Goal: Task Accomplishment & Management: Complete application form

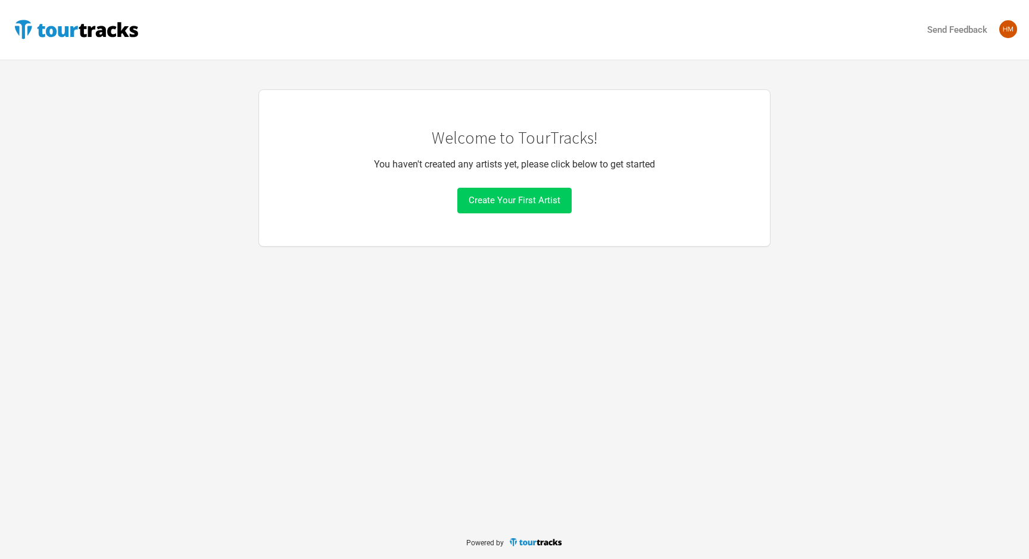
click at [506, 197] on span "Create Your First Artist" at bounding box center [515, 200] width 92 height 11
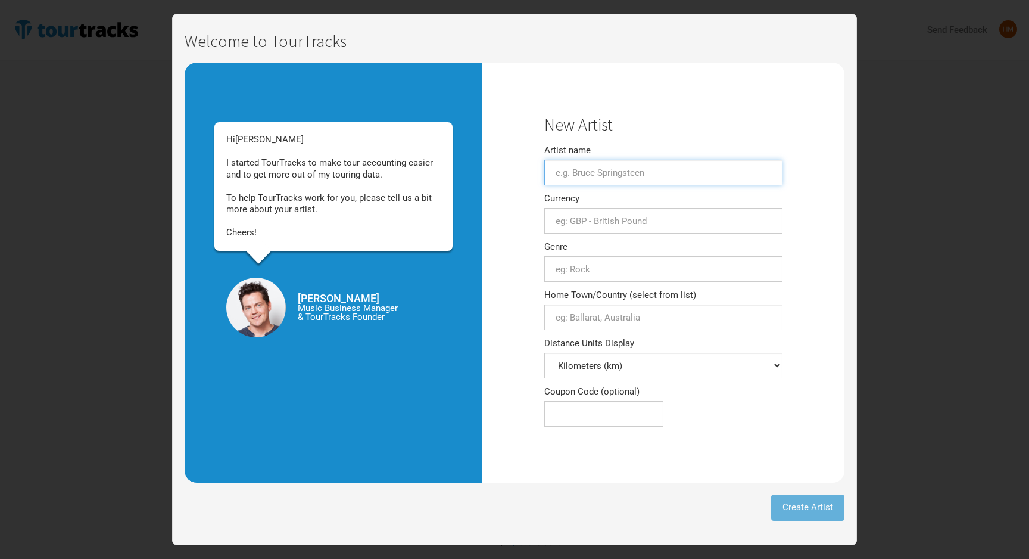
click at [573, 176] on input "Artist name" at bounding box center [663, 173] width 238 height 26
type input "h"
type input "Halva Priset"
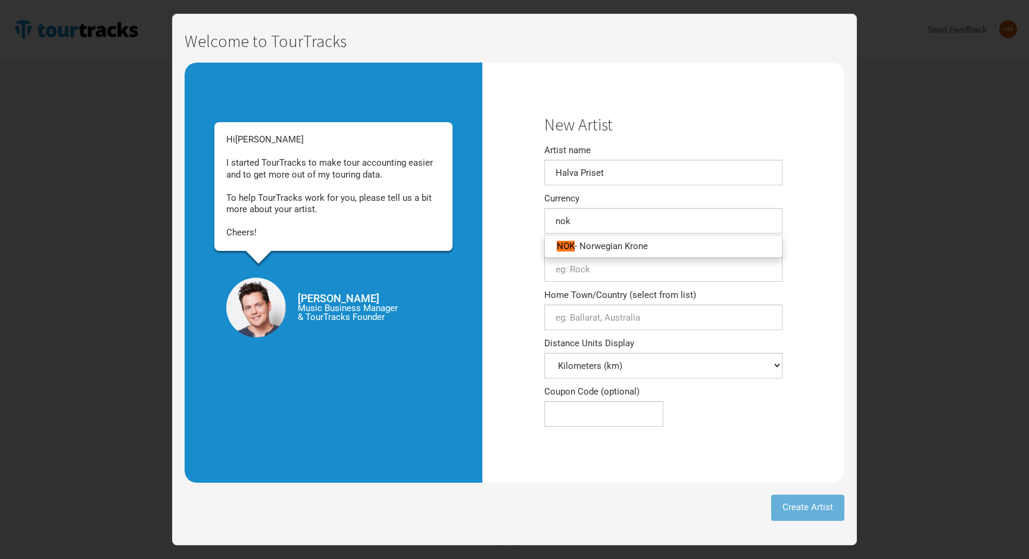
click at [597, 255] on ul "NOK - Norwegian Krone" at bounding box center [663, 246] width 238 height 23
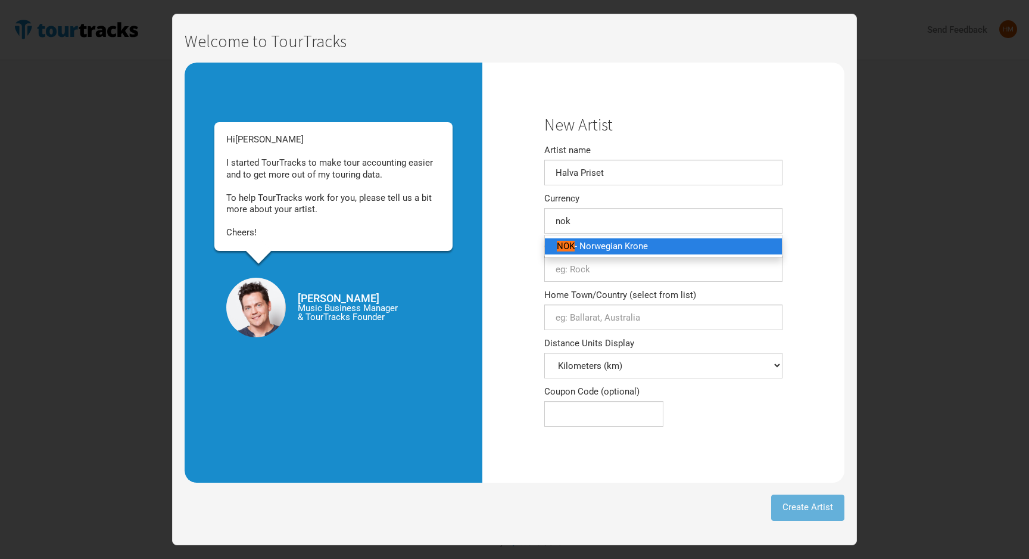
click at [598, 249] on span "- Norwegian Krone" at bounding box center [611, 246] width 73 height 11
type input "NOK - Norwegian Krone"
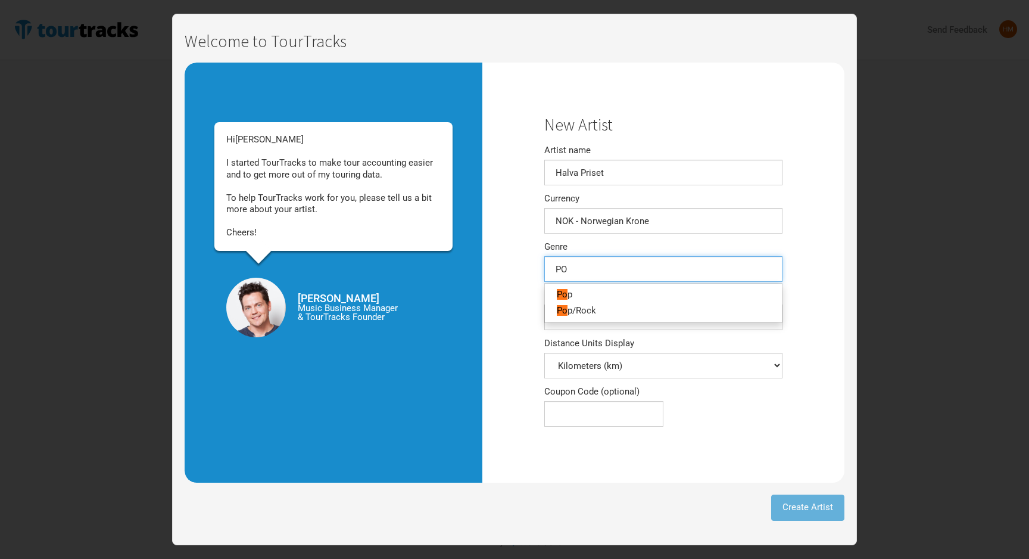
type input "POP"
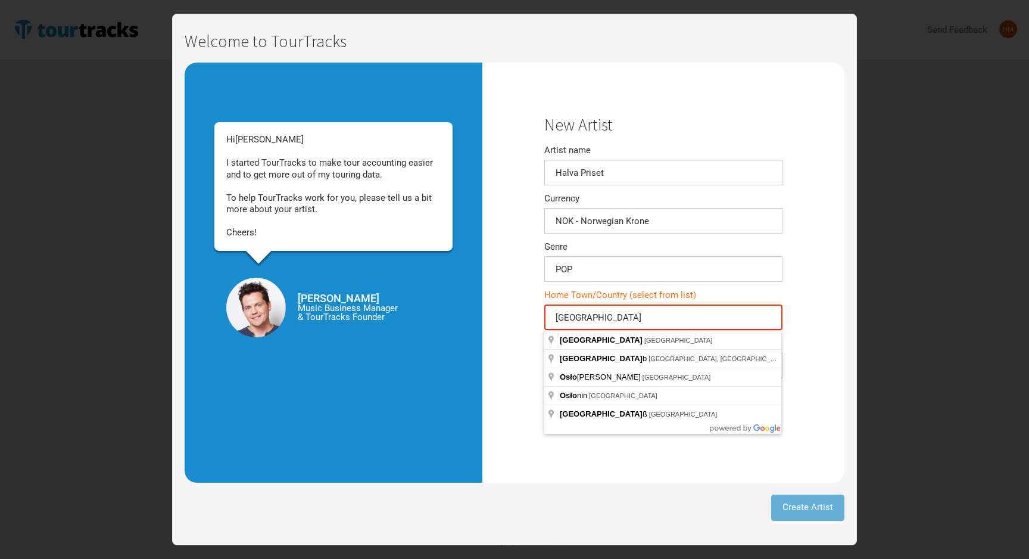
click at [610, 312] on input "[GEOGRAPHIC_DATA]" at bounding box center [663, 317] width 238 height 26
type input "[GEOGRAPHIC_DATA], [GEOGRAPHIC_DATA]"
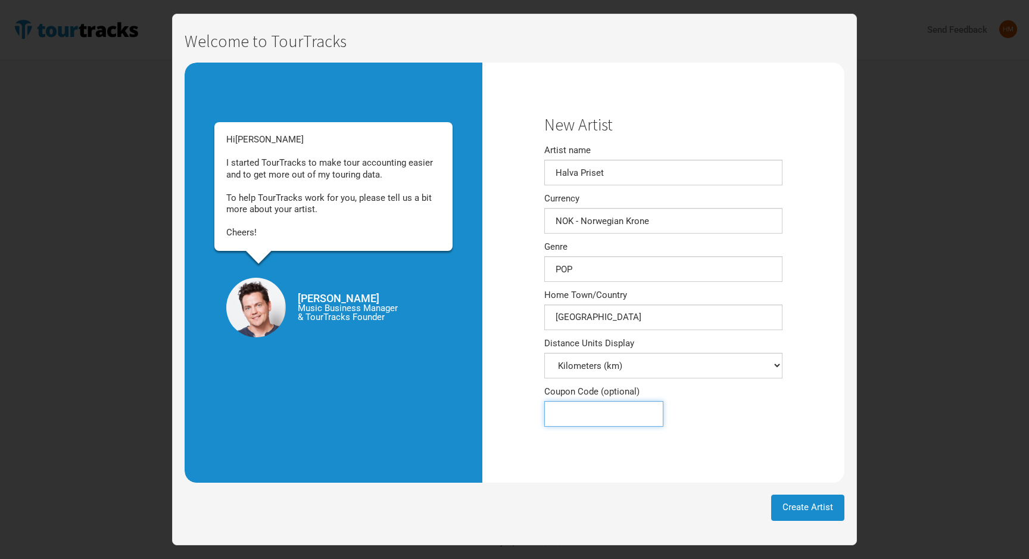
click at [591, 421] on input "Coupon Code (optional)" at bounding box center [603, 414] width 119 height 26
click at [795, 504] on span "Create Artist" at bounding box center [807, 506] width 51 height 11
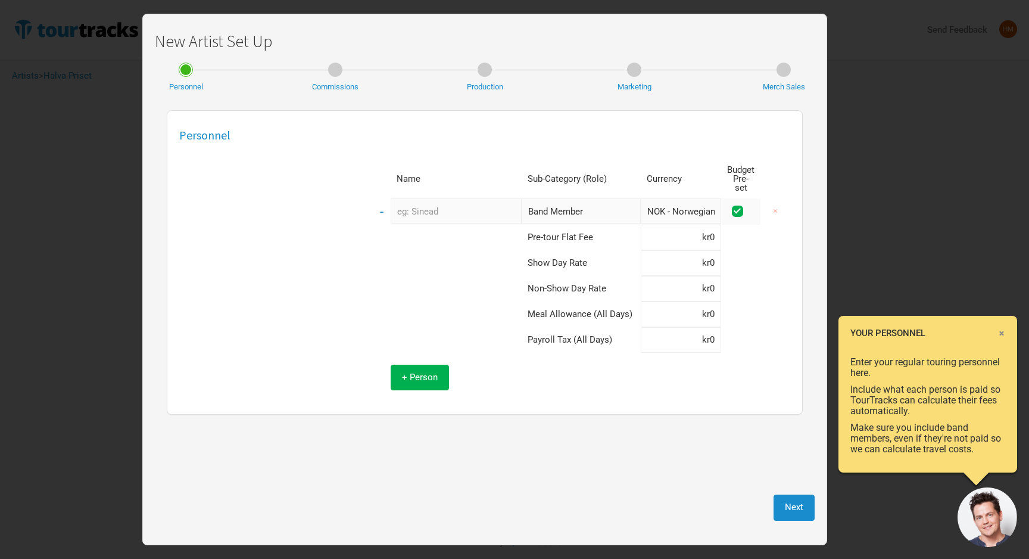
click at [450, 207] on input "text" at bounding box center [456, 211] width 131 height 26
type input "[PERSON_NAME]"
click at [693, 252] on input at bounding box center [681, 263] width 80 height 26
type input "kr0"
type input "kr26,000"
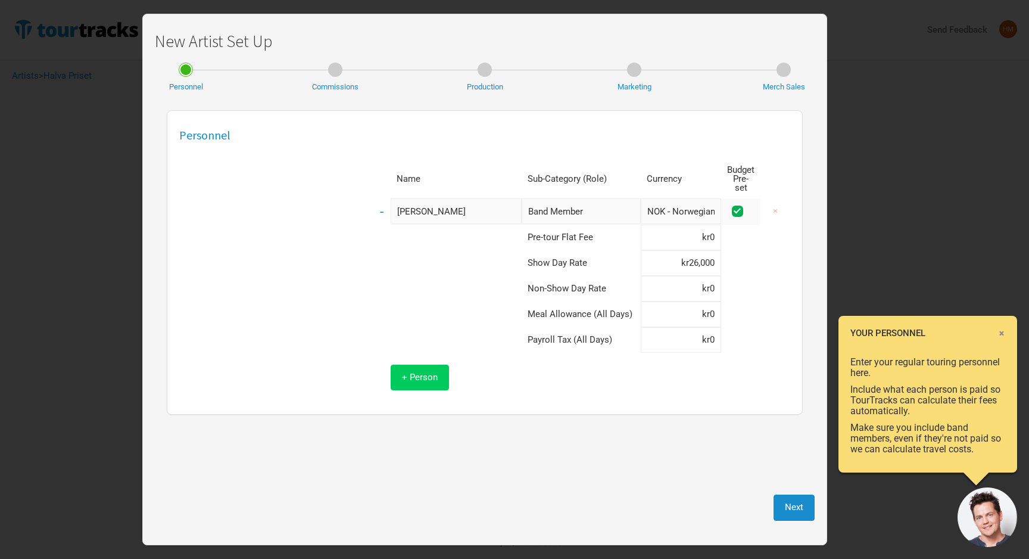
click at [424, 372] on span "+ Person" at bounding box center [420, 377] width 36 height 11
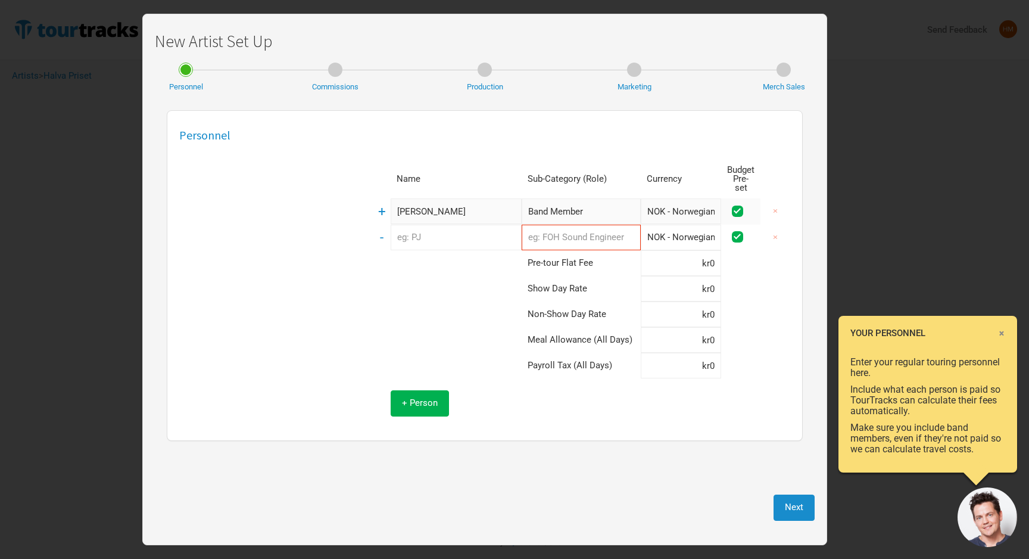
click at [433, 231] on input "text" at bounding box center [456, 237] width 131 height 26
type input "[PERSON_NAME]"
click at [565, 211] on input "Band Member" at bounding box center [581, 211] width 119 height 26
click at [489, 307] on td at bounding box center [447, 314] width 149 height 26
click at [575, 232] on input "text" at bounding box center [581, 237] width 119 height 26
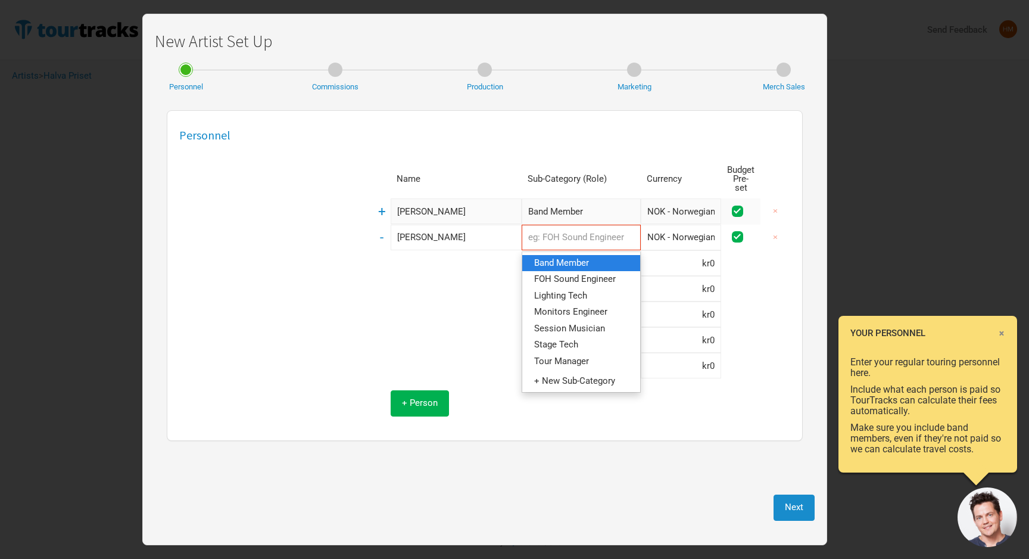
click at [560, 257] on span "Band Member" at bounding box center [561, 262] width 55 height 11
type input "Band Member"
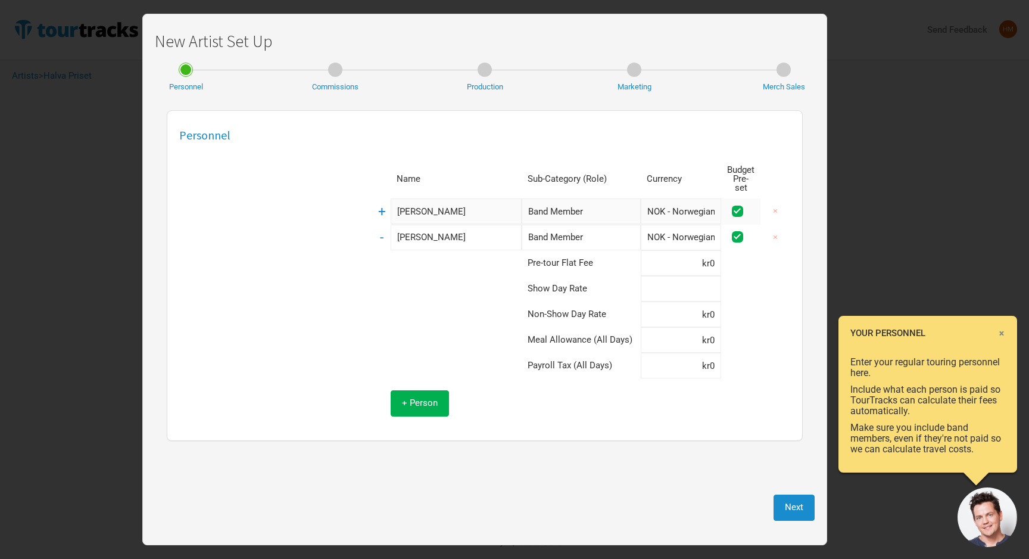
click at [694, 283] on input at bounding box center [681, 289] width 80 height 26
type input "kr8,000"
click at [426, 397] on span "+ Person" at bounding box center [420, 402] width 36 height 11
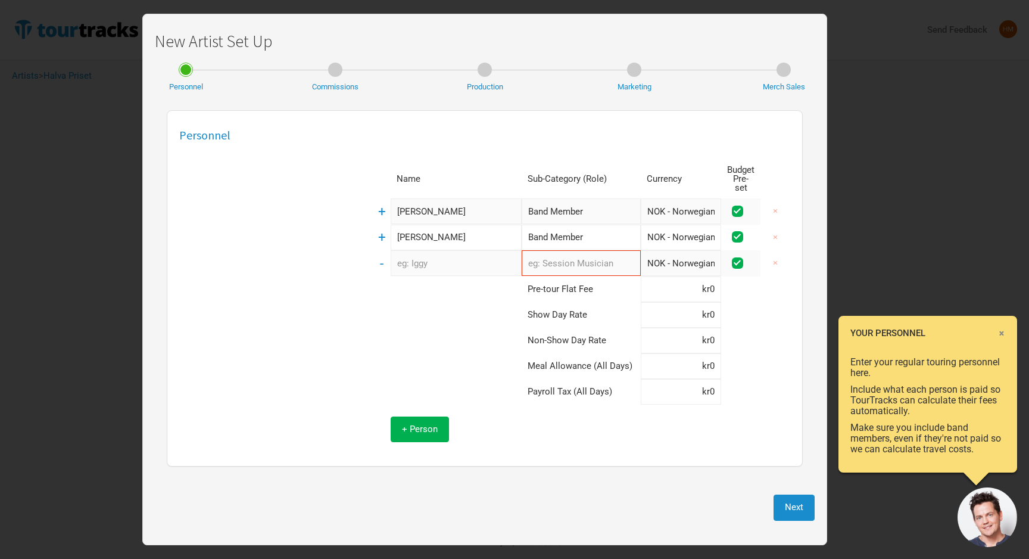
click at [427, 257] on input "text" at bounding box center [456, 263] width 131 height 26
type input "[PERSON_NAME]"
click at [596, 263] on input "text" at bounding box center [581, 263] width 119 height 26
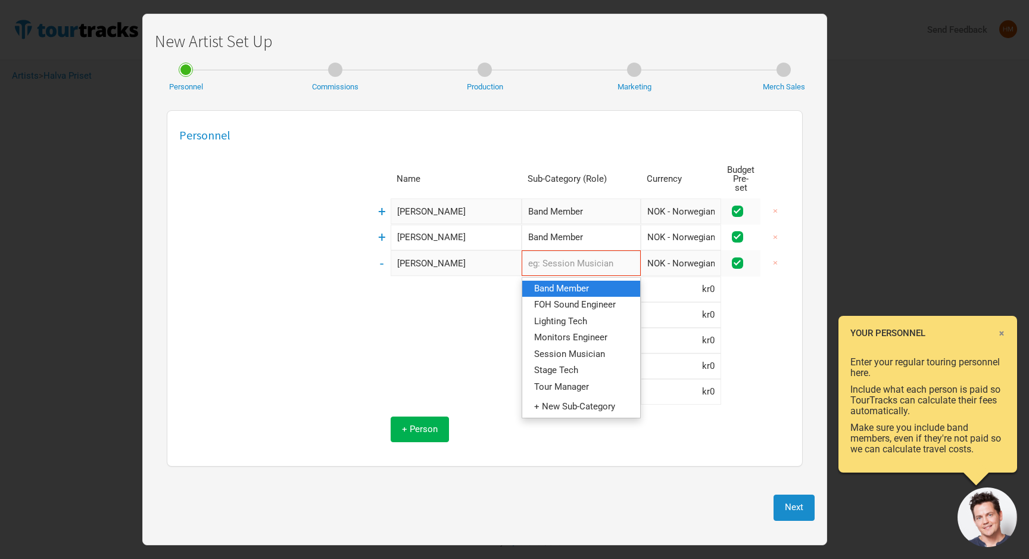
click at [588, 283] on span "Band Member" at bounding box center [561, 288] width 55 height 11
type input "Band Member"
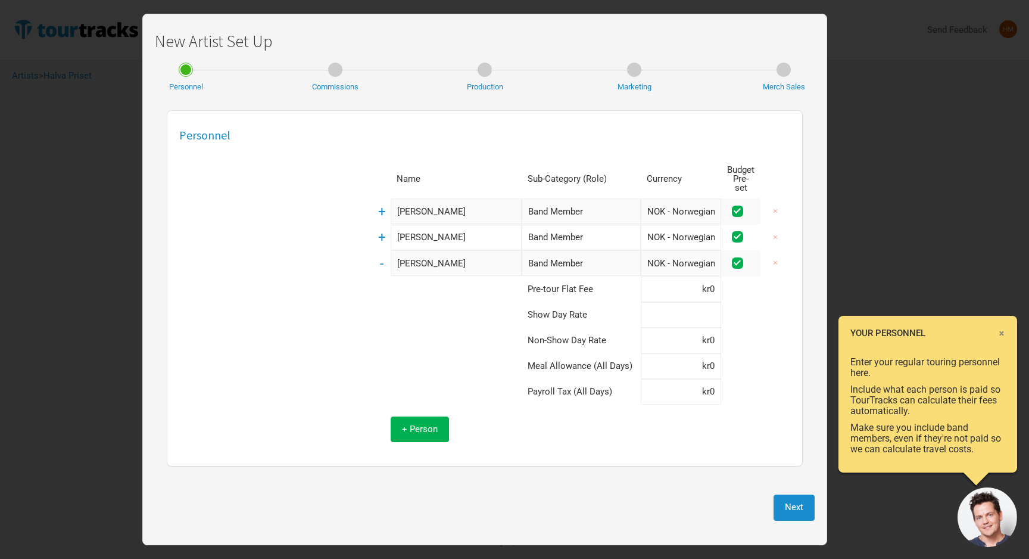
click at [702, 310] on input at bounding box center [681, 315] width 80 height 26
type input "kr8,000"
click at [416, 423] on span "+ Person" at bounding box center [420, 428] width 36 height 11
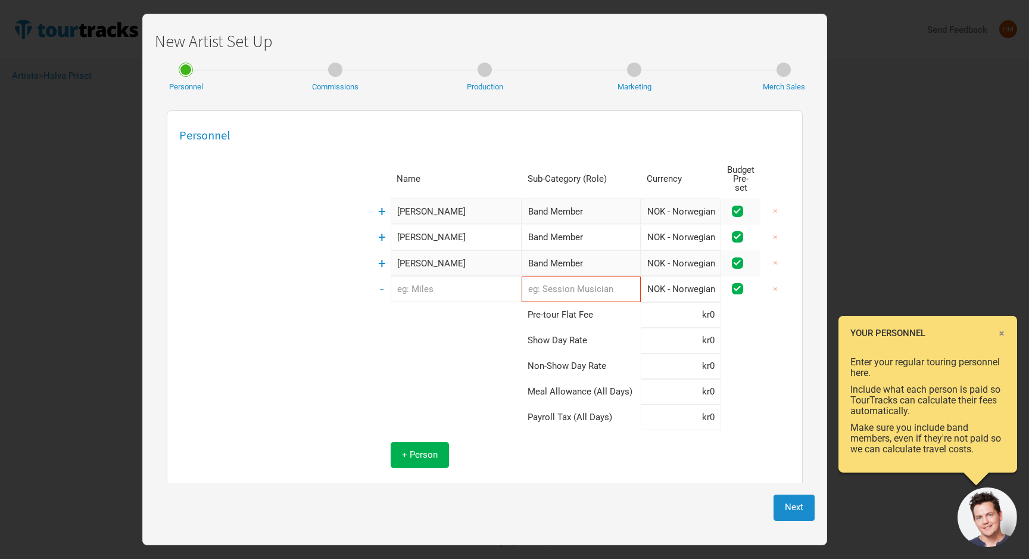
click at [450, 276] on input "text" at bounding box center [456, 289] width 131 height 26
type input "[PERSON_NAME]"
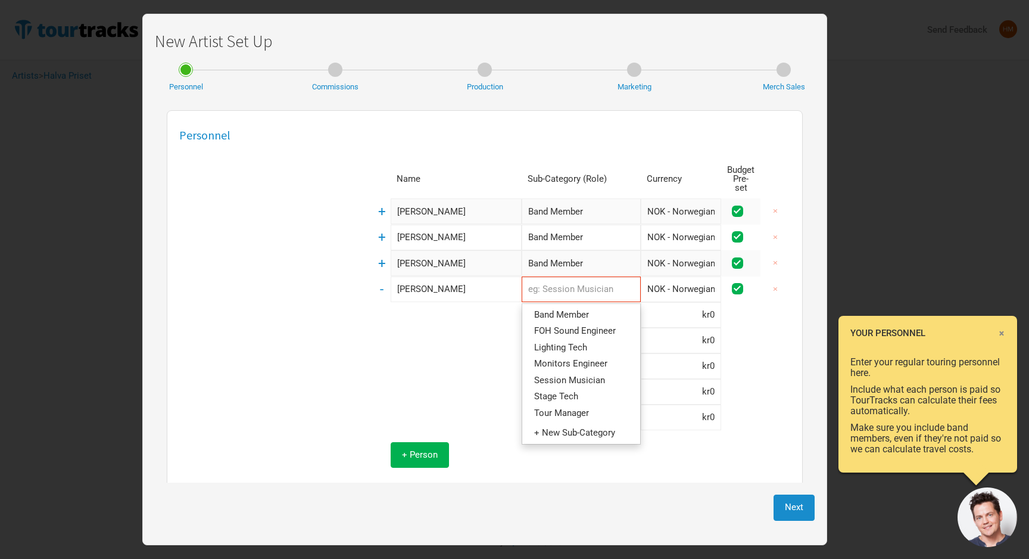
click at [588, 285] on input "text" at bounding box center [581, 289] width 119 height 26
click at [587, 307] on link "Band Member" at bounding box center [581, 315] width 118 height 16
type input "Band Member"
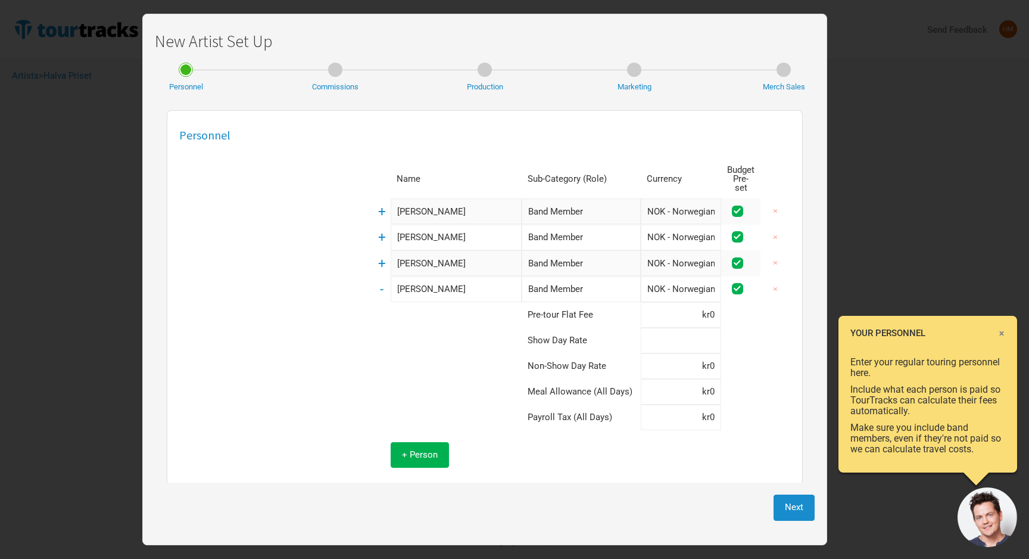
click at [698, 329] on input at bounding box center [681, 340] width 80 height 26
type input "kr8,000"
click at [408, 449] on span "+ Person" at bounding box center [420, 454] width 36 height 11
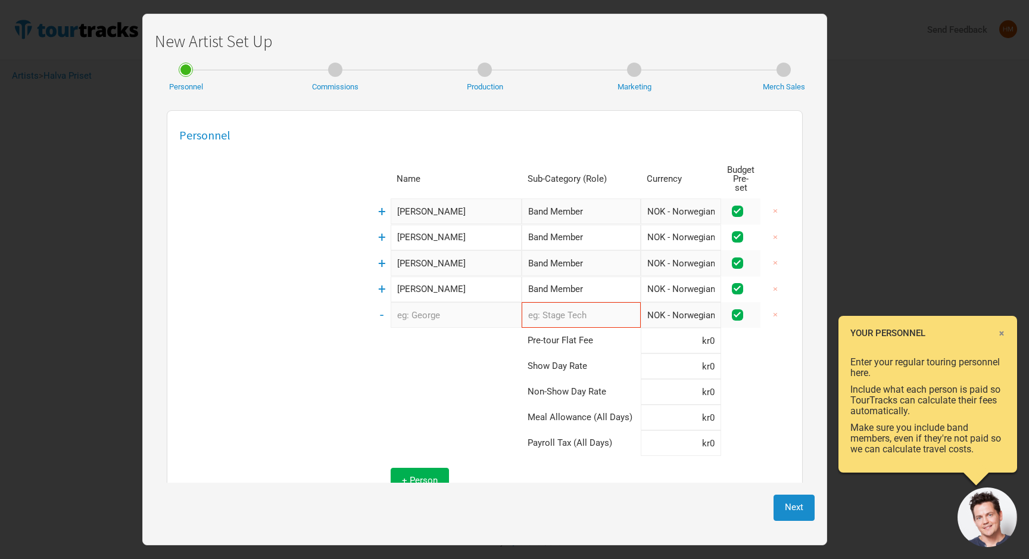
click at [438, 302] on input "text" at bounding box center [456, 315] width 131 height 26
type input "[PERSON_NAME]"
click at [571, 308] on input "text" at bounding box center [581, 315] width 119 height 26
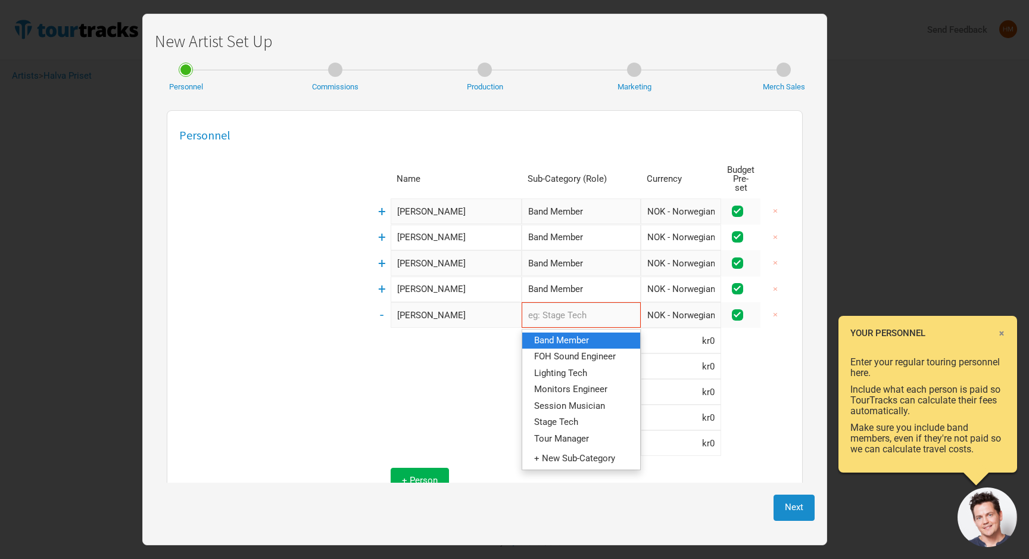
click at [564, 335] on span "Band Member" at bounding box center [561, 340] width 55 height 11
type input "Band Member"
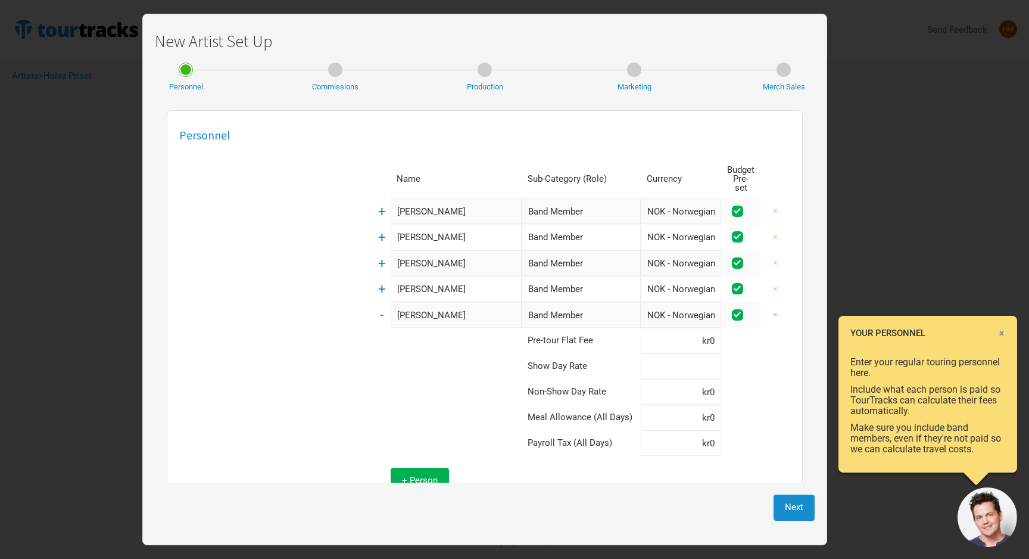
click at [696, 358] on input at bounding box center [681, 366] width 80 height 26
type input "kr8,000"
click at [419, 475] on span "+ Person" at bounding box center [420, 480] width 36 height 11
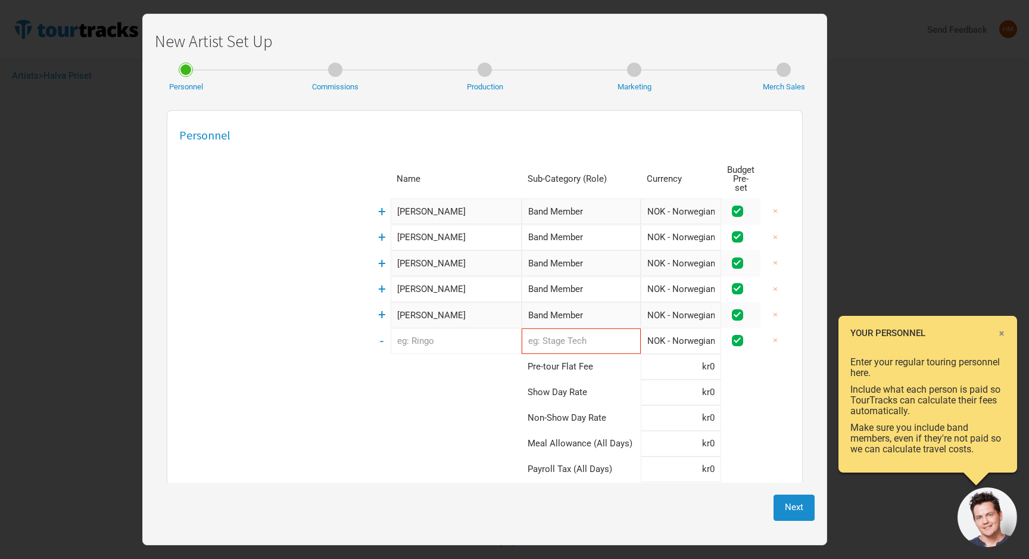
click at [435, 341] on input "text" at bounding box center [456, 341] width 131 height 26
type input "H"
type input "TourManager"
click at [569, 331] on input "text" at bounding box center [581, 341] width 119 height 26
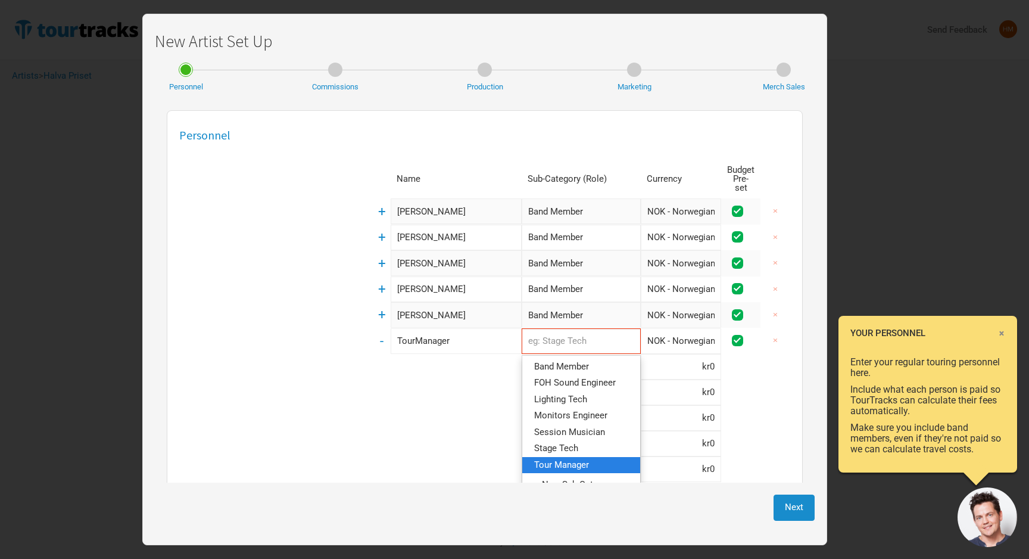
click at [562, 458] on span "Tour Manager" at bounding box center [561, 463] width 55 height 11
type input "Tour Manager"
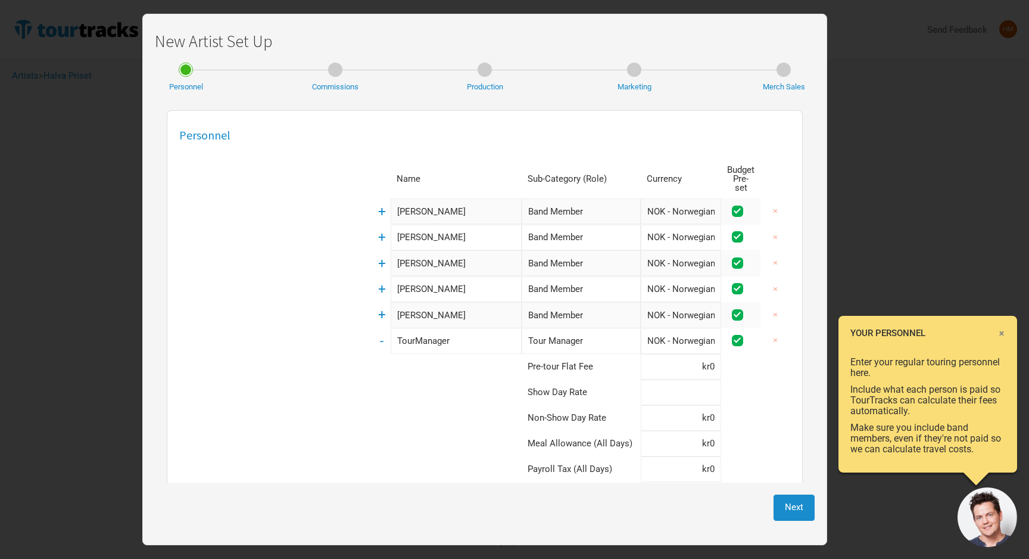
click at [680, 387] on input at bounding box center [681, 392] width 80 height 26
type input "kr2,500"
click at [442, 405] on td at bounding box center [447, 418] width 149 height 26
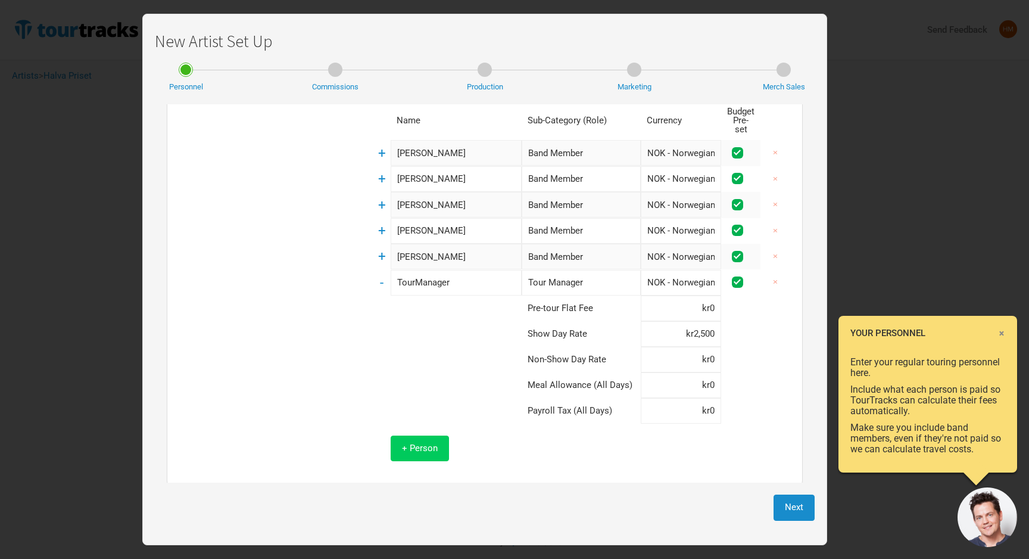
click at [411, 442] on span "+ Person" at bounding box center [420, 447] width 36 height 11
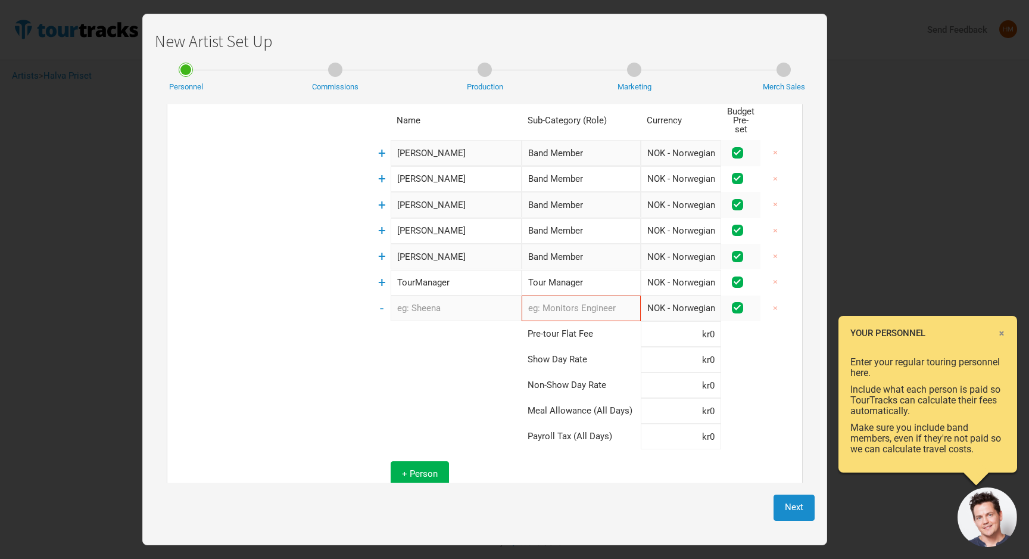
click at [432, 295] on input "text" at bounding box center [456, 308] width 131 height 26
type input "[PERSON_NAME]"
click at [556, 305] on input "text" at bounding box center [581, 308] width 119 height 26
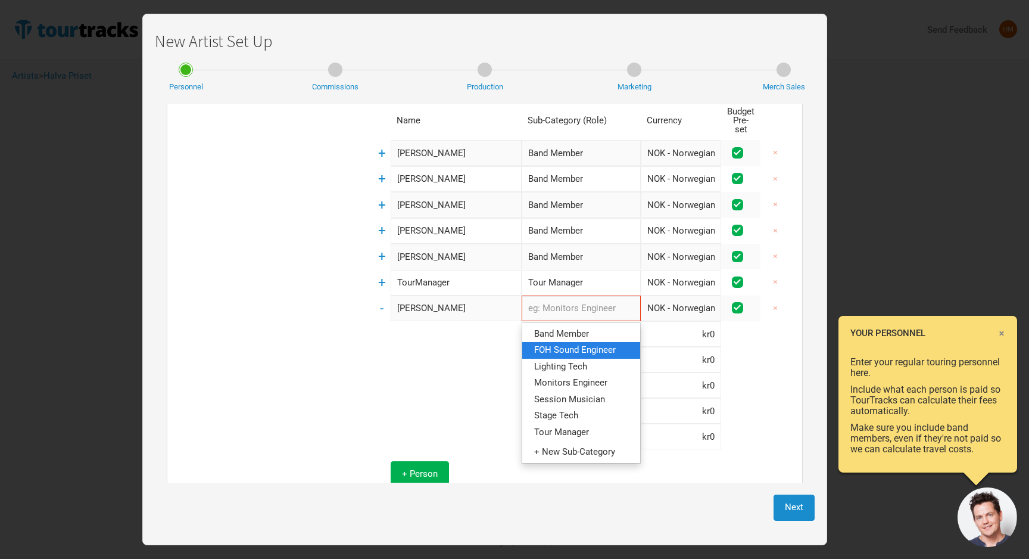
click at [601, 344] on span "FOH Sound Engineer" at bounding box center [575, 349] width 82 height 11
type input "FOH Sound Engineer"
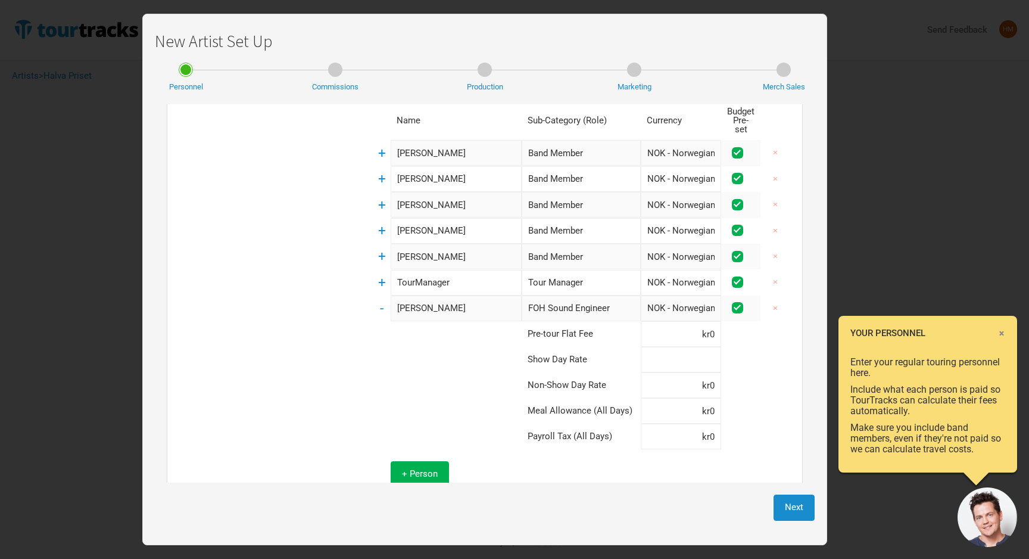
click at [668, 355] on input at bounding box center [681, 360] width 80 height 26
type input "kr6,000"
click at [426, 468] on span "+ Person" at bounding box center [420, 473] width 36 height 11
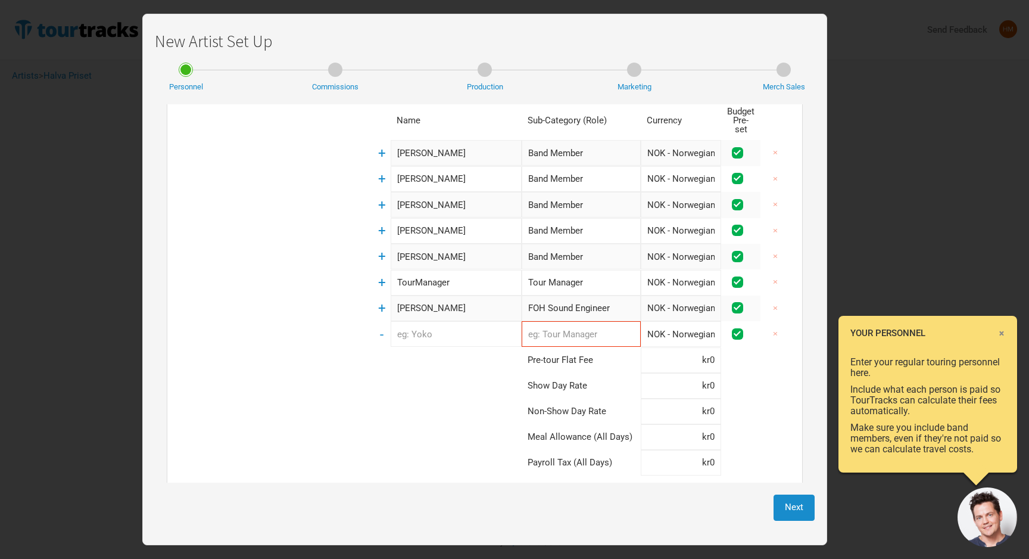
click at [424, 329] on input "text" at bounding box center [456, 334] width 131 height 26
type input "[PERSON_NAME]"
click at [542, 329] on input "text" at bounding box center [581, 334] width 119 height 26
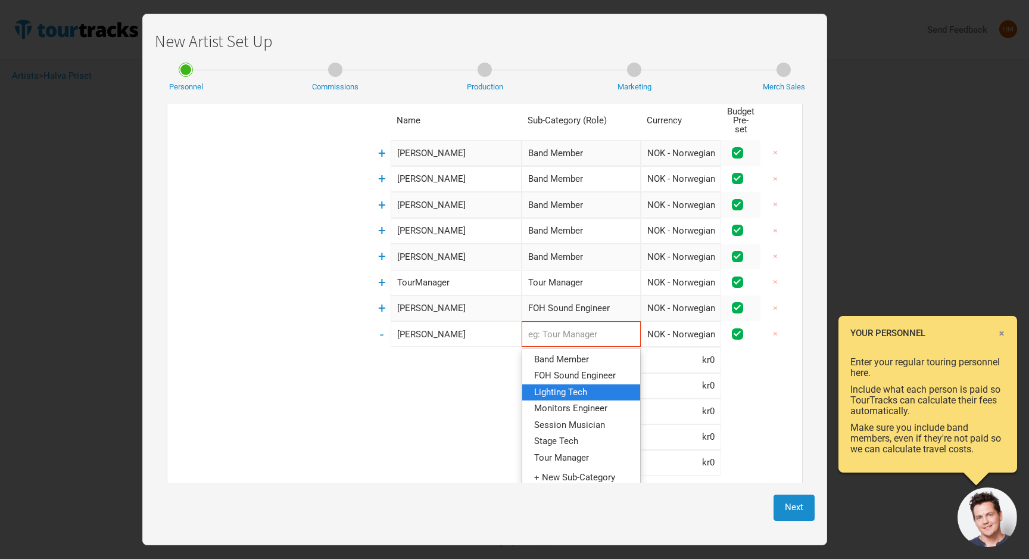
click at [614, 384] on link "Lighting Tech" at bounding box center [581, 392] width 118 height 16
type input "Lighting Tech"
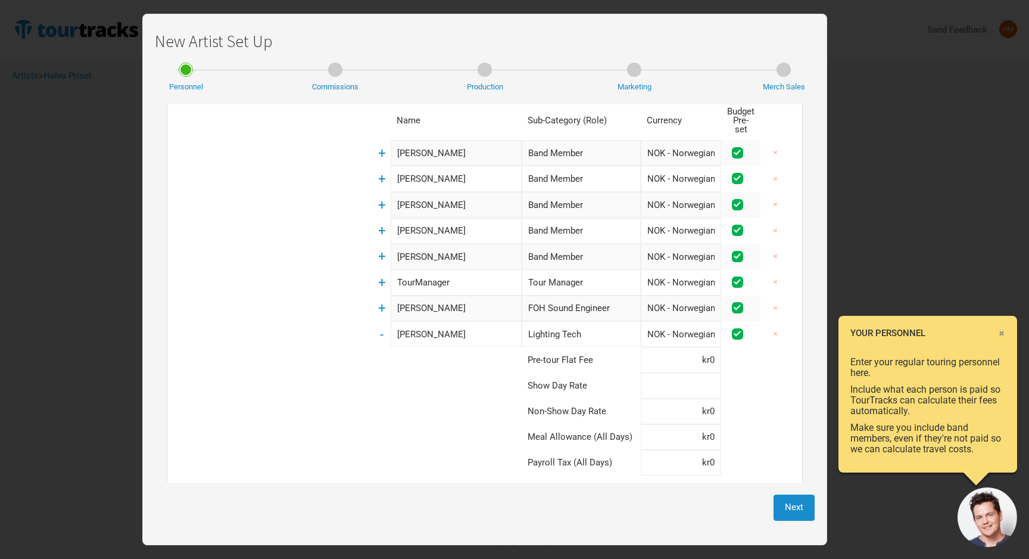
click at [682, 382] on input at bounding box center [681, 386] width 80 height 26
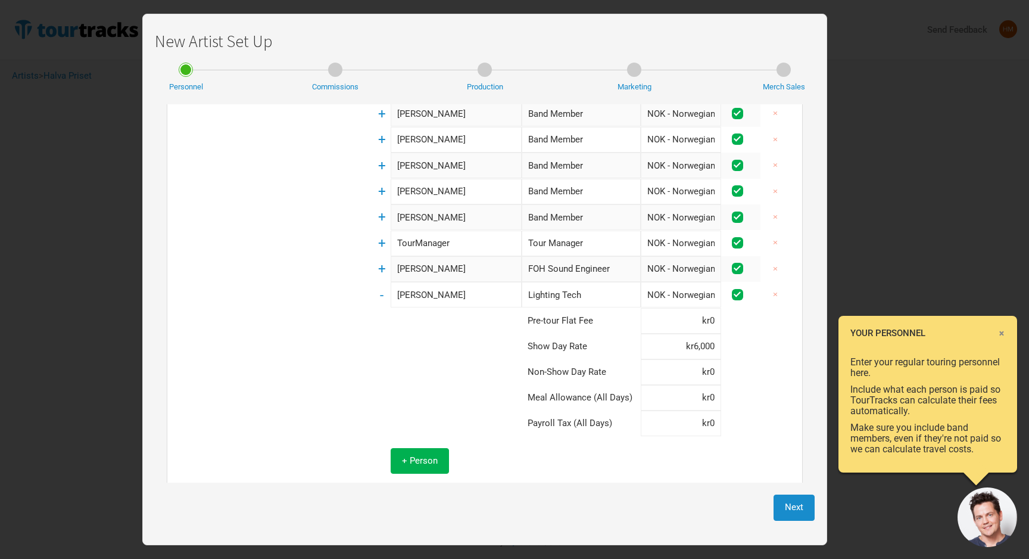
scroll to position [98, 0]
type input "kr6,000"
click at [422, 447] on button "+ Person" at bounding box center [420, 460] width 58 height 26
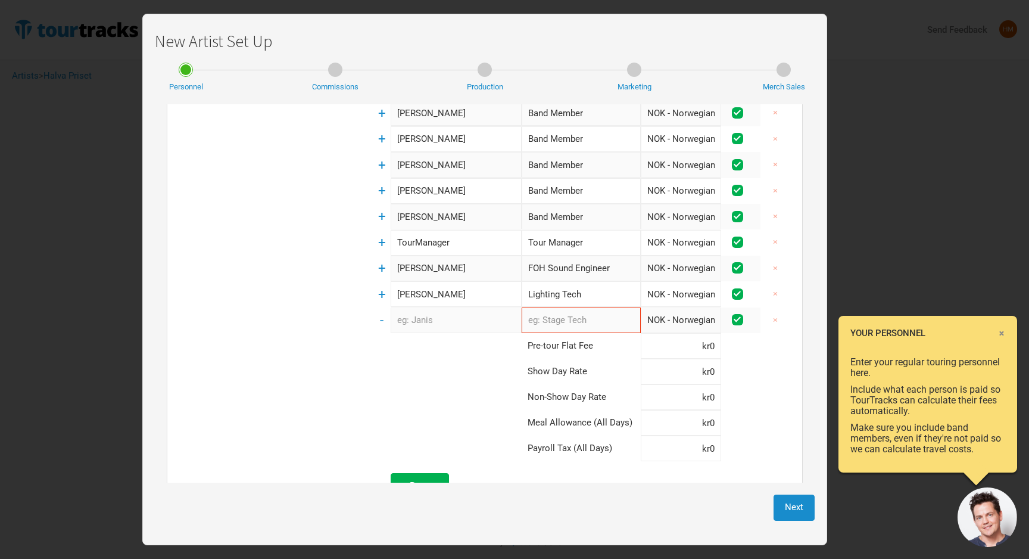
click at [437, 310] on input "text" at bounding box center [456, 320] width 131 height 26
type input "[PERSON_NAME]"
click at [592, 319] on input "text" at bounding box center [581, 320] width 119 height 26
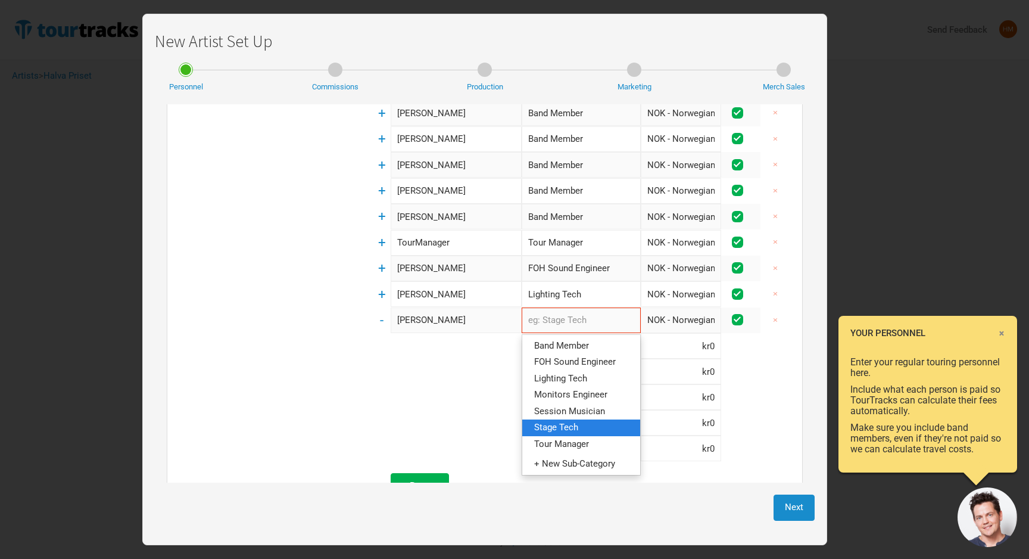
click at [594, 419] on link "Stage Tech" at bounding box center [581, 427] width 118 height 16
type input "Stage Tech"
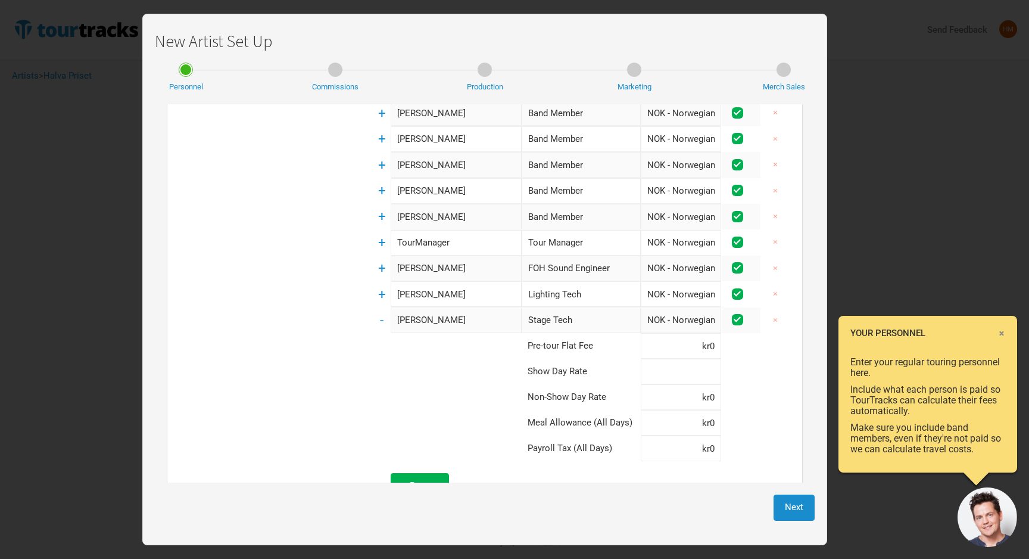
click at [675, 372] on input at bounding box center [681, 371] width 80 height 26
type input "kr6,000"
click at [411, 480] on span "+ Person" at bounding box center [420, 485] width 36 height 11
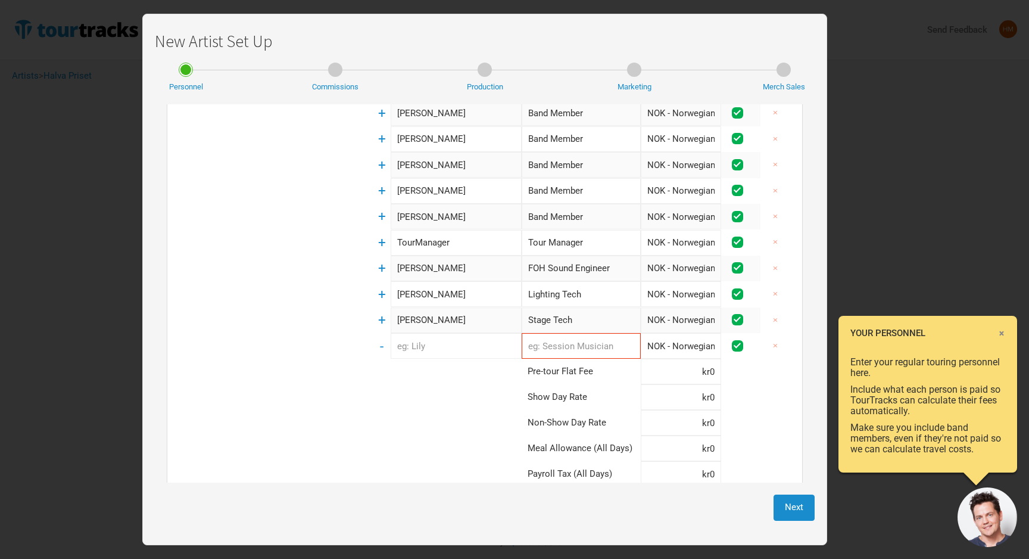
click at [429, 333] on input "text" at bounding box center [456, 346] width 131 height 26
type input "[PERSON_NAME]"
click at [566, 333] on input "text" at bounding box center [581, 346] width 119 height 26
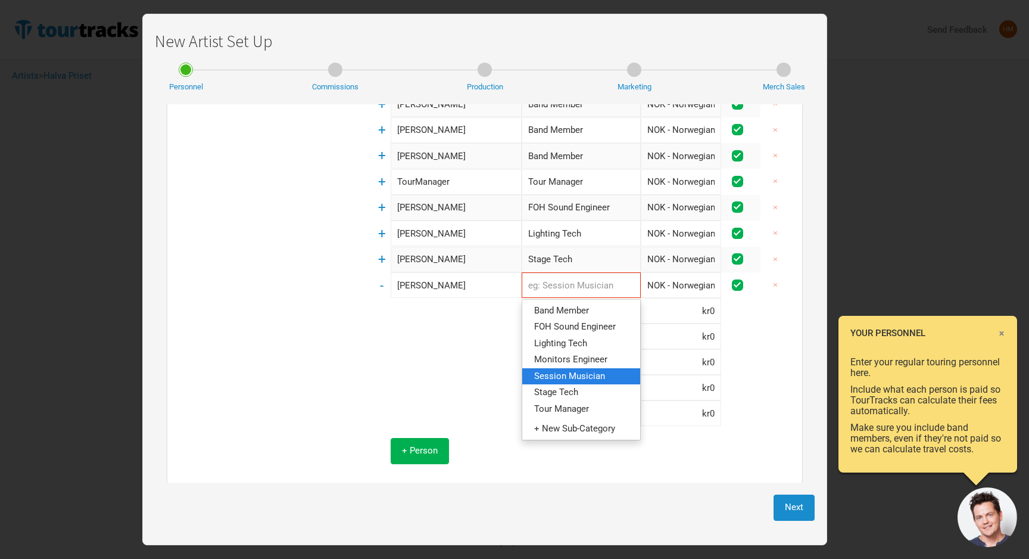
scroll to position [160, 0]
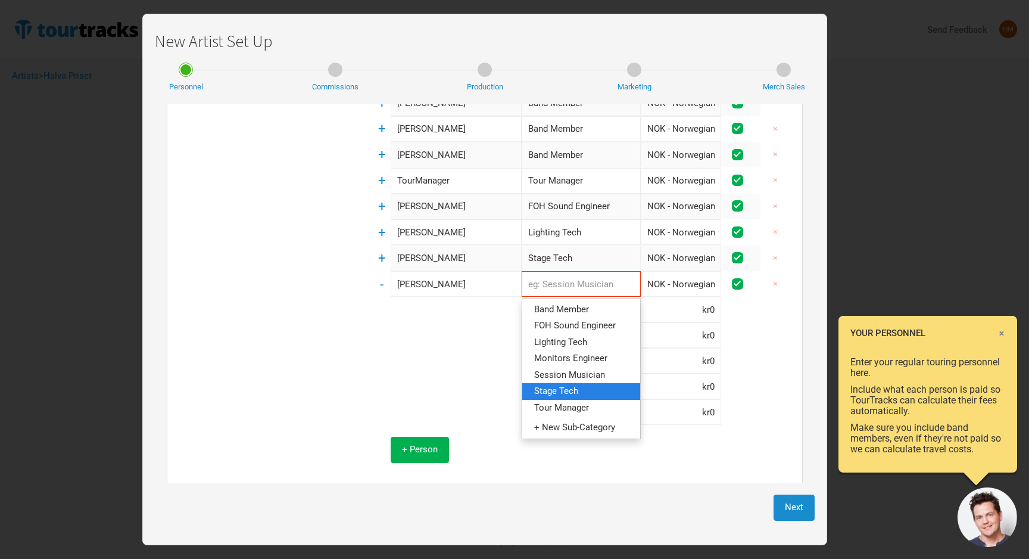
click at [602, 386] on link "Stage Tech" at bounding box center [581, 391] width 118 height 16
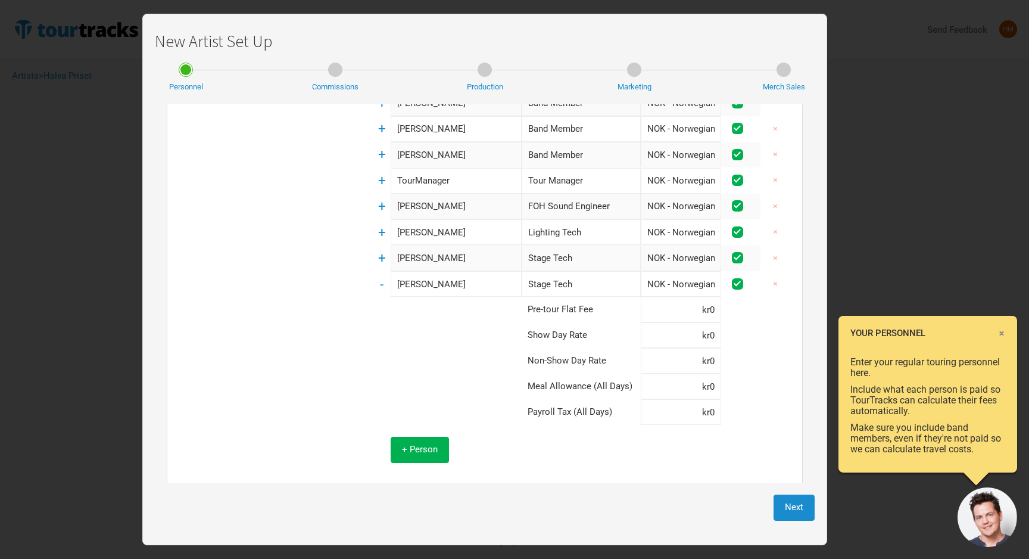
click at [573, 276] on input "Stage Tech" at bounding box center [581, 284] width 119 height 26
type input "Stage Tec"
type input "Stage Te"
type input "Stage T"
type input "Stage"
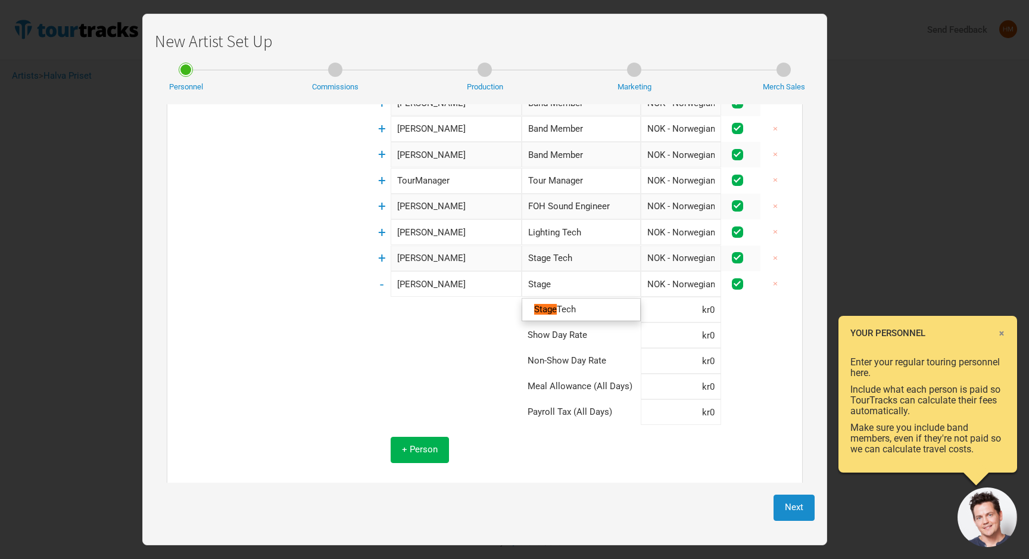
type input "Stage"
type input "Stag"
type input "Sta"
type input "St"
type input "S"
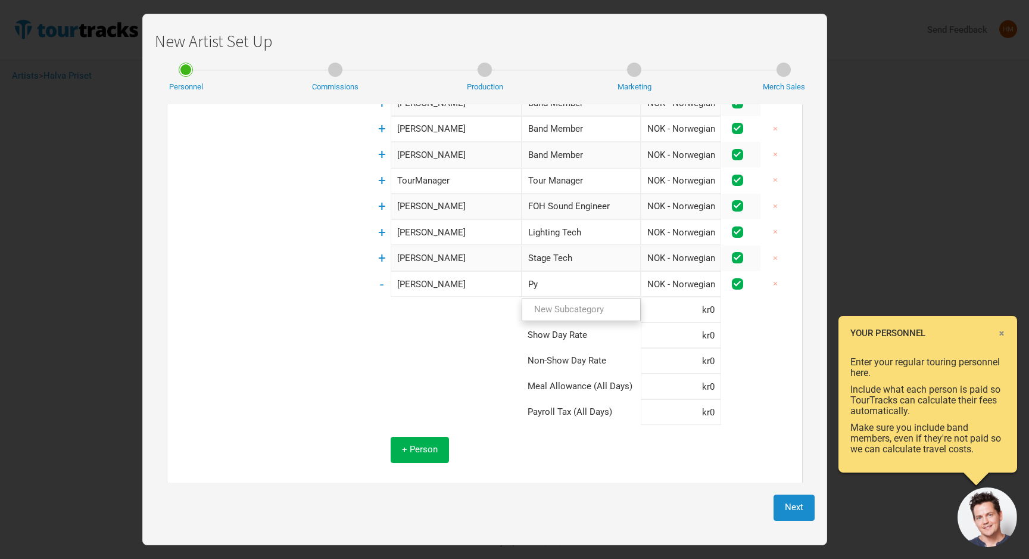
type input "P"
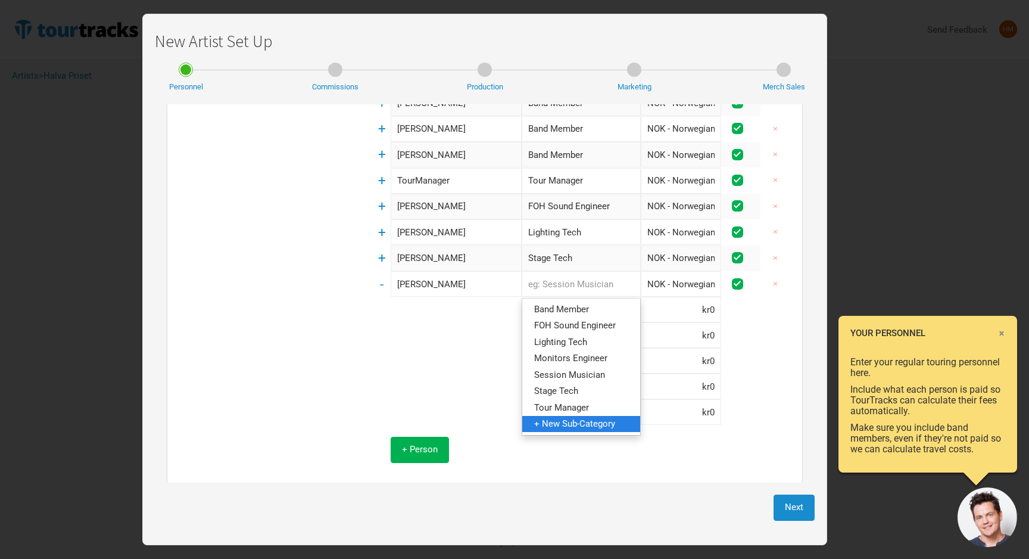
click at [610, 422] on link "+ New Sub-Category" at bounding box center [581, 424] width 118 height 16
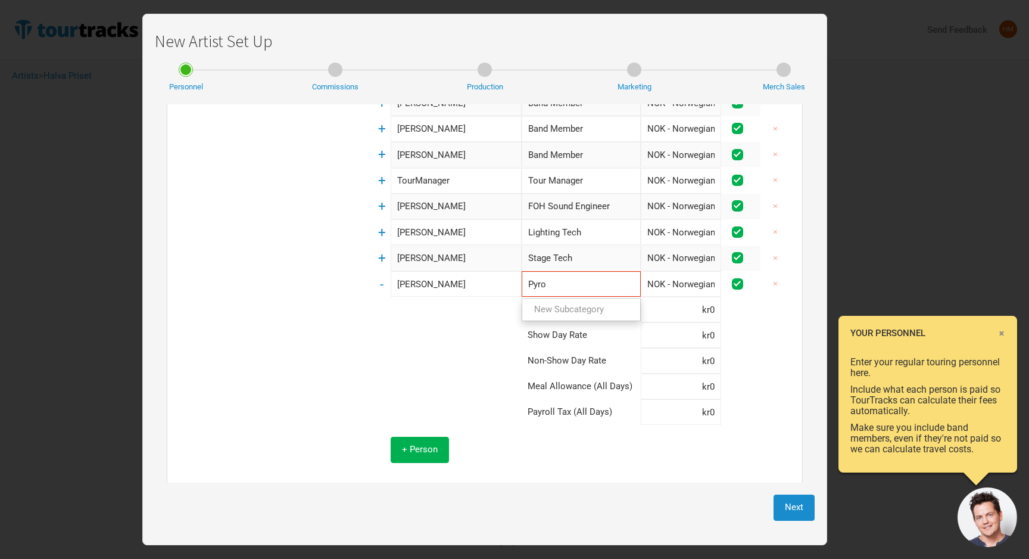
type input "Pyro"
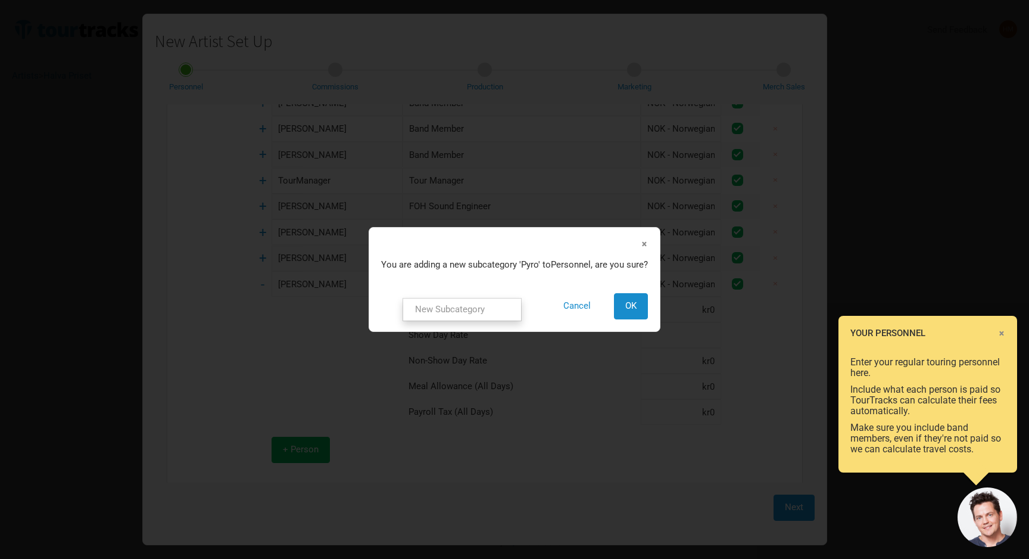
click at [693, 333] on tbody "+ [PERSON_NAME] Band Member 1 selection NOK - Norwegian Krone 1 selection × + […" at bounding box center [522, 256] width 537 height 436
click at [637, 312] on button "OK" at bounding box center [631, 306] width 34 height 26
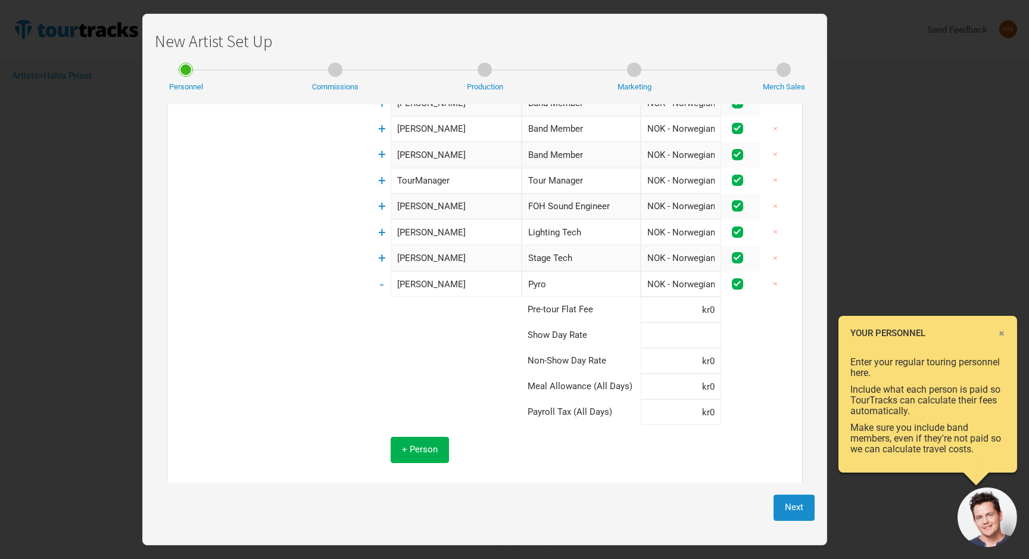
click at [687, 329] on input at bounding box center [681, 335] width 80 height 26
type input "kr6,000"
click at [555, 441] on td at bounding box center [656, 449] width 269 height 49
click at [429, 447] on button "+ Person" at bounding box center [420, 449] width 58 height 26
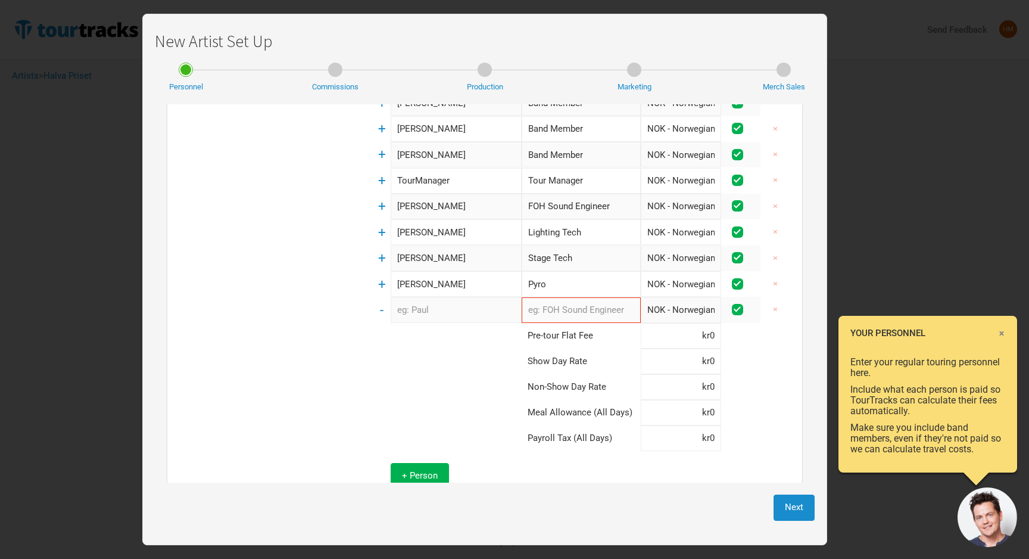
click at [429, 300] on input "text" at bounding box center [456, 310] width 131 height 26
type input "G"
type input "Foto"
click at [585, 301] on input "text" at bounding box center [581, 310] width 119 height 26
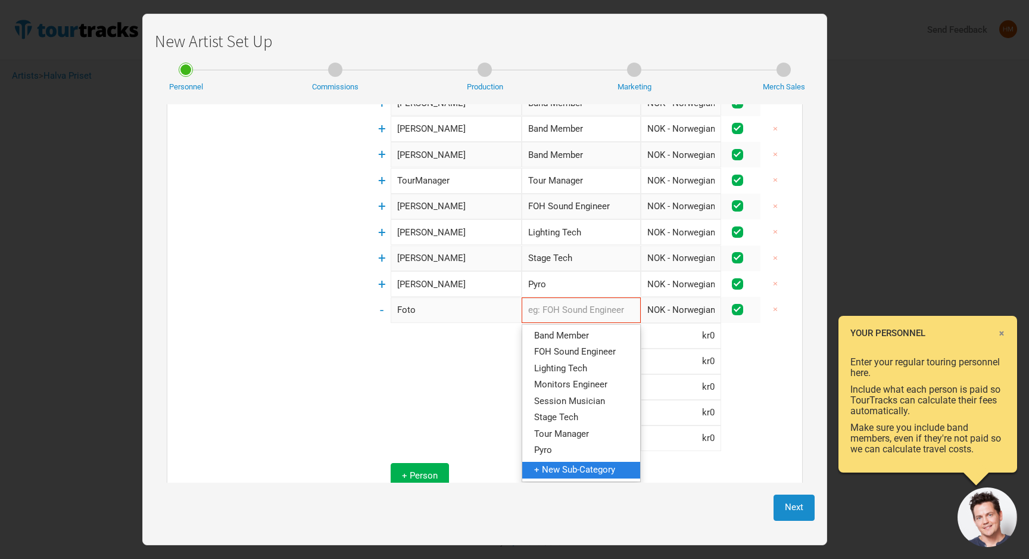
click at [564, 464] on span "+ New Sub-Category" at bounding box center [574, 469] width 81 height 11
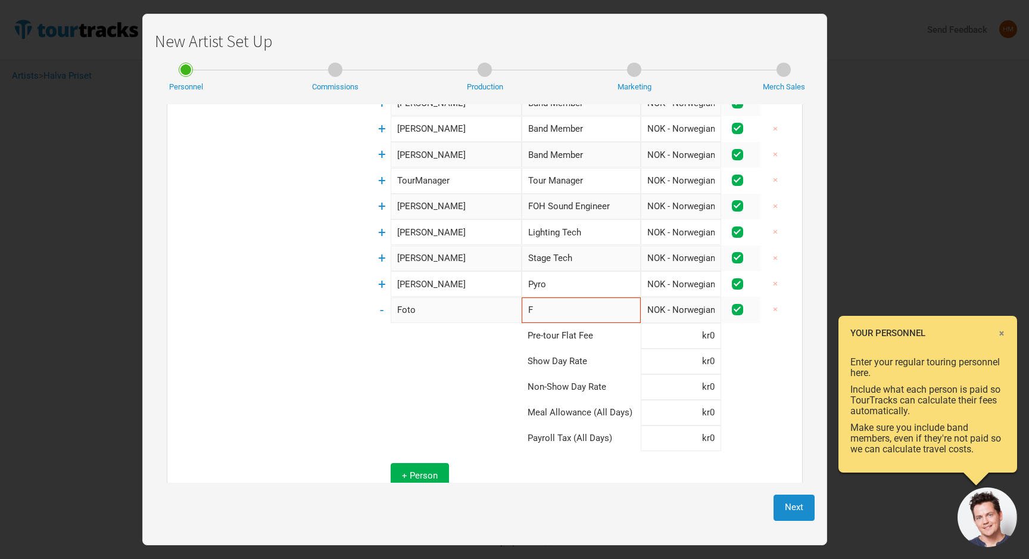
type input "Fo"
type input "Foto"
click at [575, 320] on td "Foto New Subcategory New Subcategory" at bounding box center [581, 310] width 119 height 26
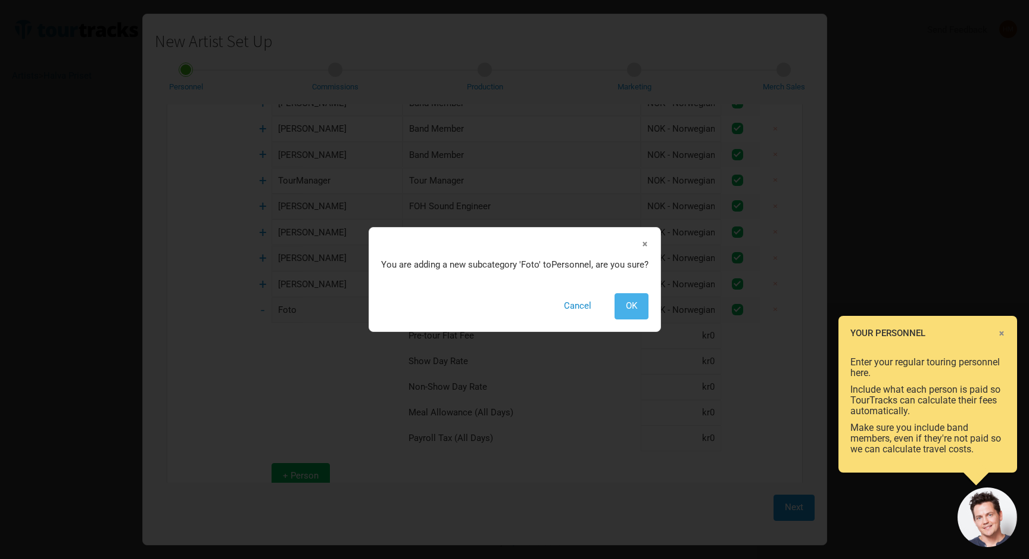
click at [625, 302] on button "OK" at bounding box center [632, 306] width 34 height 26
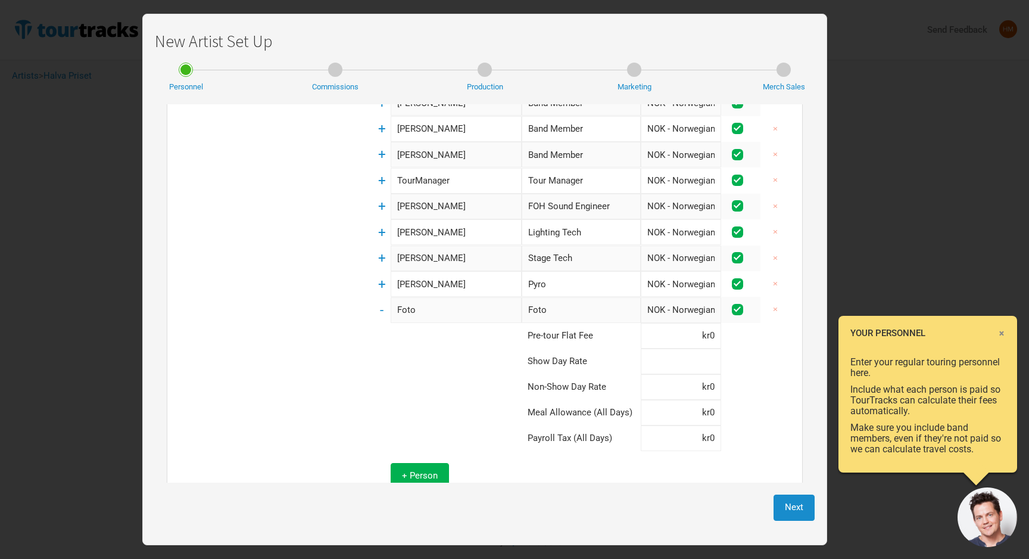
click at [700, 349] on input at bounding box center [681, 361] width 80 height 26
type input "kr6,000"
click at [786, 501] on button "Next" at bounding box center [793, 507] width 41 height 26
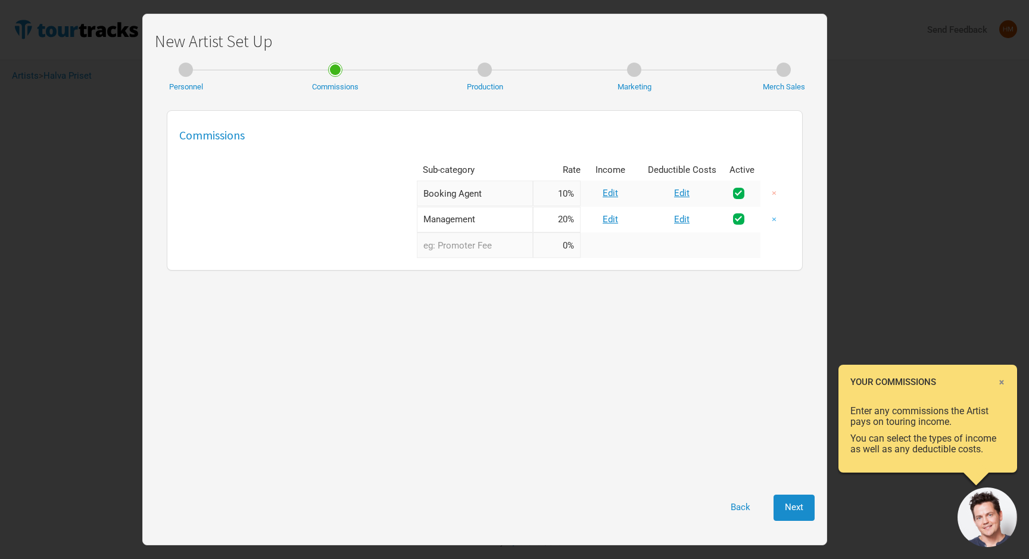
click at [775, 220] on button "×" at bounding box center [773, 220] width 27 height 26
click at [564, 194] on input "10%" at bounding box center [557, 193] width 48 height 26
type input "20%"
click at [566, 343] on div "Commissions Sub-category Rate Income Deductible Costs Active Booking Agent 1 se…" at bounding box center [485, 293] width 660 height 378
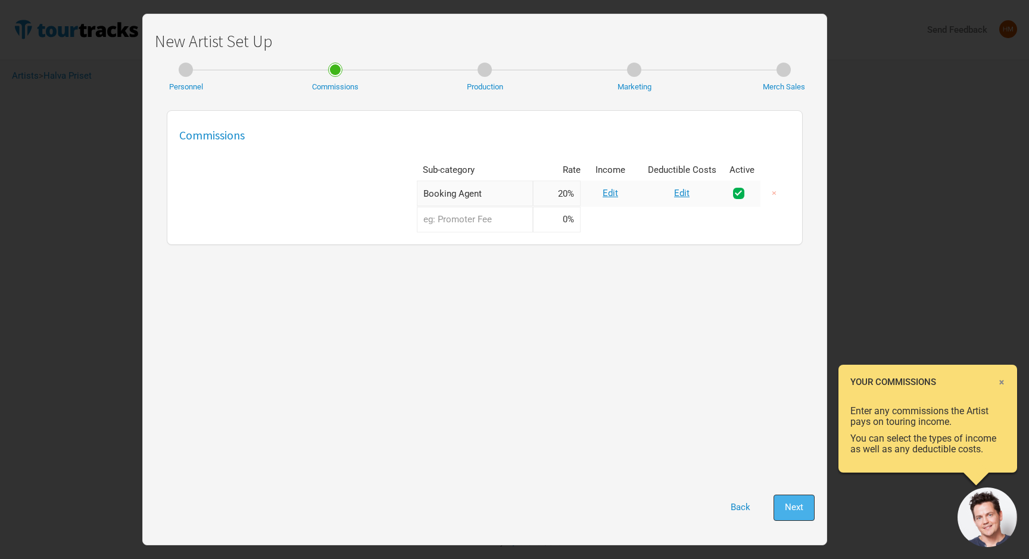
click at [801, 509] on span "Next" at bounding box center [794, 506] width 18 height 11
select select "Show Days"
select select "Shows"
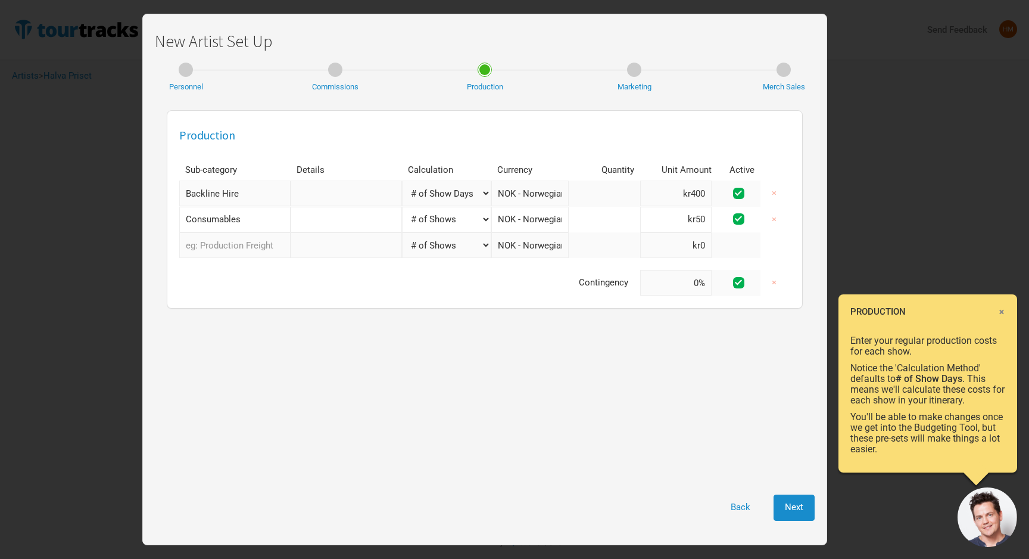
click at [330, 198] on input "text" at bounding box center [346, 193] width 111 height 26
click at [261, 193] on input "Backline Hire" at bounding box center [234, 193] width 111 height 26
type input "A"
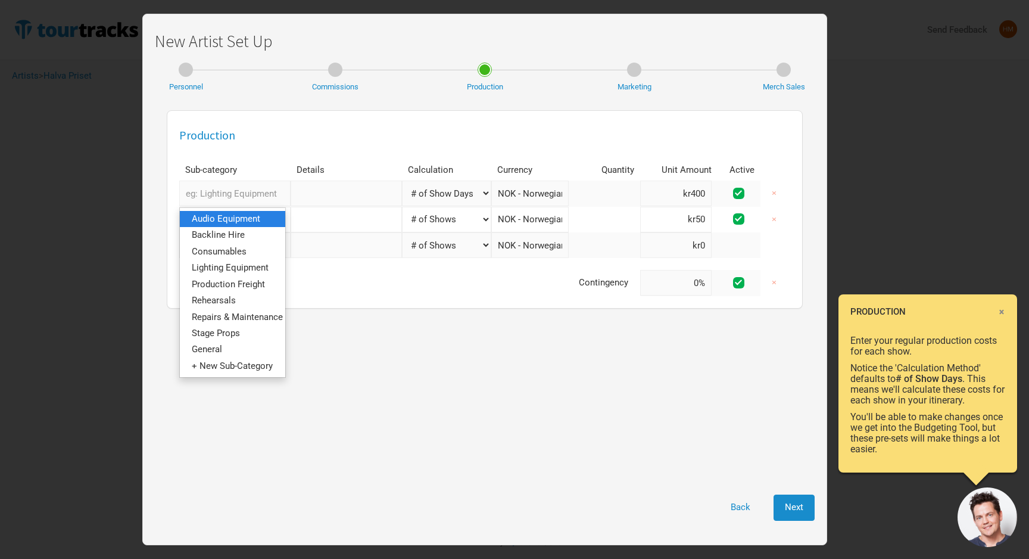
click at [260, 222] on span "Audio Equipment" at bounding box center [226, 218] width 68 height 11
select select "Show Days"
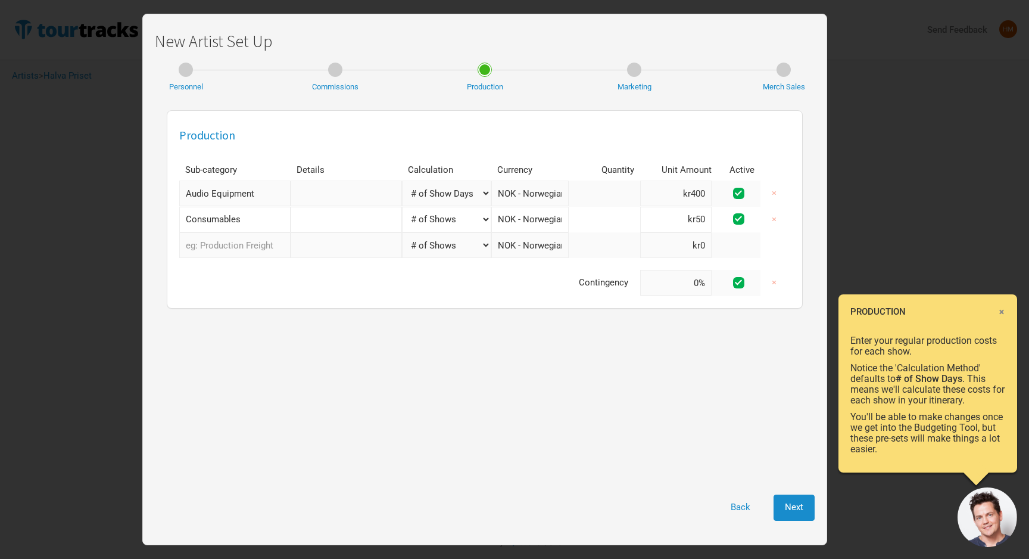
click at [370, 198] on input "text" at bounding box center [346, 193] width 111 height 26
type input "Løkka"
click at [474, 195] on select "Manual # of Shows # of Show Days # of Non-Show Days # of Days # of Tickets Sold…" at bounding box center [446, 193] width 89 height 26
select select "Shows"
click at [610, 194] on td at bounding box center [604, 193] width 71 height 26
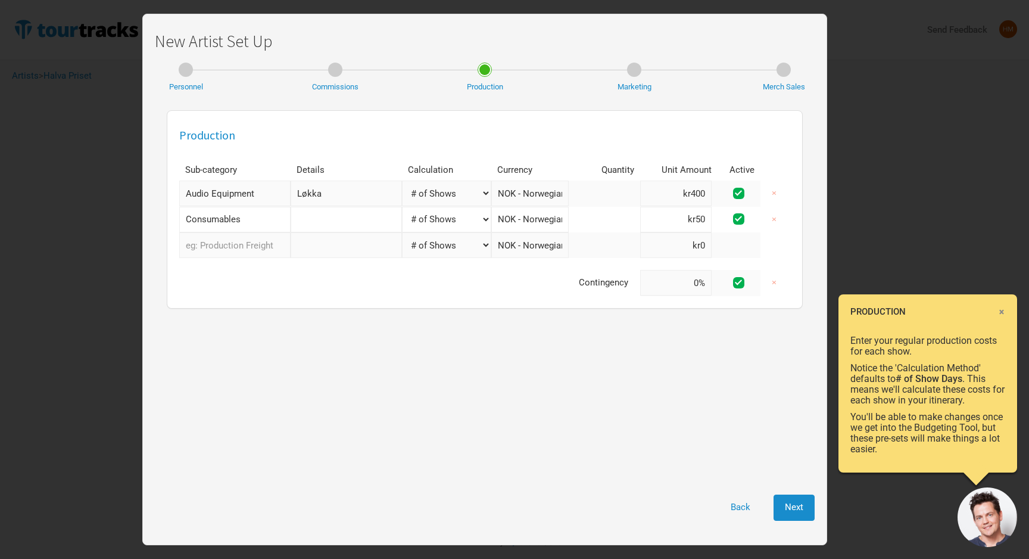
click at [691, 192] on input "kr400" at bounding box center [675, 193] width 71 height 26
type input "kr6,000"
click at [544, 332] on div "Production Sub-category Details Calculation Currency Quantity Unit Amount Activ…" at bounding box center [485, 293] width 660 height 378
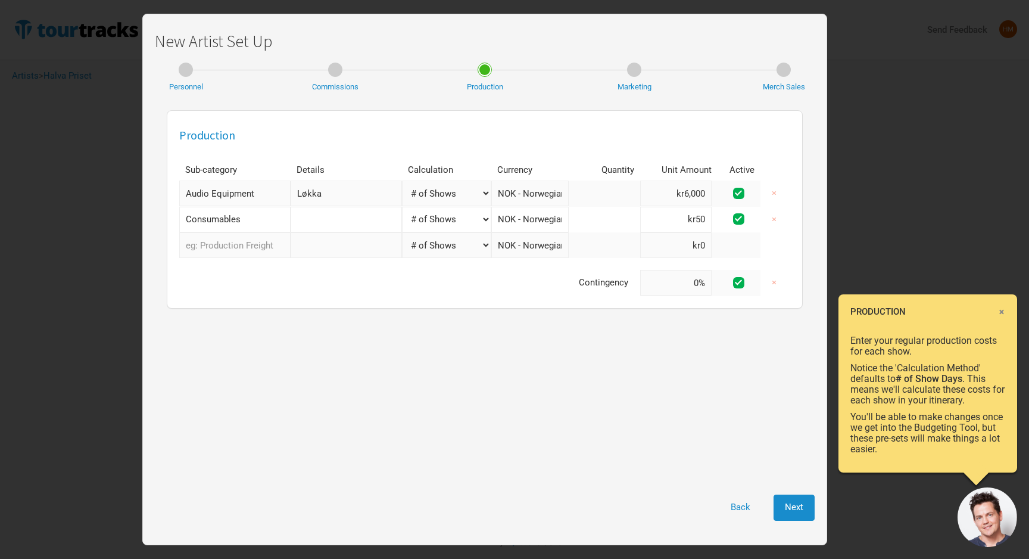
click at [252, 214] on input "Consumables" at bounding box center [234, 220] width 111 height 26
type input "Ligh"
click at [247, 248] on span "ting Equipment" at bounding box center [238, 244] width 60 height 11
select select "Shows"
click at [311, 223] on input "text" at bounding box center [346, 220] width 111 height 26
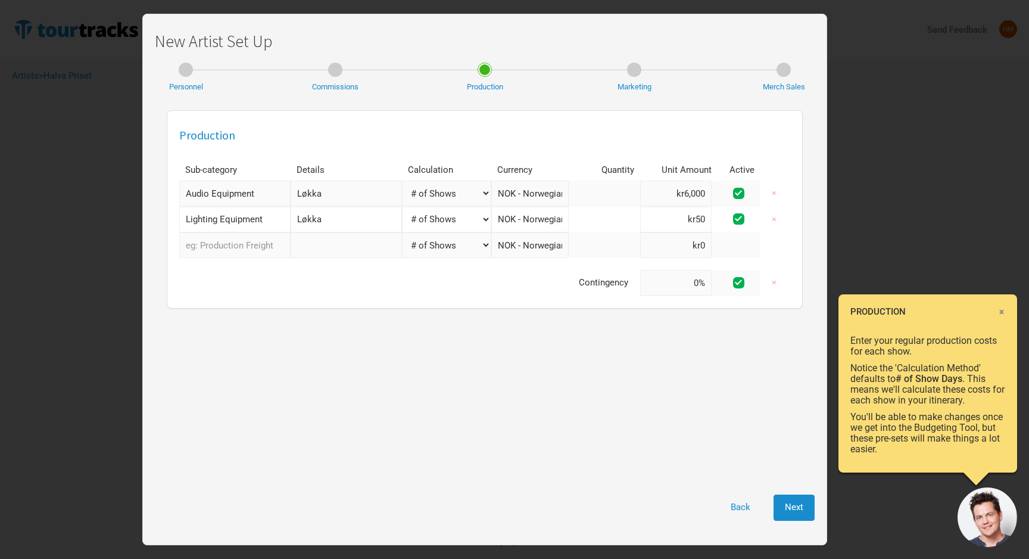
type input "Løkka"
click at [698, 222] on input "kr50" at bounding box center [675, 220] width 71 height 26
type input "kr12,000"
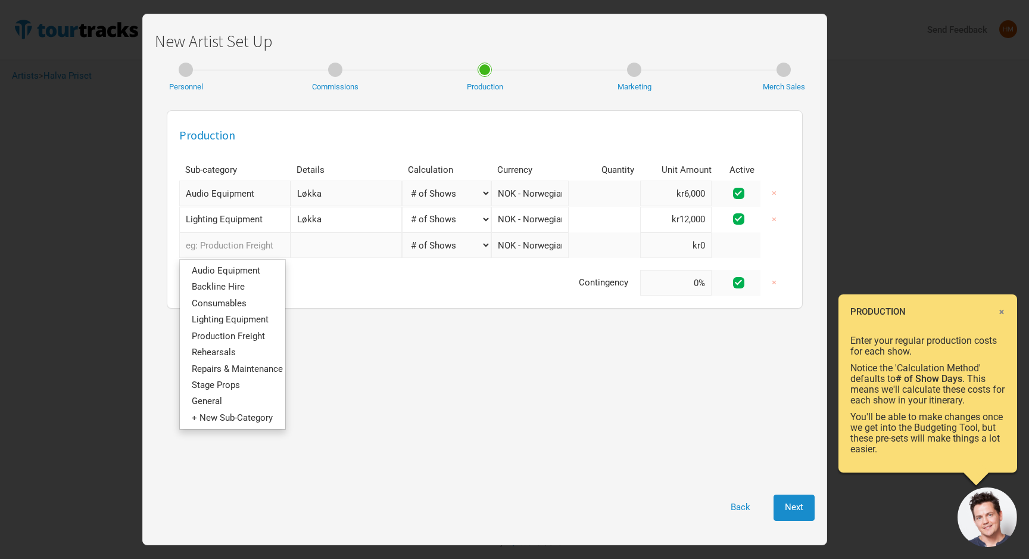
click at [236, 244] on input "text" at bounding box center [234, 245] width 111 height 26
click at [321, 314] on div "Production Sub-category Details Calculation Currency Quantity Unit Amount Activ…" at bounding box center [485, 293] width 660 height 378
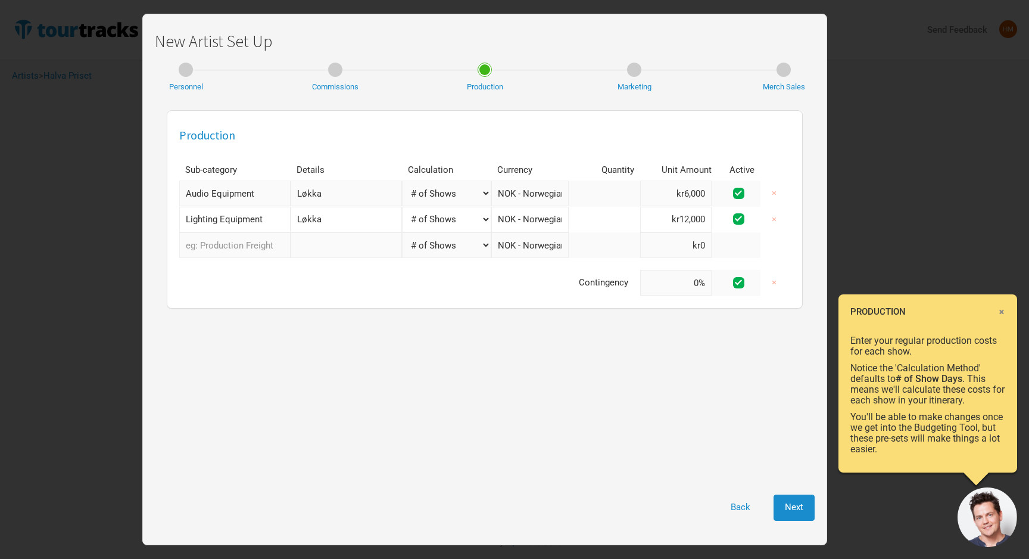
click at [242, 264] on td at bounding box center [484, 264] width 611 height 12
click at [242, 249] on input "text" at bounding box center [234, 245] width 111 height 26
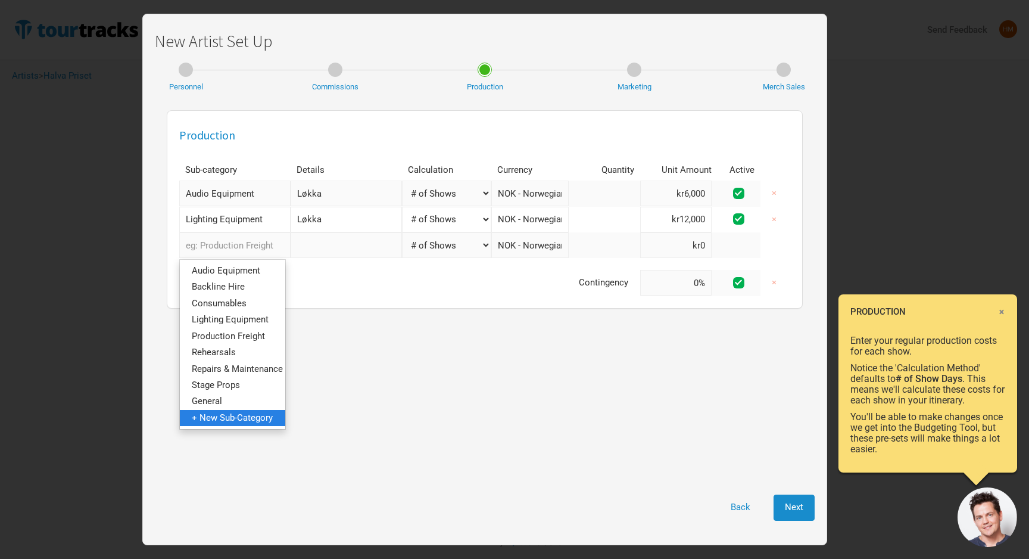
click at [263, 420] on span "+ New Sub-Category" at bounding box center [232, 417] width 81 height 11
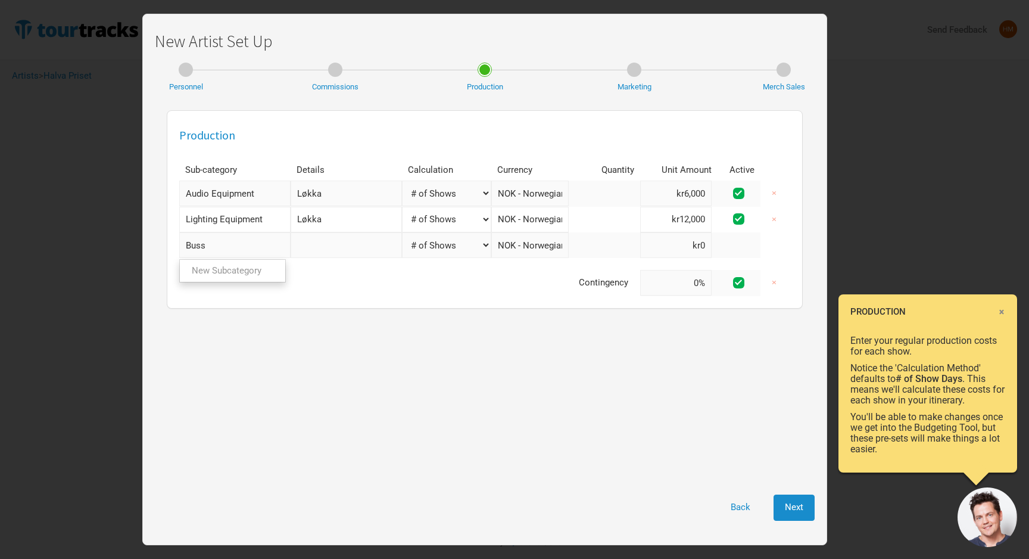
type input "Buss"
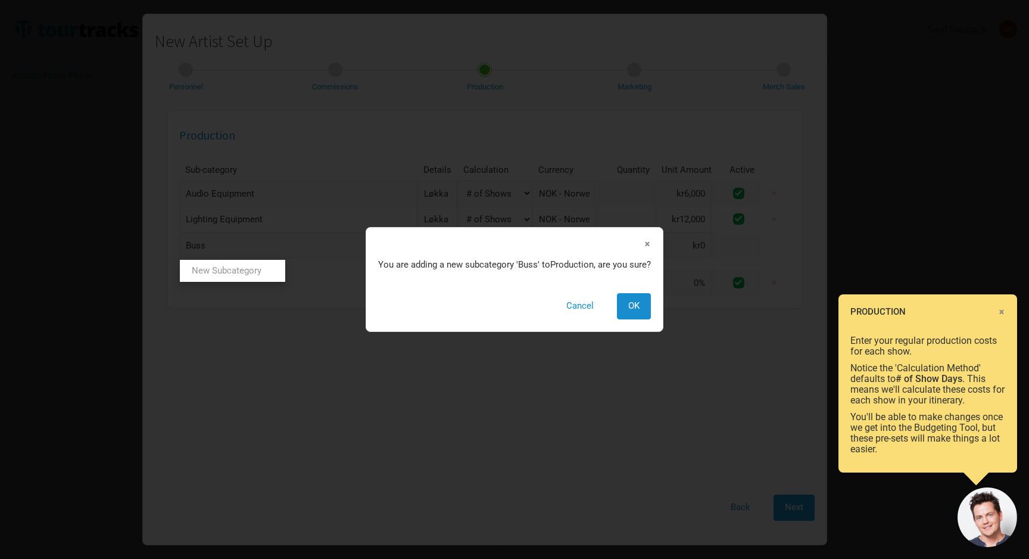
click at [261, 269] on link "New Subcategory" at bounding box center [232, 271] width 105 height 16
click at [637, 305] on span "OK" at bounding box center [633, 305] width 11 height 11
select select "Shows"
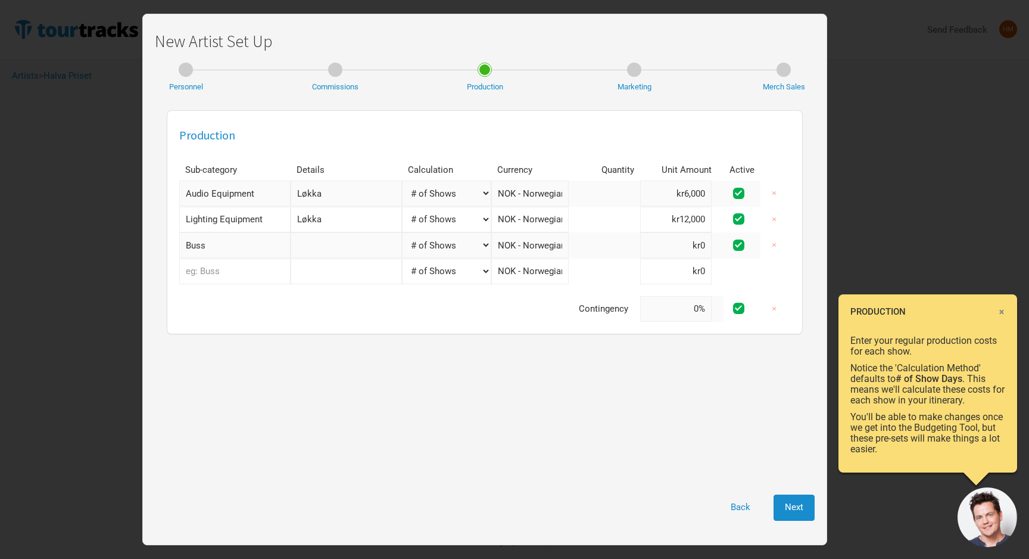
click at [347, 253] on input "text" at bounding box center [346, 245] width 111 height 26
type input "S"
type input "h"
type input "Halva-buss"
click at [679, 244] on input at bounding box center [675, 245] width 71 height 26
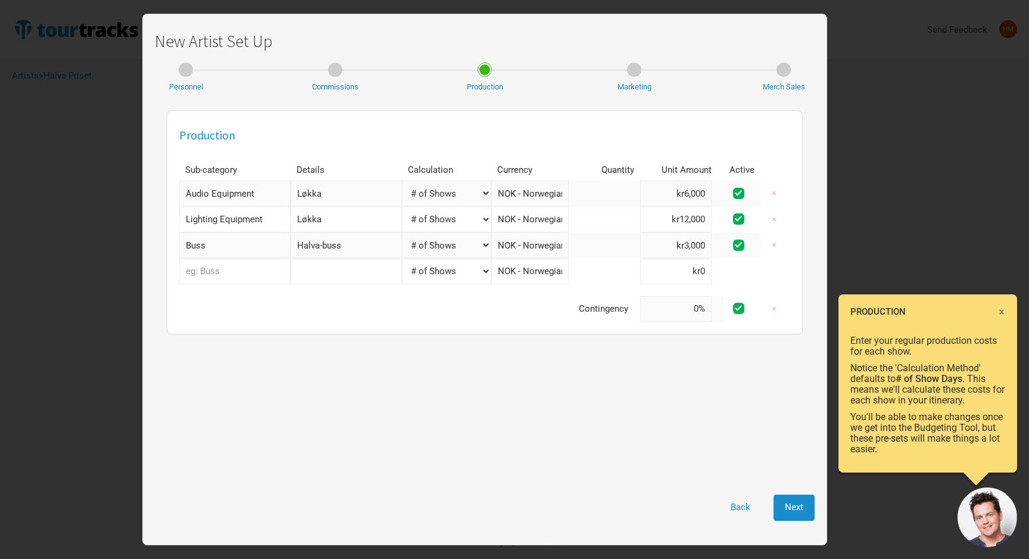
type input "kr3,000"
click at [407, 313] on td "Contingency" at bounding box center [409, 309] width 461 height 26
click at [238, 273] on input "text" at bounding box center [234, 271] width 111 height 26
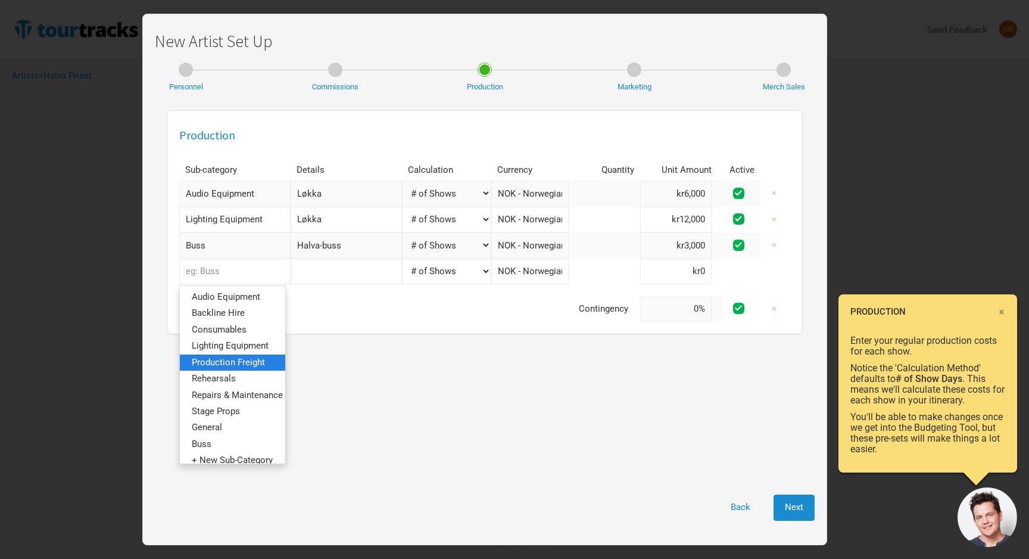
scroll to position [8, 0]
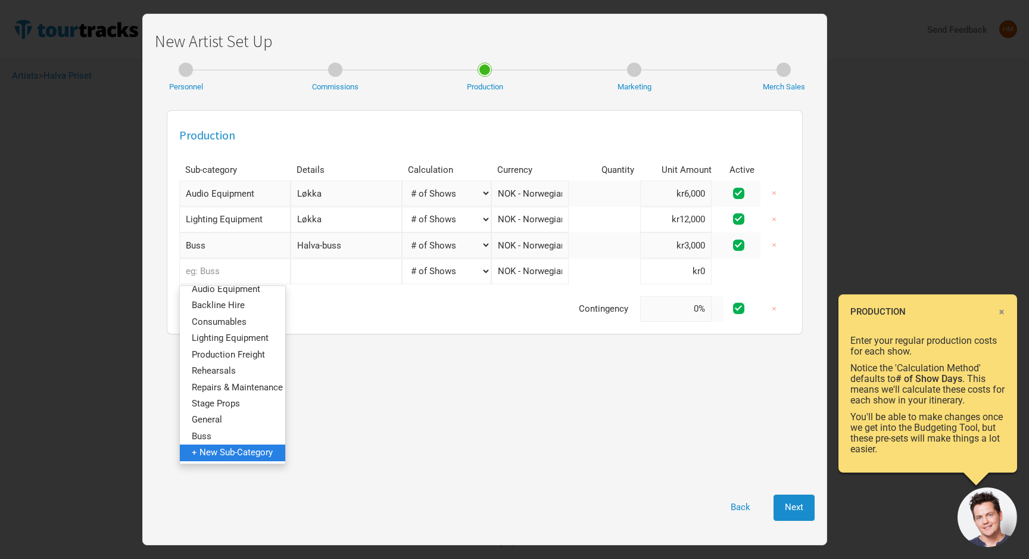
click at [238, 448] on span "+ New Sub-Category" at bounding box center [232, 452] width 81 height 11
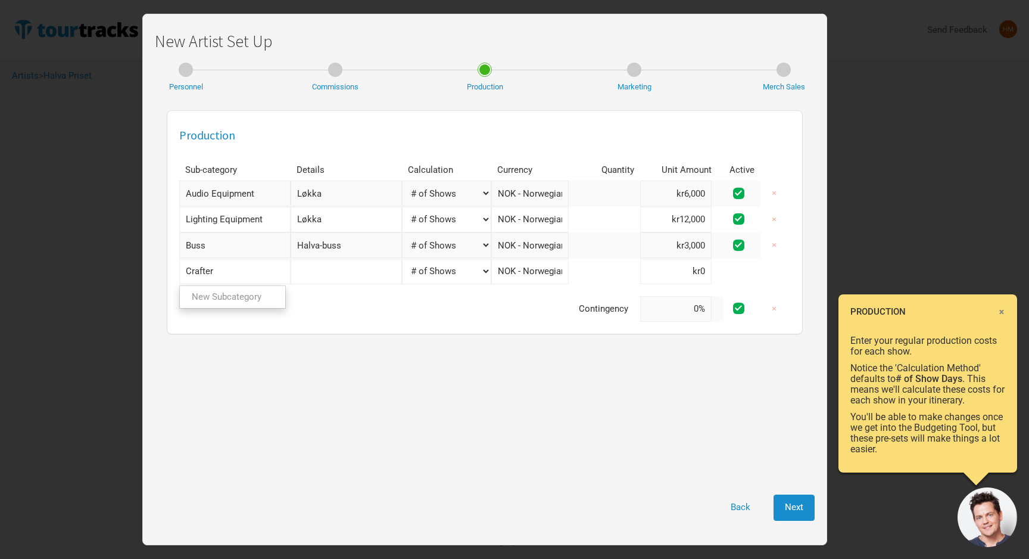
type input "Crafter"
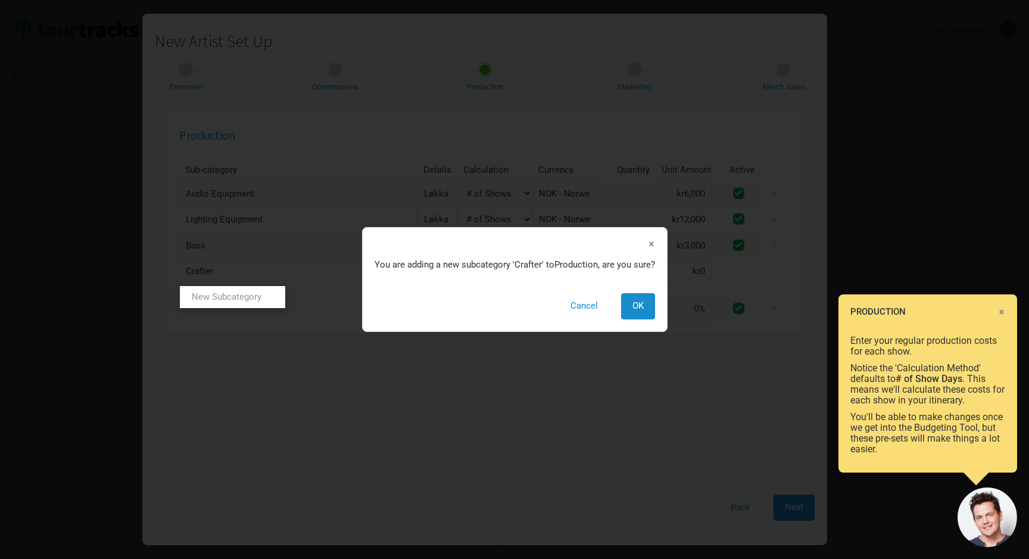
click at [255, 307] on ul "New Subcategory" at bounding box center [232, 296] width 107 height 23
click at [637, 317] on button "OK" at bounding box center [638, 306] width 34 height 26
select select "Shows"
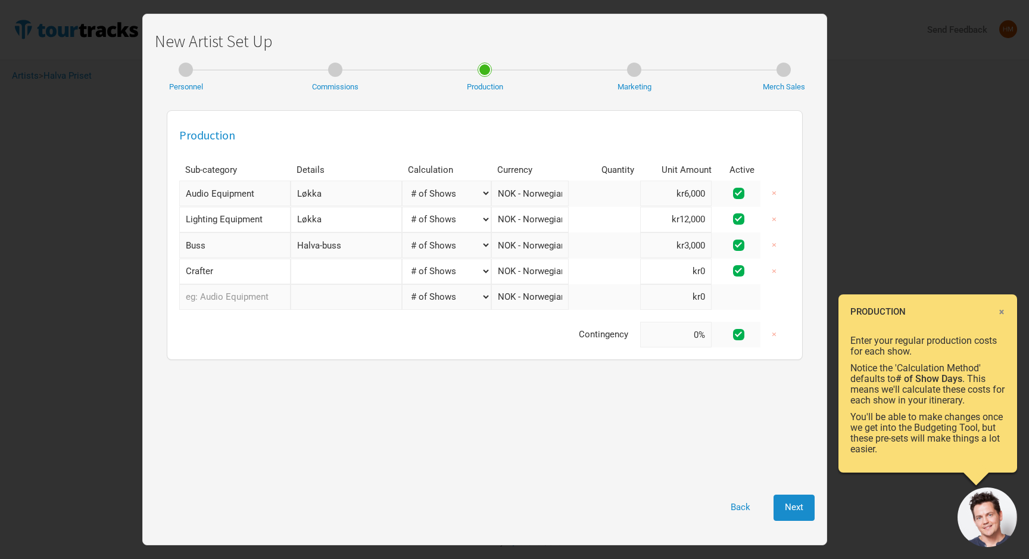
click at [362, 277] on input "text" at bounding box center [346, 271] width 111 height 26
type input "Utstyrsbil"
click at [689, 267] on input at bounding box center [675, 271] width 71 height 26
type input "kr2"
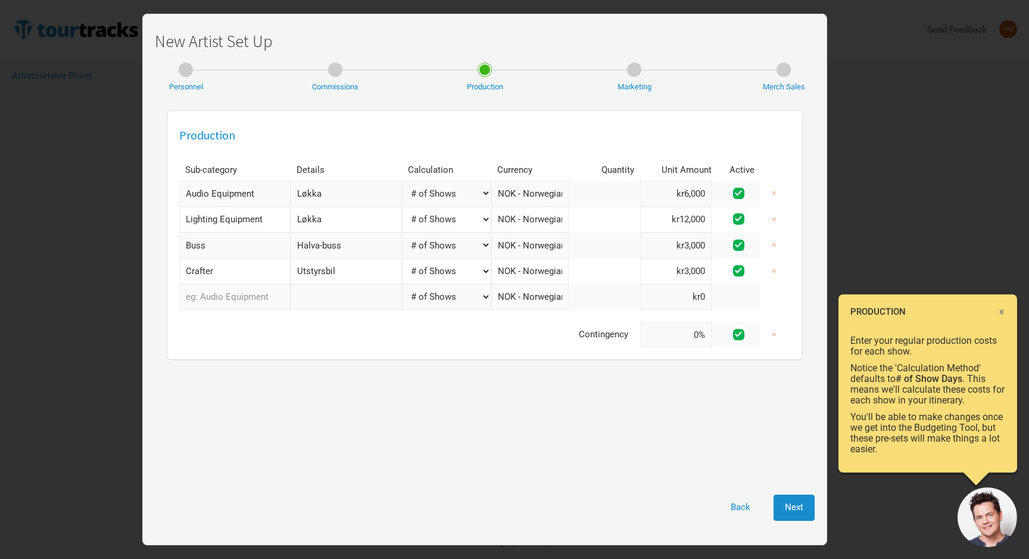
type input "kr3,000"
click at [255, 298] on input "text" at bounding box center [234, 297] width 111 height 26
type input "F"
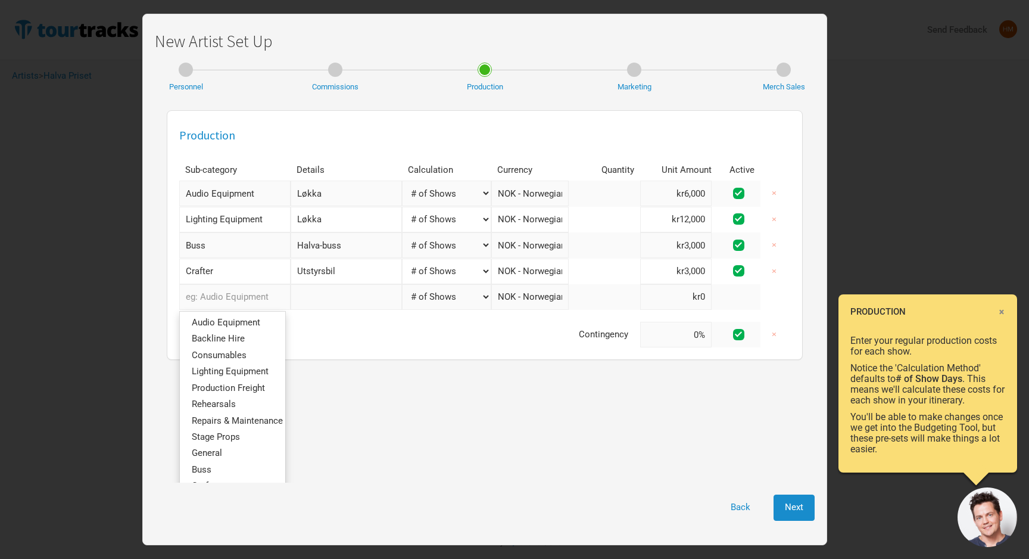
click at [343, 341] on td "Contingency" at bounding box center [409, 335] width 461 height 26
click at [226, 307] on input "text" at bounding box center [234, 297] width 111 height 26
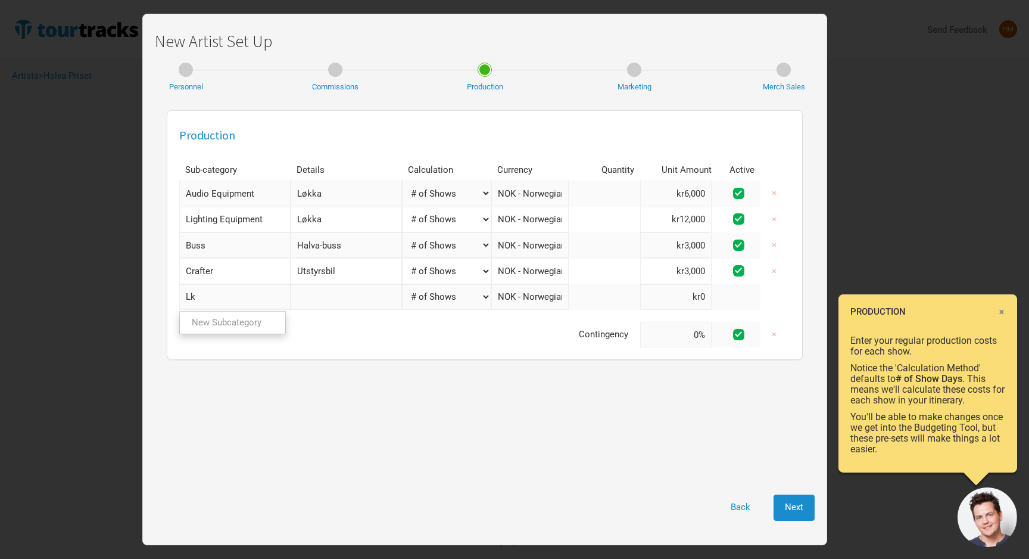
type input "L"
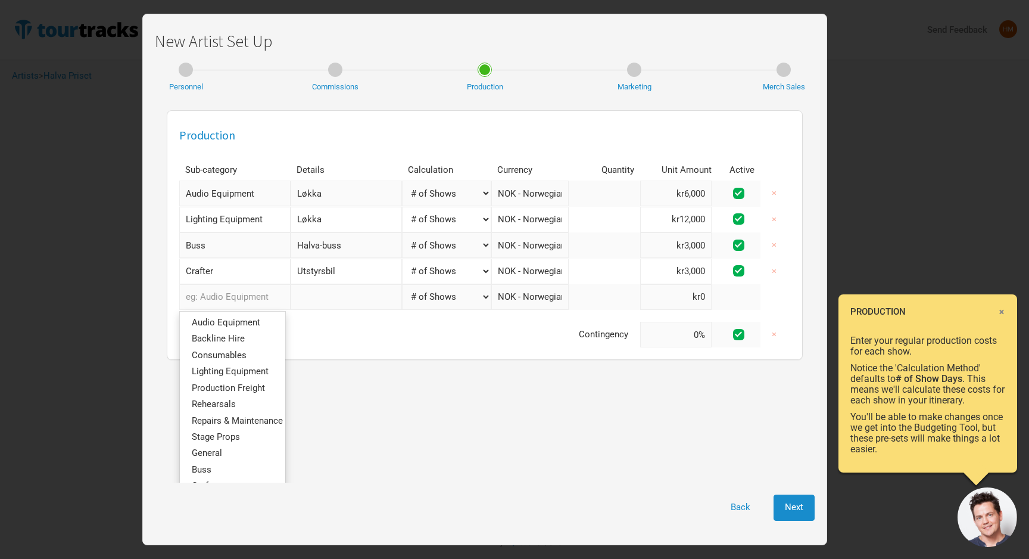
click at [342, 336] on td "Contingency" at bounding box center [409, 335] width 461 height 26
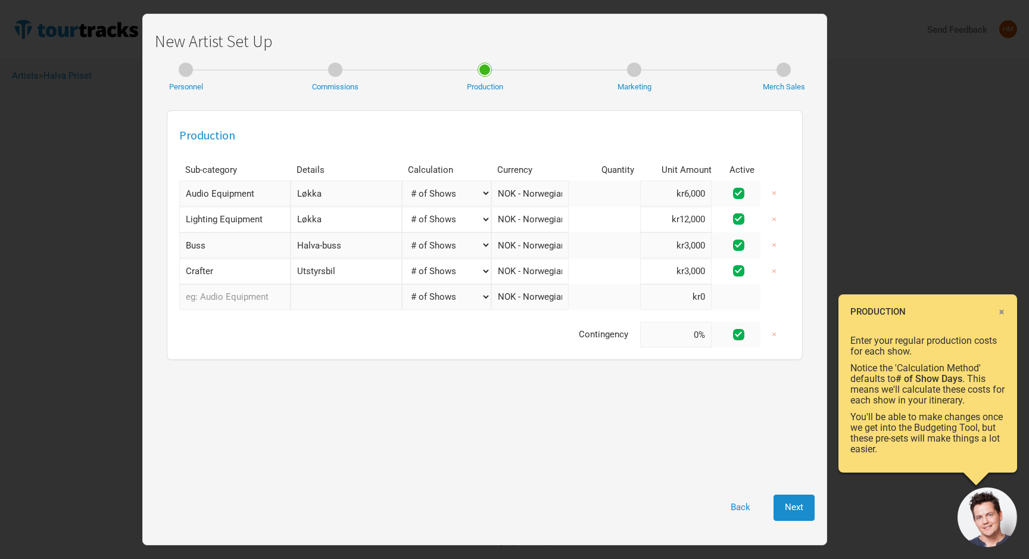
click at [254, 291] on input "text" at bounding box center [234, 297] width 111 height 26
type input "Pyro"
click at [236, 324] on link "New Subcategory" at bounding box center [232, 322] width 105 height 16
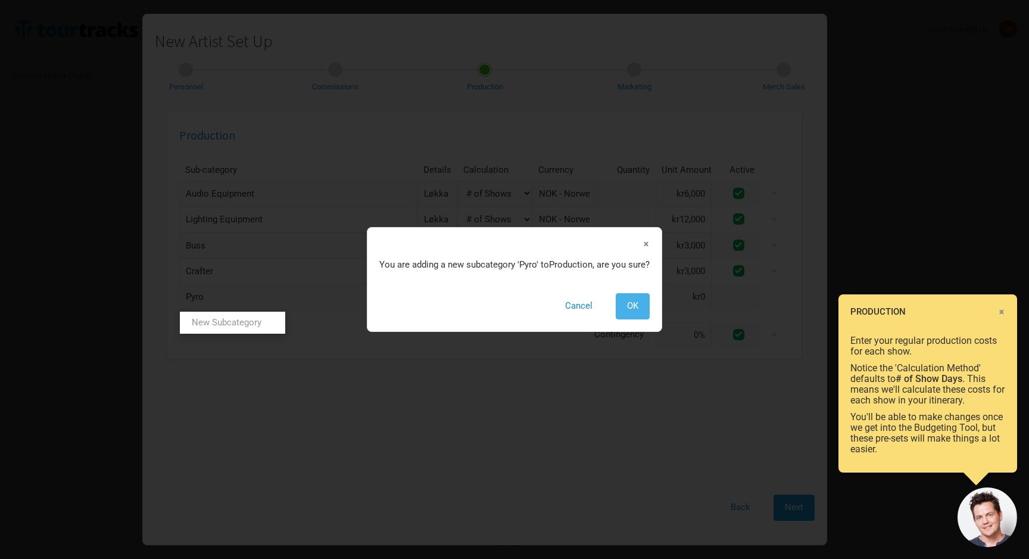
click at [626, 300] on button "OK" at bounding box center [633, 306] width 34 height 26
select select "Shows"
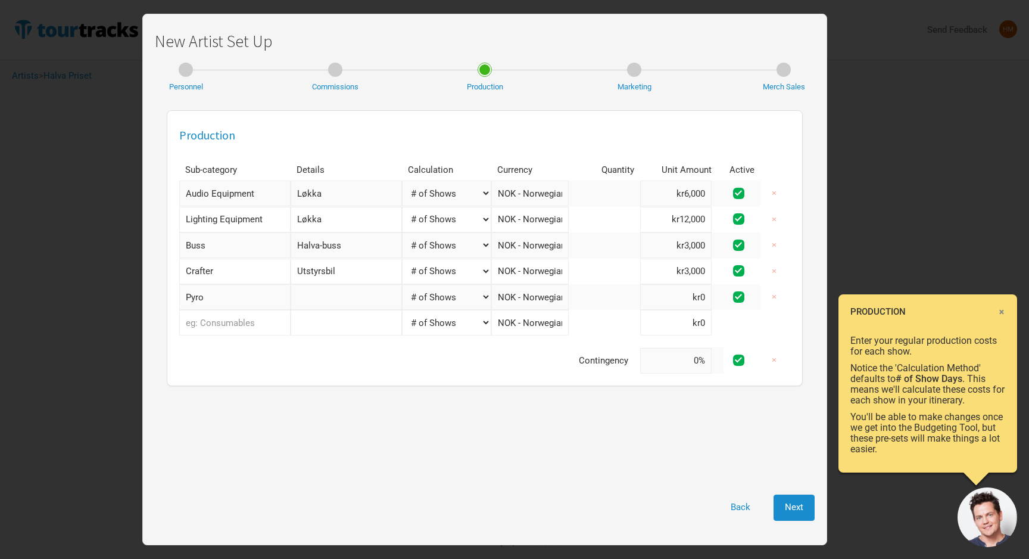
click at [339, 297] on input "text" at bounding box center [346, 297] width 111 height 26
type input "Pyro"
click at [678, 300] on input at bounding box center [675, 297] width 71 height 26
type input "kr40,000"
click at [488, 375] on div "Production Sub-category Details Calculation Currency Quantity Unit Amount Activ…" at bounding box center [485, 248] width 636 height 276
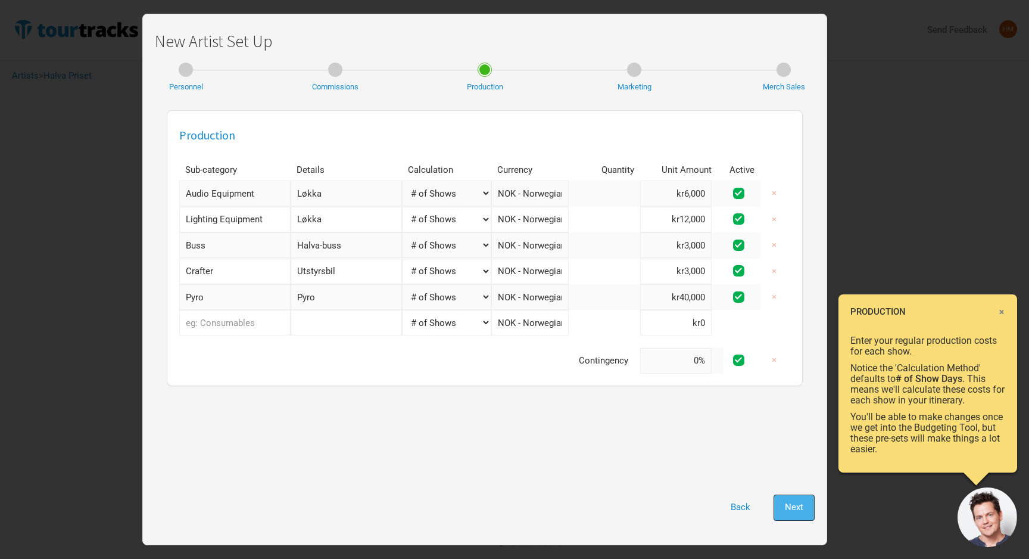
click at [790, 513] on button "Next" at bounding box center [793, 507] width 41 height 26
select select "% of Gross"
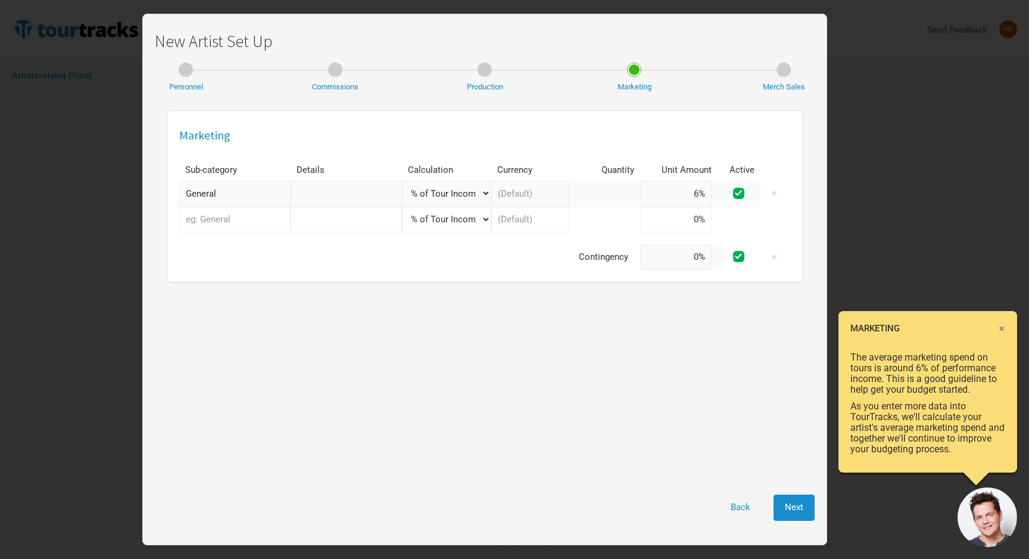
click at [248, 198] on input "General" at bounding box center [234, 193] width 111 height 26
type input "f"
type input "Facebook ads"
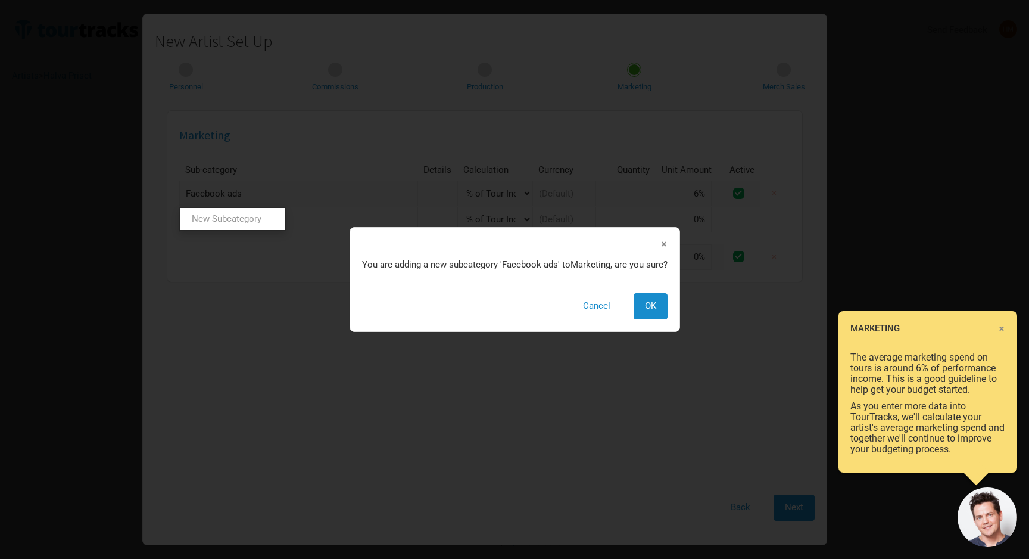
click at [350, 198] on tr "Facebook ads New Subcategory New Subcategory × You are adding a new subcategory…" at bounding box center [484, 193] width 611 height 26
click at [652, 306] on span "OK" at bounding box center [650, 305] width 11 height 11
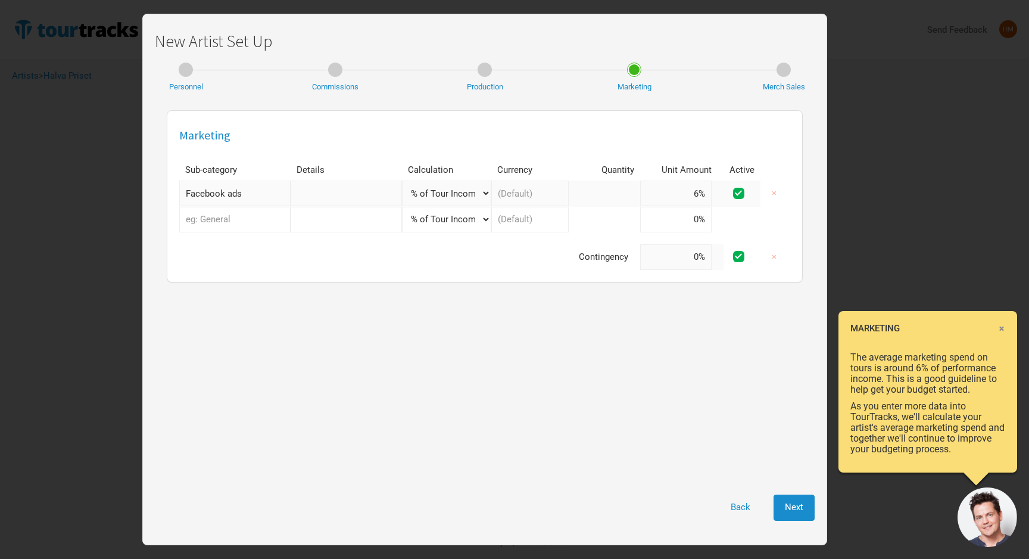
click at [482, 198] on select "Manual # of Shows # of Show Days # of Non-Show Days # of Days # of Tickets Sold…" at bounding box center [446, 193] width 89 height 26
select select "Shows"
click at [700, 192] on input "6" at bounding box center [675, 193] width 71 height 26
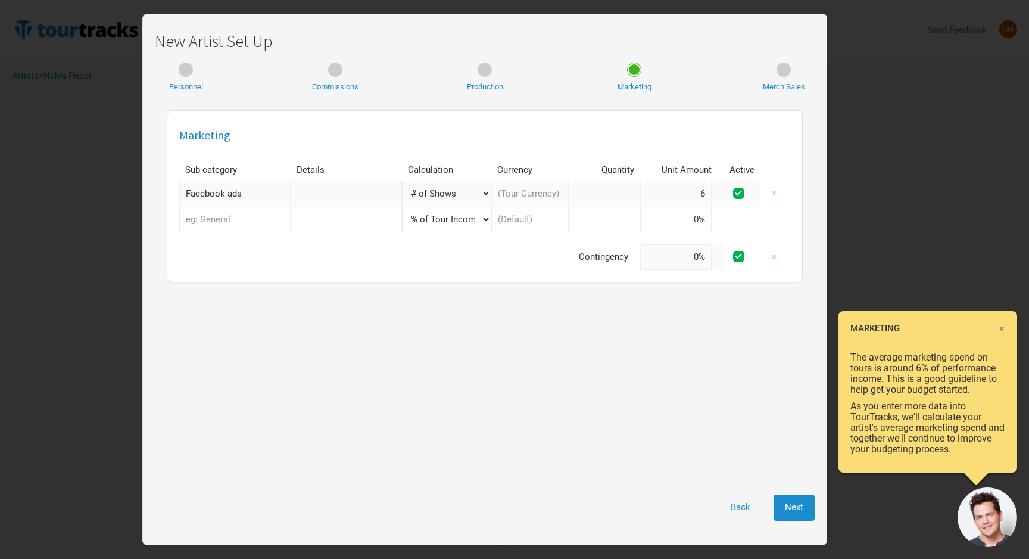
type input "1"
type input "500"
click at [643, 377] on div "Marketing Sub-category Details Calculation Currency Quantity Unit Amount Active…" at bounding box center [485, 293] width 660 height 378
click at [793, 506] on span "Next" at bounding box center [794, 506] width 18 height 11
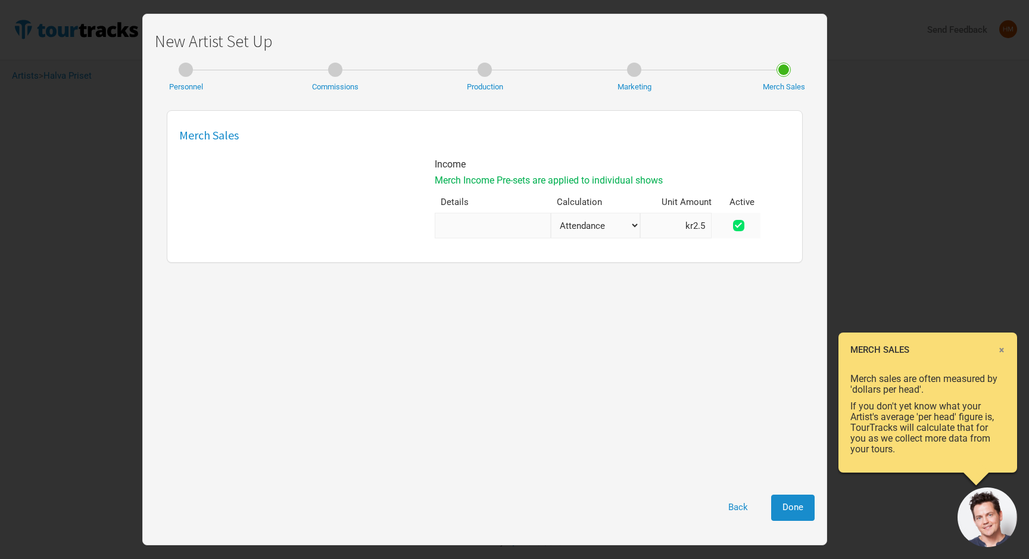
click at [744, 224] on span at bounding box center [738, 225] width 11 height 11
click at [751, 224] on input "checkbox" at bounding box center [755, 226] width 8 height 8
checkbox input "false"
click at [801, 514] on button "Done" at bounding box center [792, 507] width 43 height 26
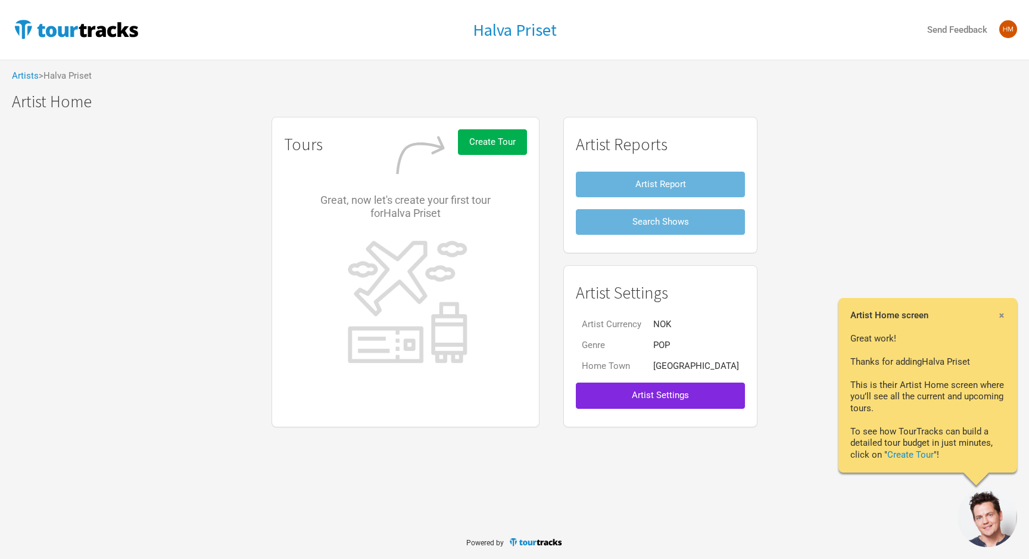
click at [1004, 315] on span "×" at bounding box center [1001, 314] width 7 height 13
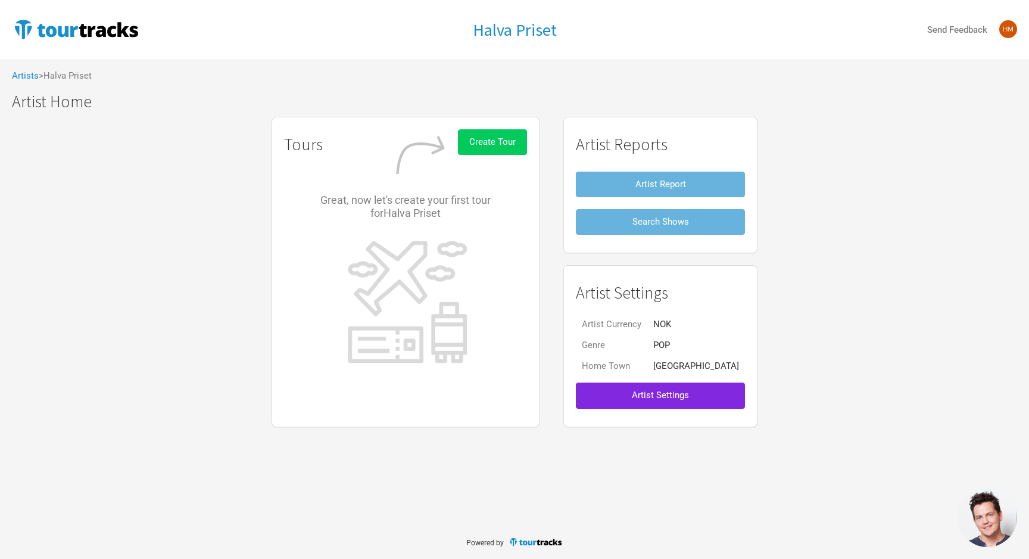
click at [517, 149] on button "Create Tour" at bounding box center [492, 142] width 69 height 26
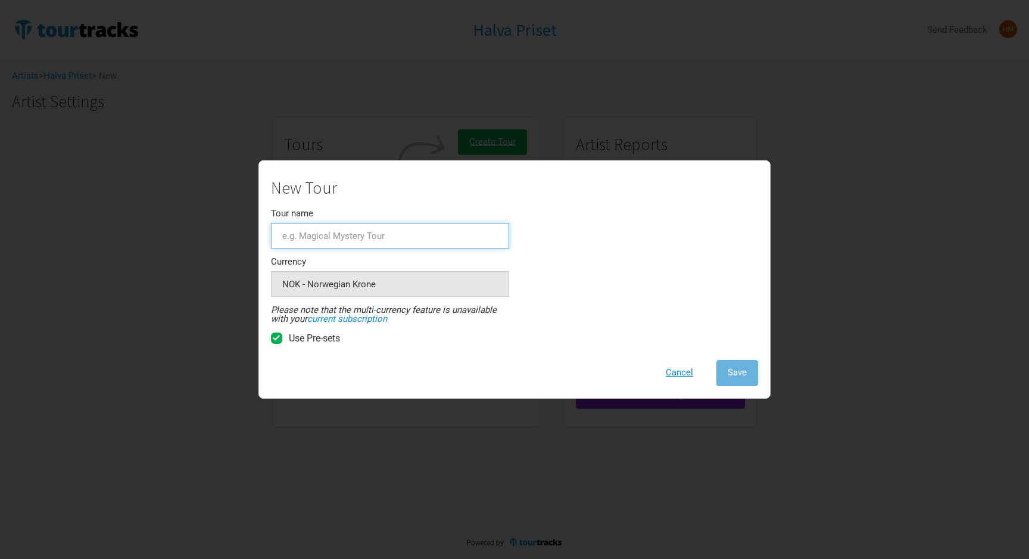
click at [360, 236] on input "Tour name" at bounding box center [390, 236] width 238 height 26
type input "2025"
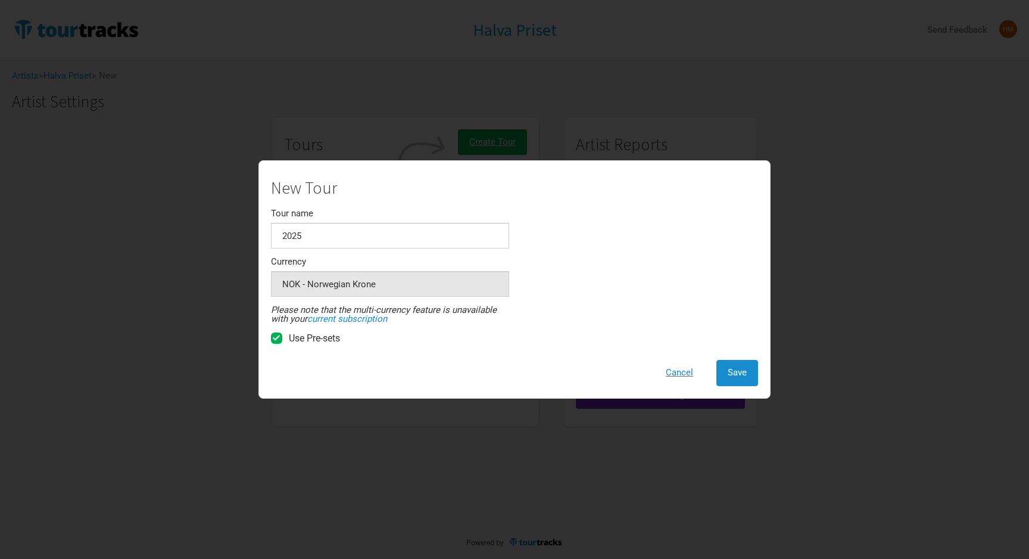
click at [534, 313] on div "New Tour Tour name 2025 Currency NOK - Norwegian Krone 1 selection Please note …" at bounding box center [514, 282] width 487 height 207
click at [737, 373] on span "Save" at bounding box center [737, 372] width 19 height 11
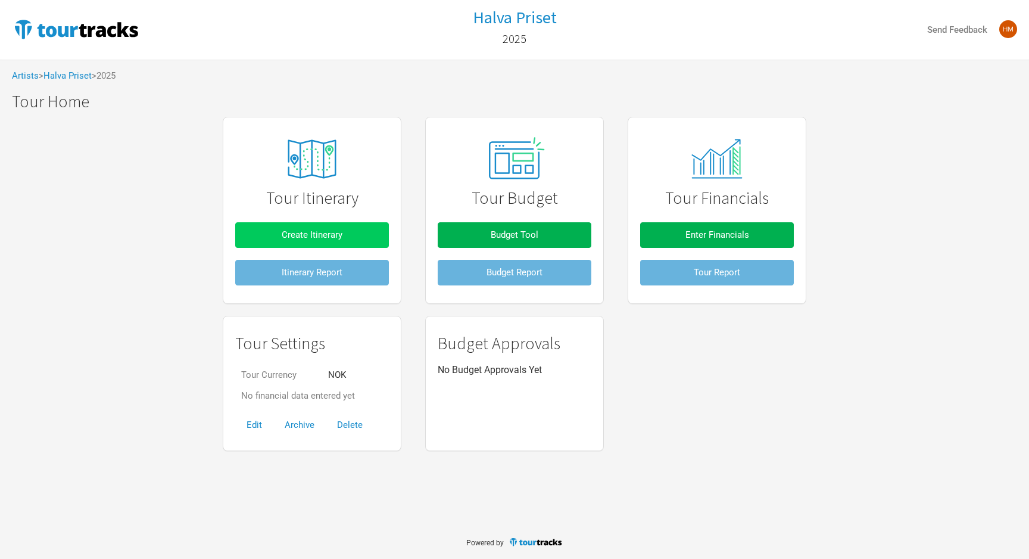
click at [338, 244] on button "Create Itinerary" at bounding box center [312, 235] width 154 height 26
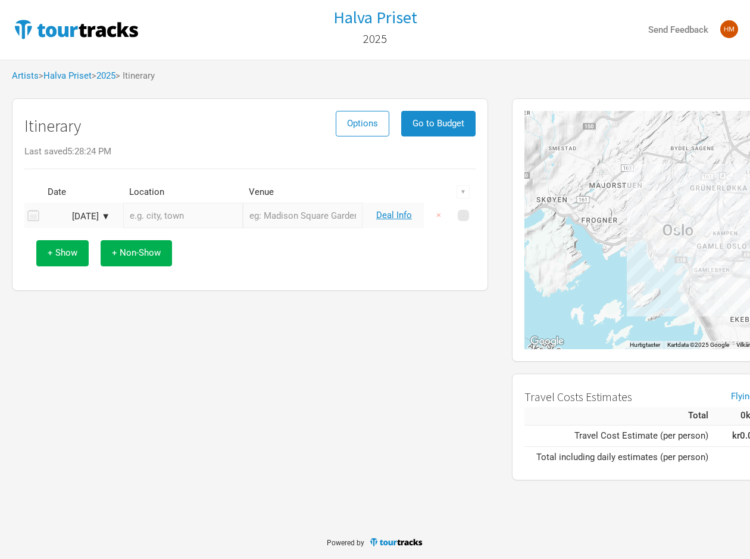
click at [169, 207] on input "text" at bounding box center [183, 215] width 120 height 26
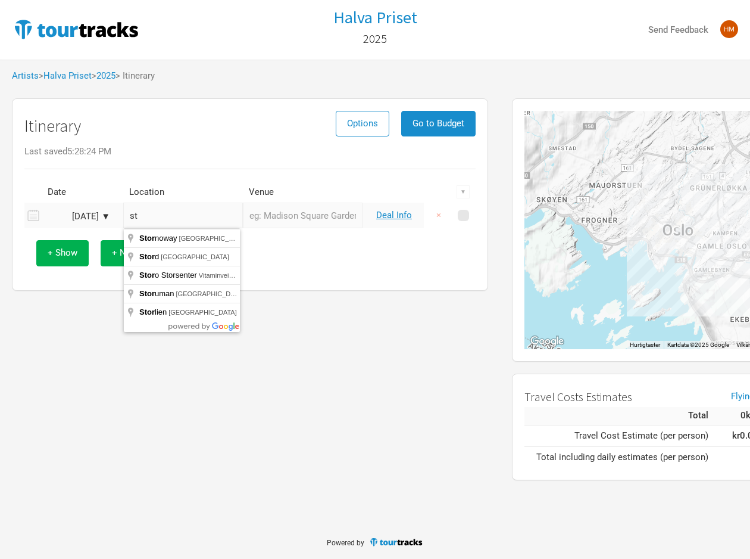
type input "s"
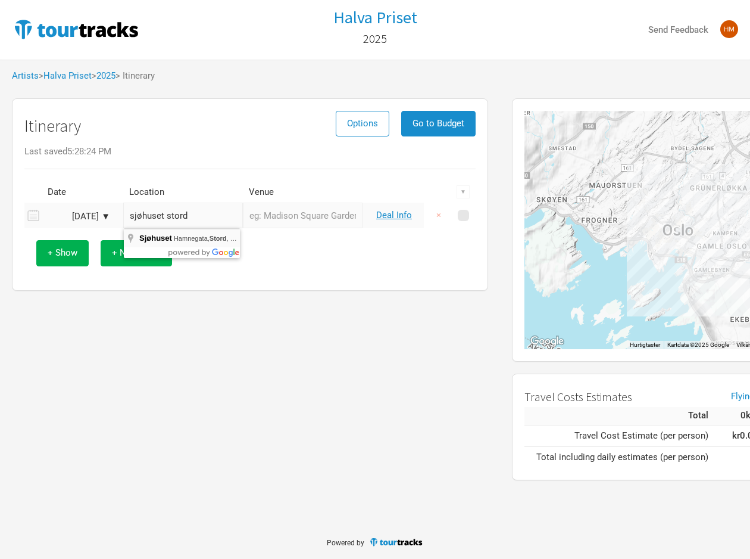
type input "Sjøhuset, [GEOGRAPHIC_DATA], [GEOGRAPHIC_DATA], [GEOGRAPHIC_DATA]"
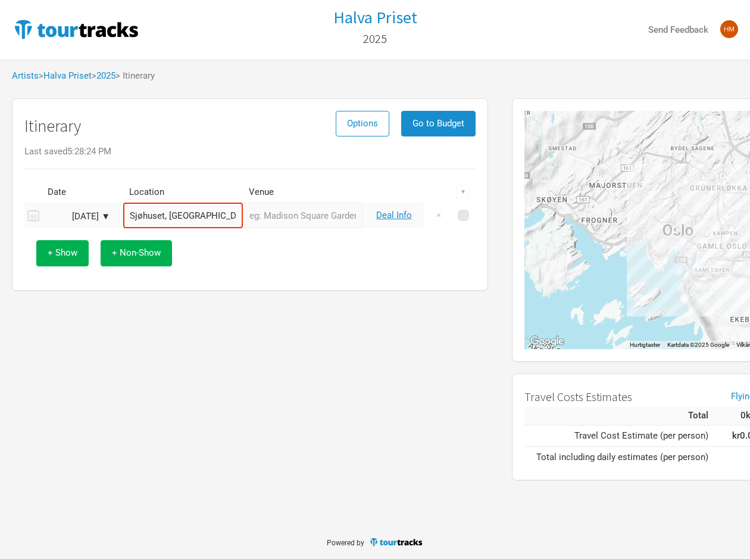
type input "Sjøhuset"
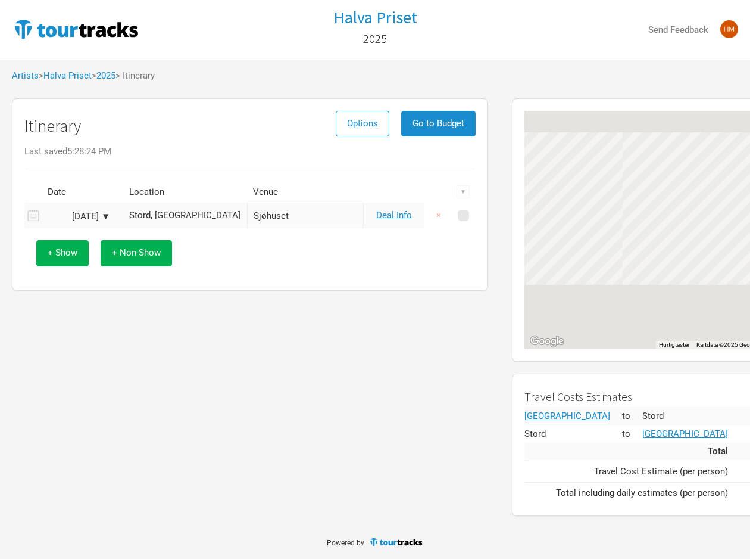
click at [93, 217] on div "[DATE] ▼" at bounding box center [77, 216] width 65 height 9
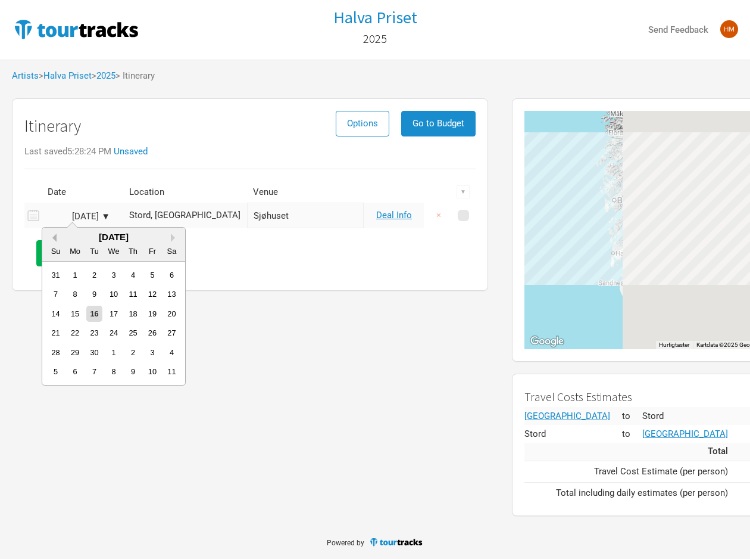
click at [56, 237] on button "Previous Month" at bounding box center [52, 237] width 8 height 8
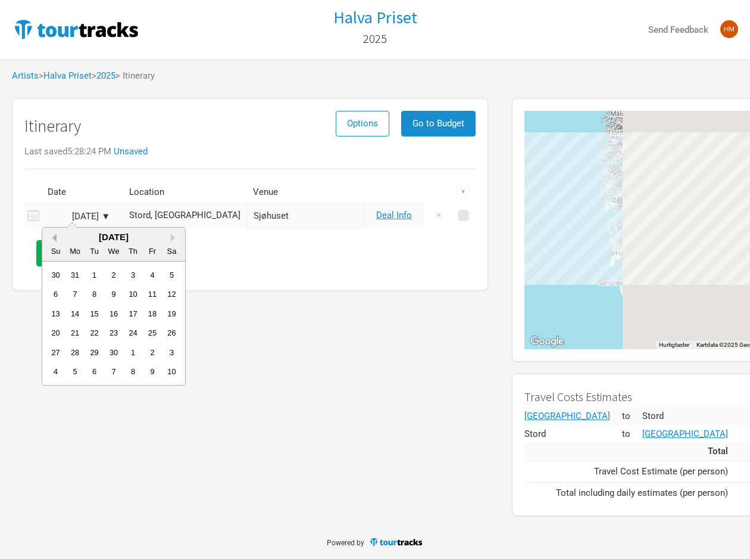
click at [56, 237] on button "Previous Month" at bounding box center [52, 237] width 8 height 8
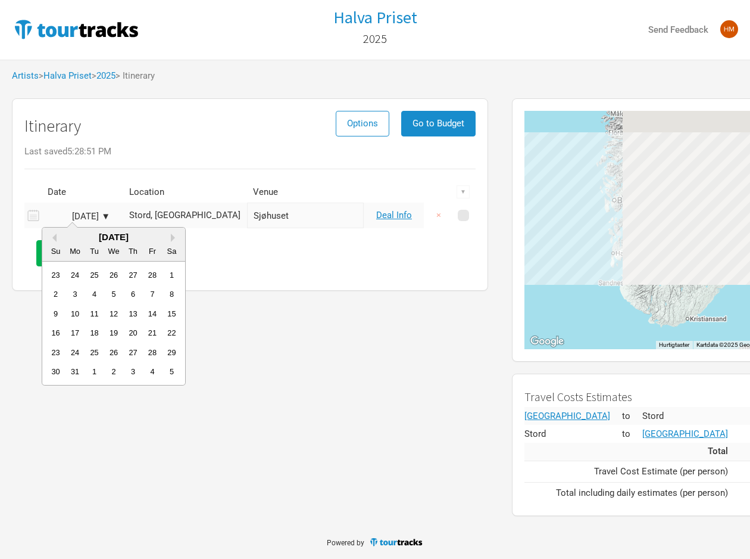
click at [168, 241] on div "Su Mo Tu We Th Fr Sa" at bounding box center [113, 250] width 143 height 19
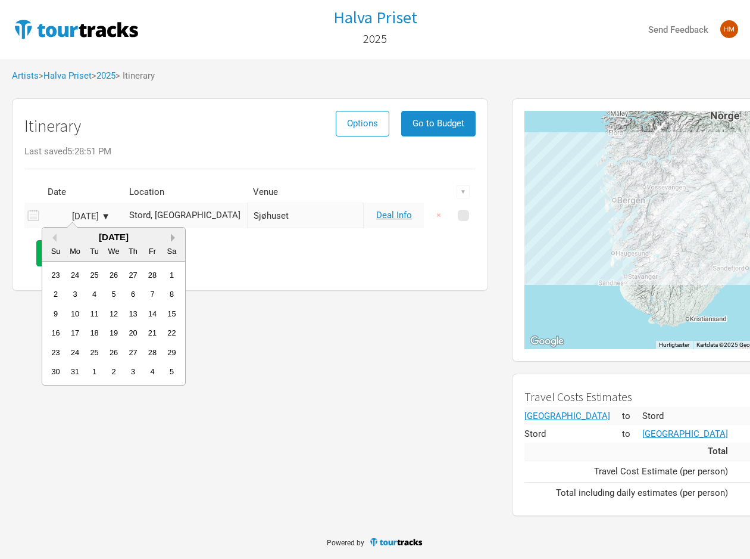
click at [171, 238] on button "Next Month" at bounding box center [175, 237] width 8 height 8
click at [150, 273] on div "4" at bounding box center [152, 275] width 16 height 16
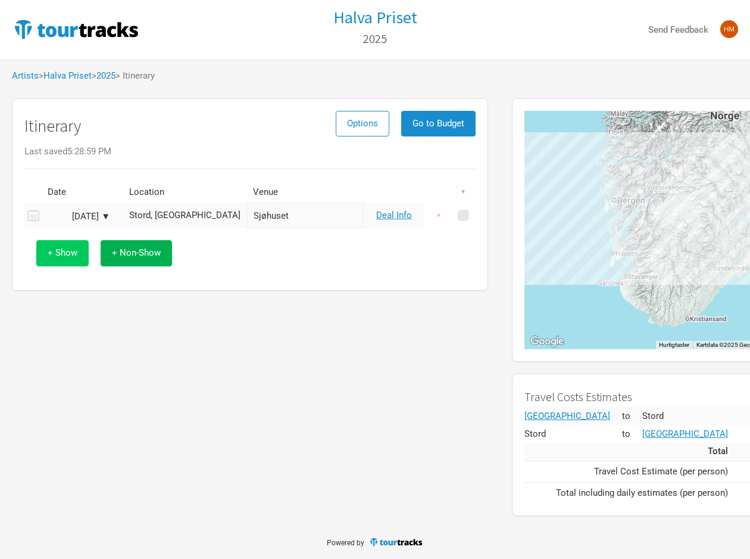
click at [71, 254] on span "+ Show" at bounding box center [63, 252] width 30 height 11
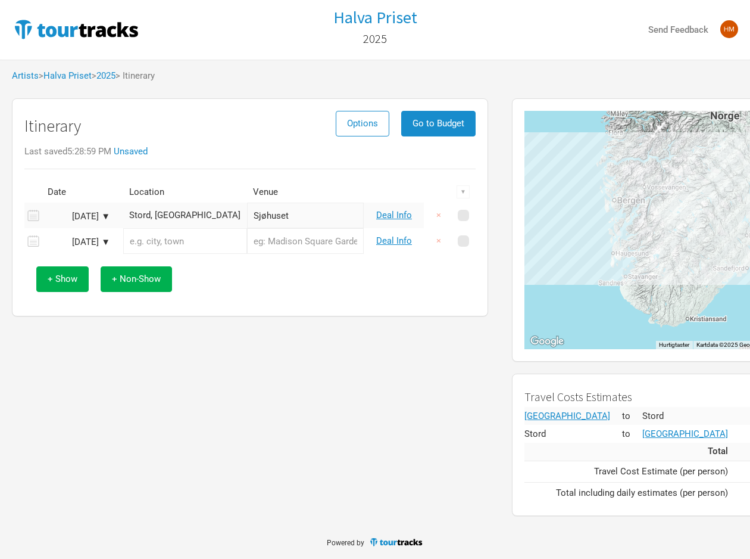
click at [173, 244] on input "text" at bounding box center [185, 241] width 124 height 26
click at [280, 247] on input "text" at bounding box center [305, 241] width 117 height 26
type input "O"
click at [181, 244] on input "text" at bounding box center [185, 241] width 124 height 26
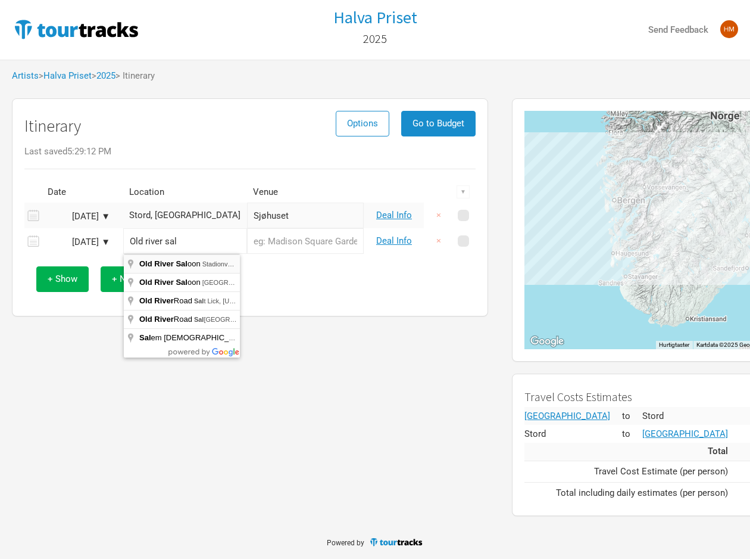
type input "[GEOGRAPHIC_DATA], Stadionvegen, [GEOGRAPHIC_DATA], [GEOGRAPHIC_DATA]"
type input "[GEOGRAPHIC_DATA]"
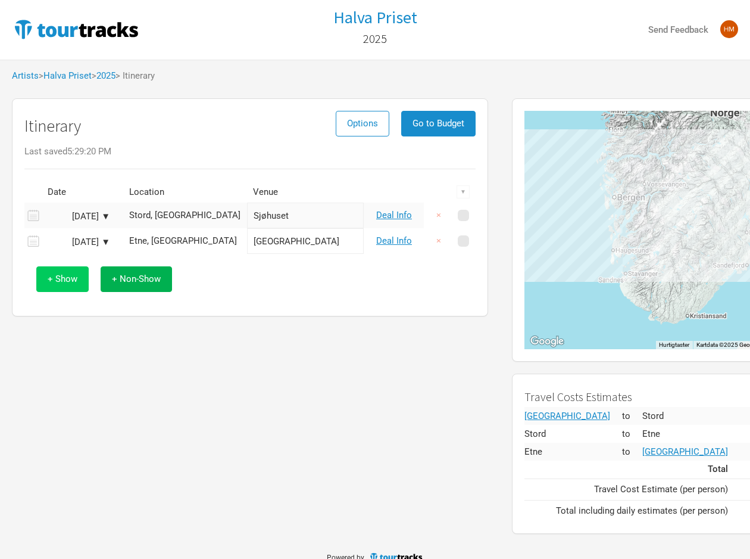
click at [64, 284] on button "+ Show" at bounding box center [62, 279] width 52 height 26
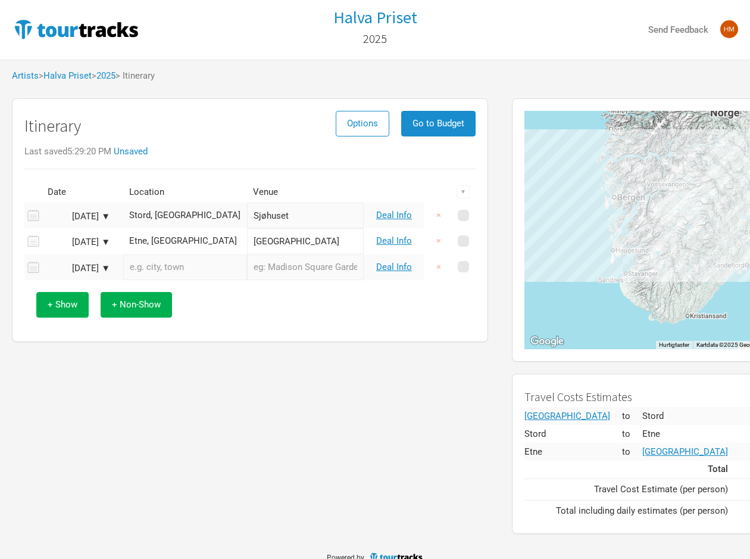
click at [104, 264] on div "[DATE] ▼" at bounding box center [77, 268] width 65 height 9
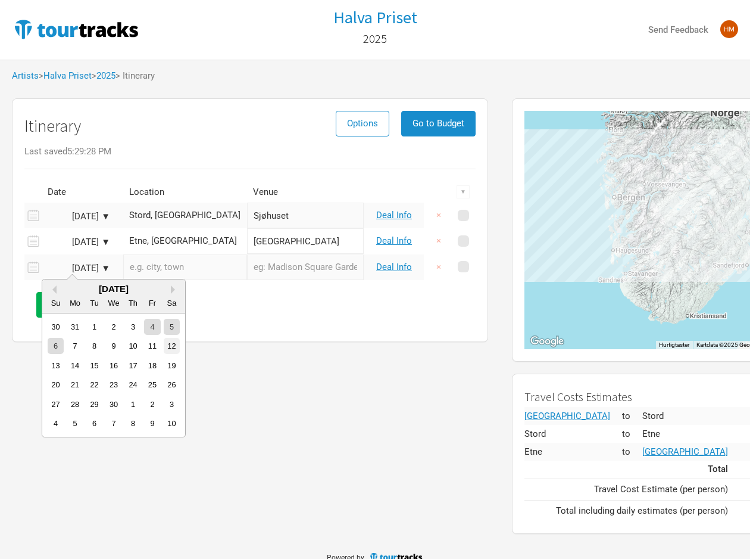
click at [171, 344] on div "12" at bounding box center [172, 346] width 16 height 16
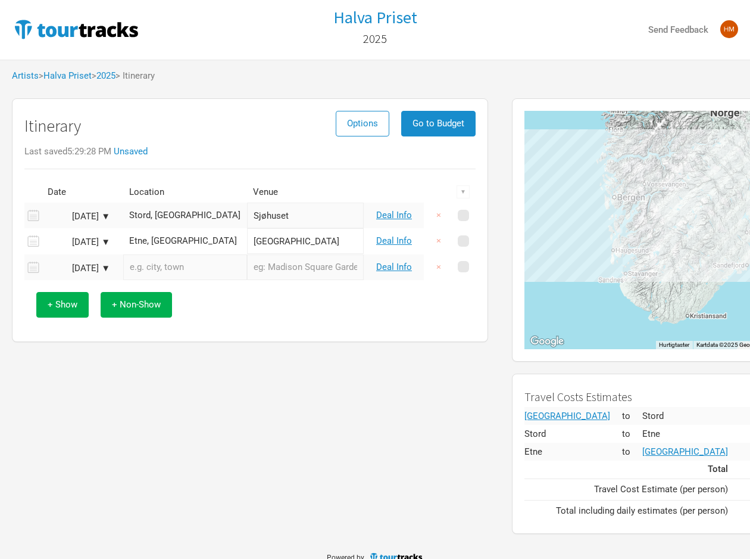
click at [161, 270] on input "text" at bounding box center [185, 267] width 124 height 26
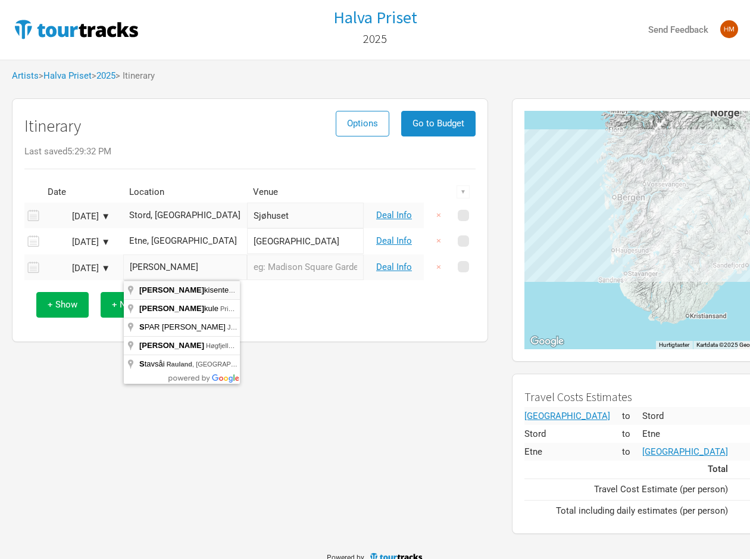
type input "[PERSON_NAME], Rjukanvegen, [GEOGRAPHIC_DATA], [GEOGRAPHIC_DATA]"
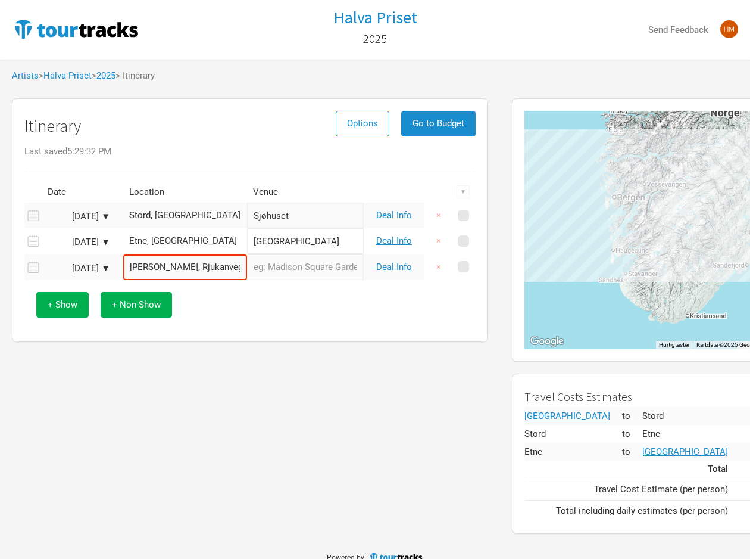
type input "[PERSON_NAME]"
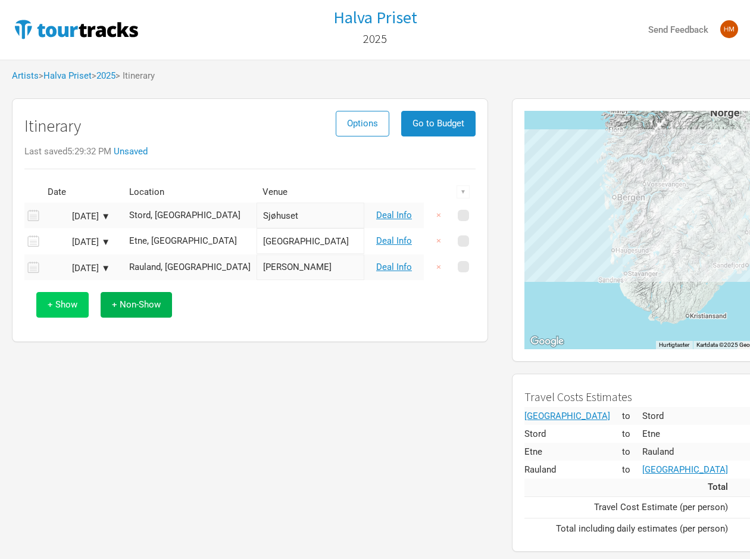
click at [55, 306] on span "+ Show" at bounding box center [63, 304] width 30 height 11
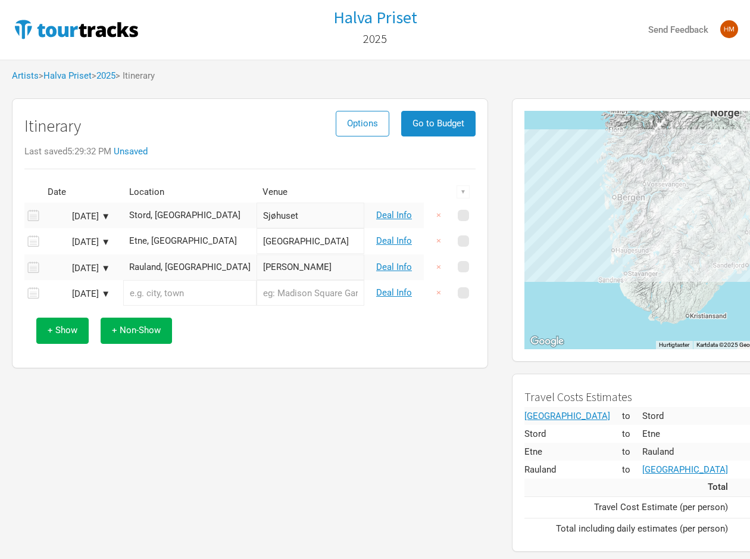
click at [100, 286] on td "[DATE] ▼" at bounding box center [80, 293] width 77 height 26
click at [100, 291] on div "[DATE] ▼" at bounding box center [77, 293] width 65 height 9
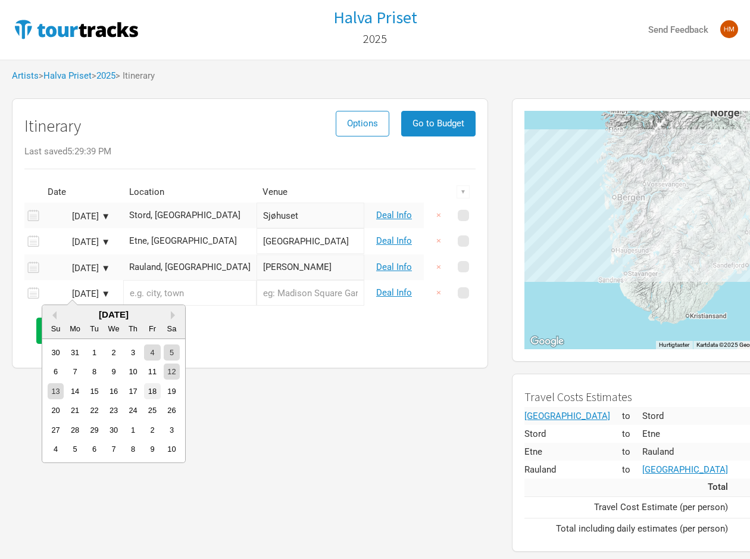
click at [148, 392] on div "18" at bounding box center [152, 391] width 16 height 16
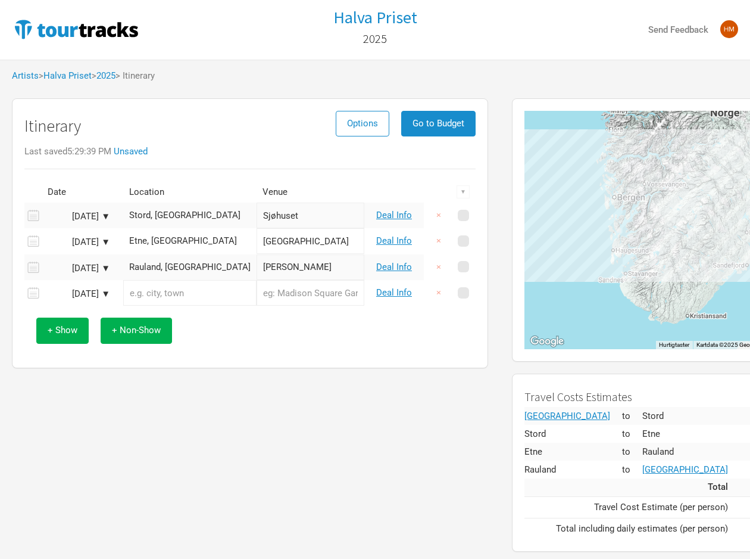
click at [152, 298] on input "text" at bounding box center [189, 293] width 133 height 26
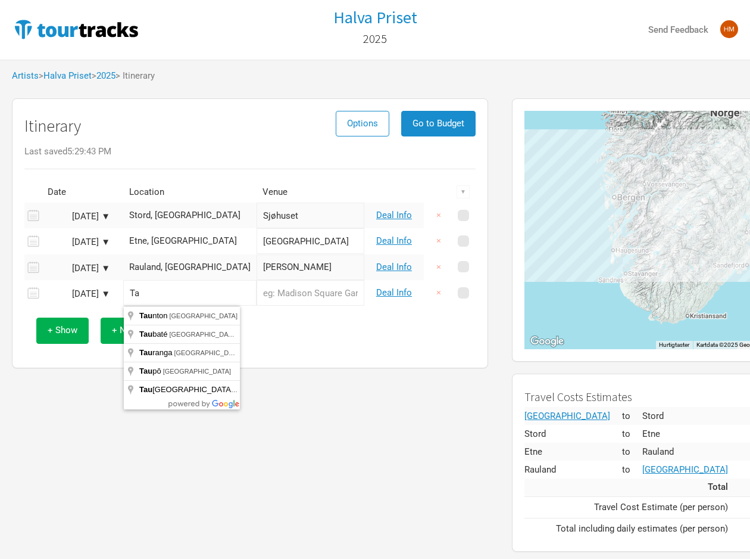
type input "T"
type input "Geilo, [GEOGRAPHIC_DATA]"
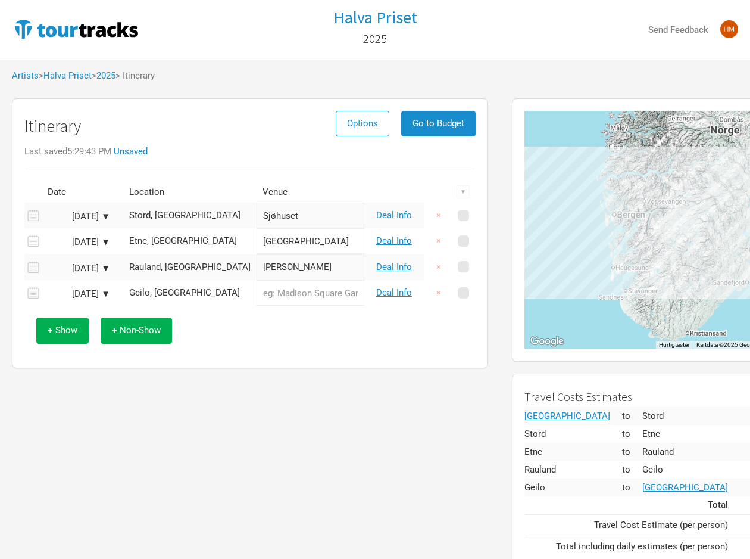
click at [257, 288] on input "text" at bounding box center [311, 293] width 108 height 26
type input "Taubanekroa"
click at [79, 335] on button "+ Show" at bounding box center [62, 330] width 52 height 26
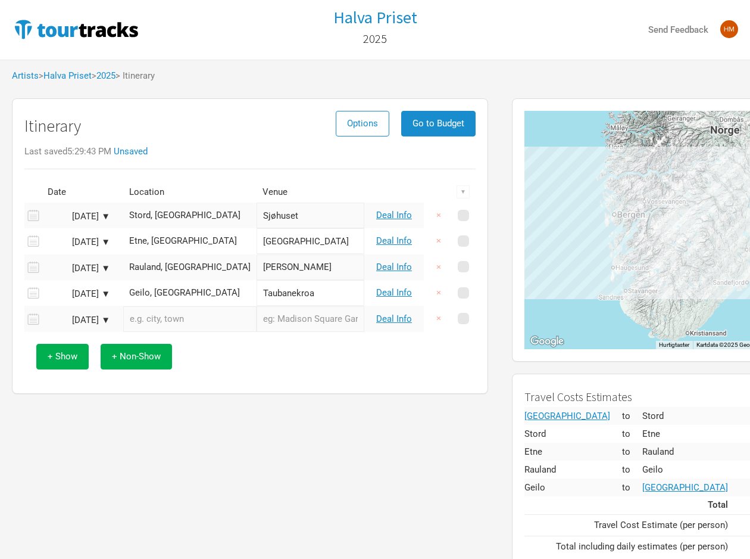
click at [106, 317] on div "[DATE] ▼" at bounding box center [77, 320] width 65 height 9
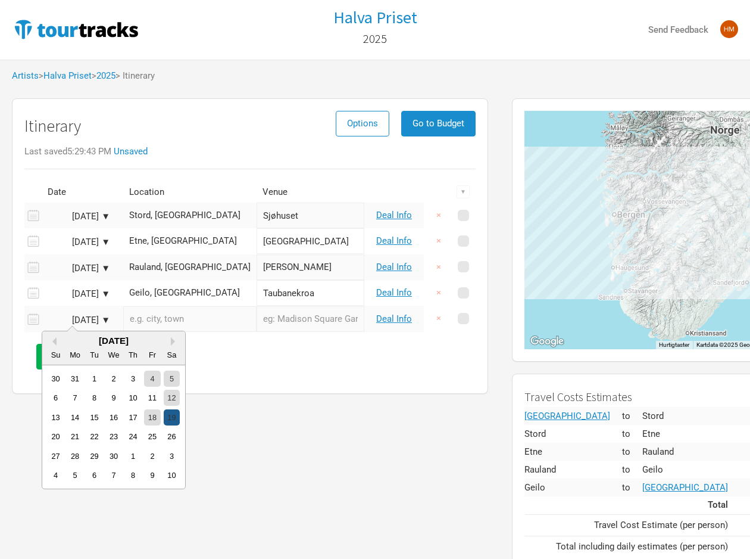
click at [170, 414] on div "19" at bounding box center [172, 417] width 16 height 16
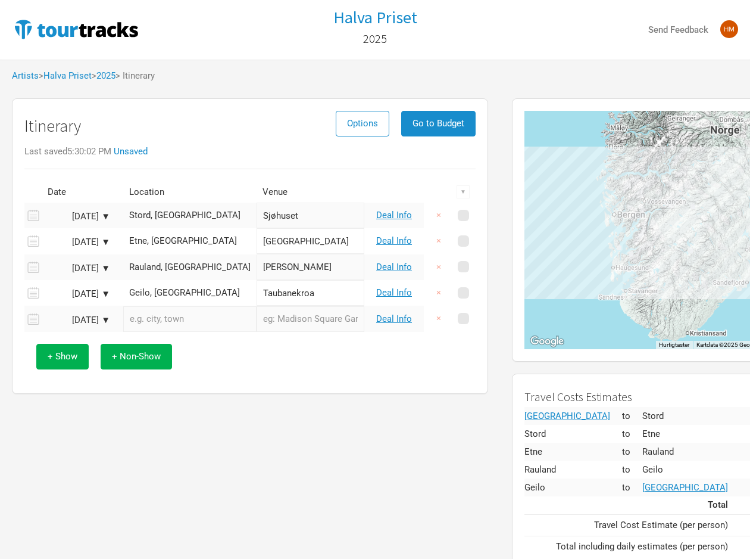
click at [169, 325] on input "text" at bounding box center [189, 319] width 133 height 26
type input "Rockoss, Oppdal, [GEOGRAPHIC_DATA]"
type input "Rockoss"
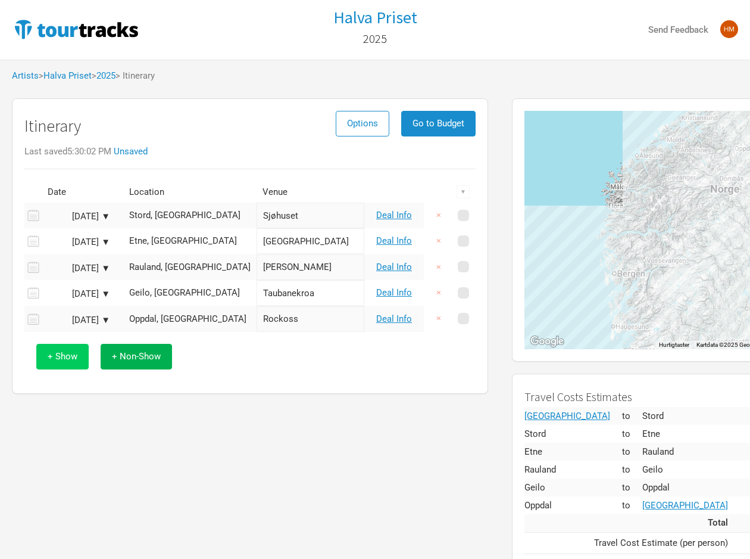
click at [65, 359] on span "+ Show" at bounding box center [63, 356] width 30 height 11
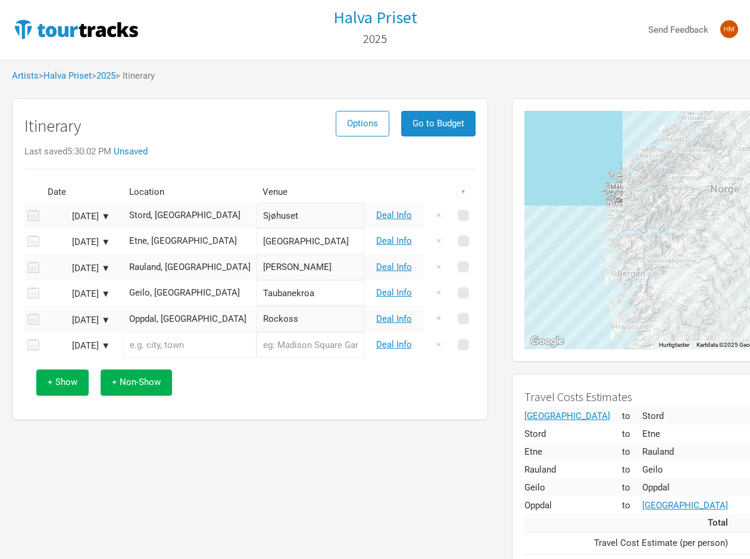
click at [83, 345] on div "[DATE] ▼" at bounding box center [77, 345] width 65 height 9
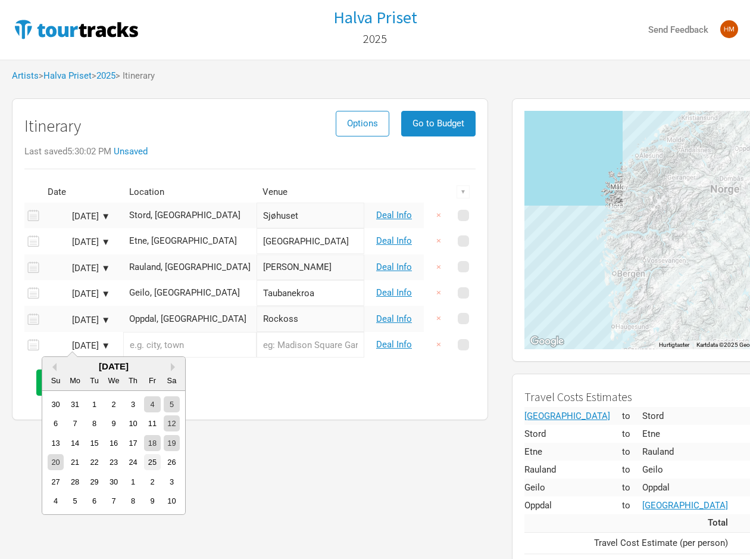
click at [148, 462] on div "25" at bounding box center [152, 462] width 16 height 16
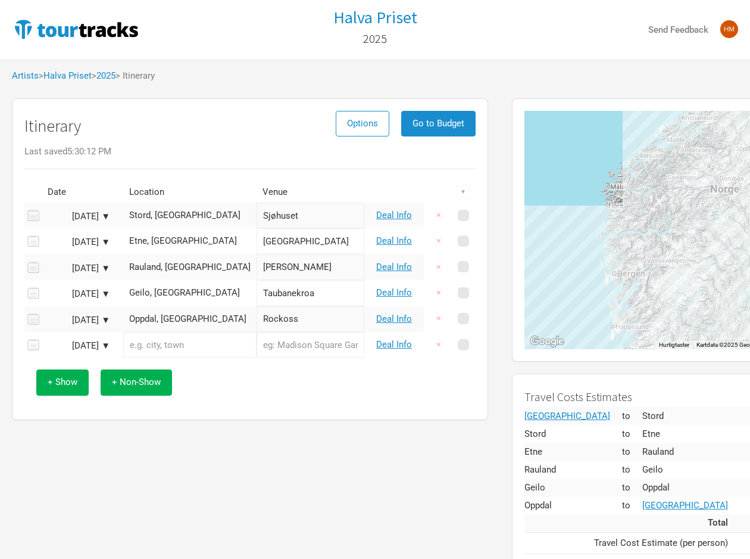
click at [177, 347] on input "text" at bounding box center [189, 345] width 133 height 26
type input "Union Scene, [GEOGRAPHIC_DATA], [GEOGRAPHIC_DATA], [GEOGRAPHIC_DATA]"
type input "Union Scene"
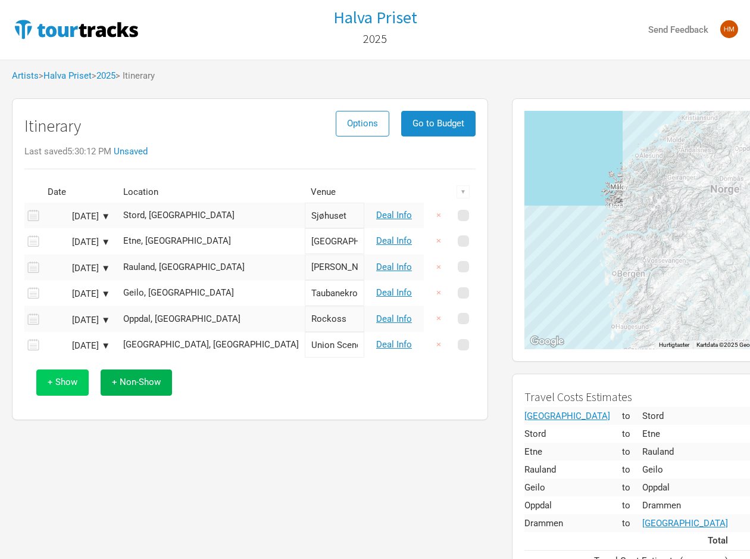
click at [66, 384] on span "+ Show" at bounding box center [63, 381] width 30 height 11
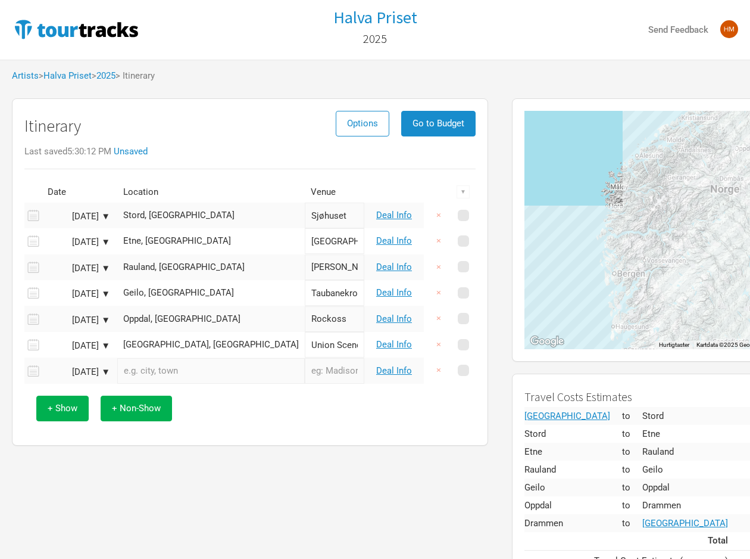
click at [84, 367] on div "[DATE] ▼" at bounding box center [77, 371] width 65 height 9
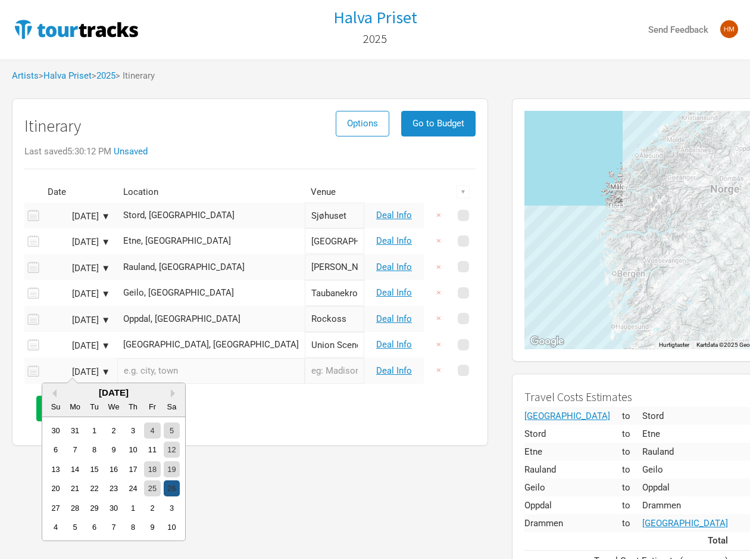
click at [169, 486] on div "26" at bounding box center [172, 488] width 16 height 16
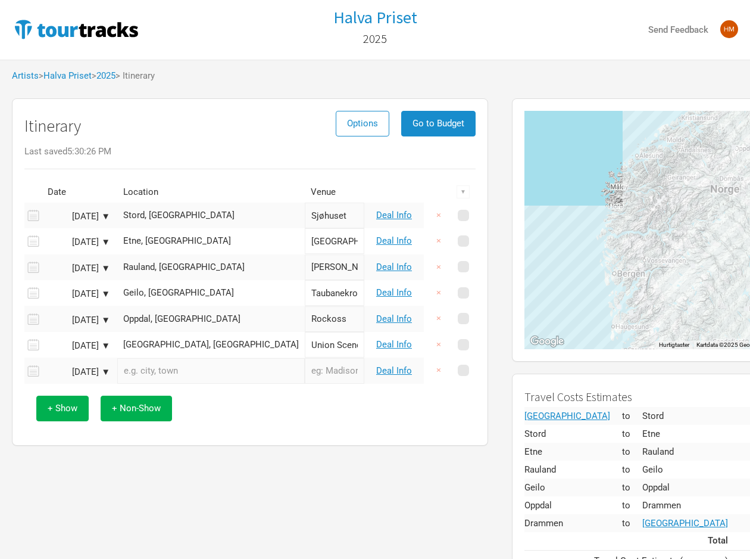
click at [160, 373] on input "text" at bounding box center [211, 371] width 188 height 26
type input "Verket Scene, Moss Verk, Moss, [GEOGRAPHIC_DATA]"
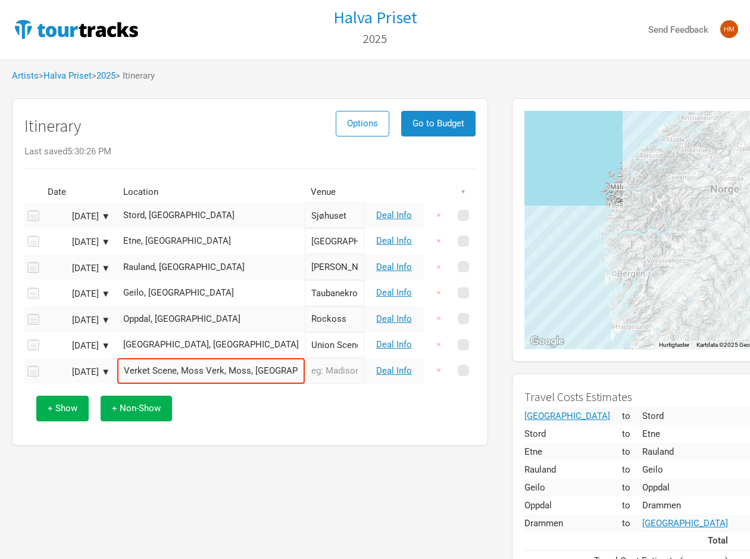
type input "Verket Scene"
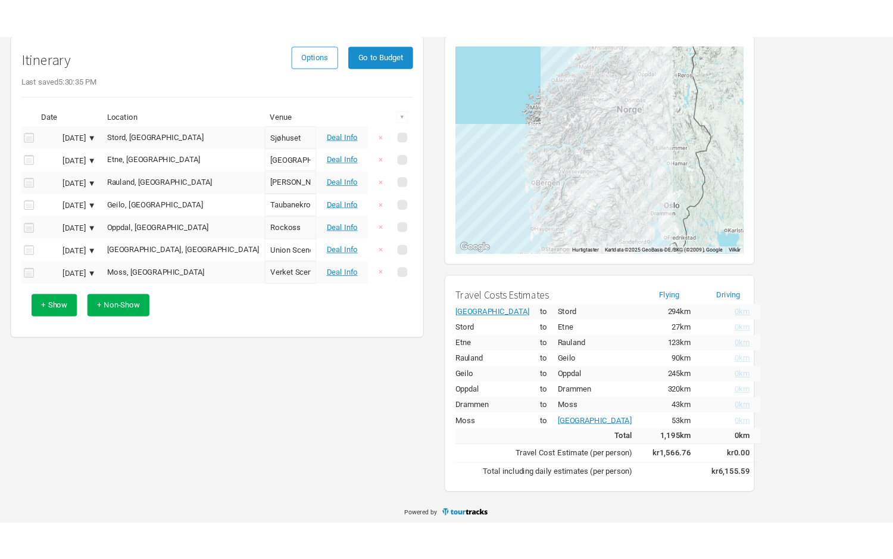
scroll to position [104, 0]
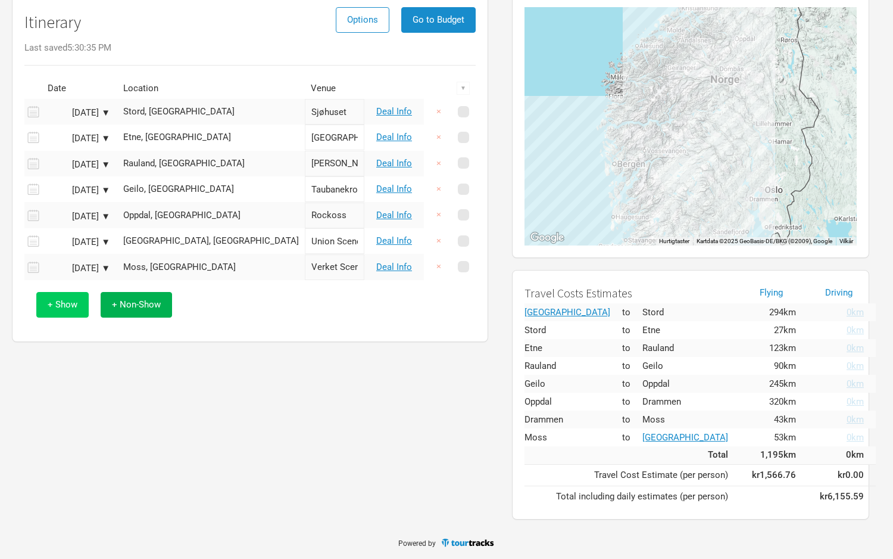
click at [79, 301] on button "+ Show" at bounding box center [62, 305] width 52 height 26
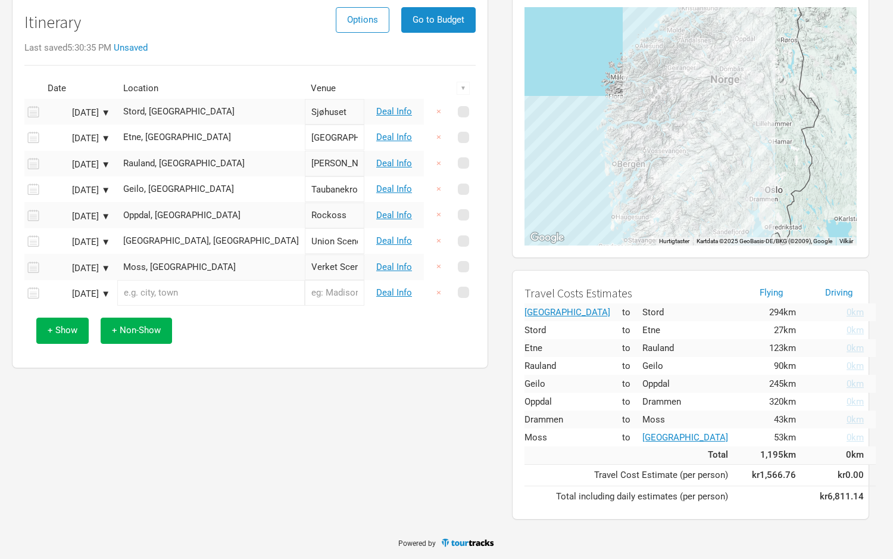
click at [103, 296] on div "[DATE] ▼" at bounding box center [77, 293] width 65 height 9
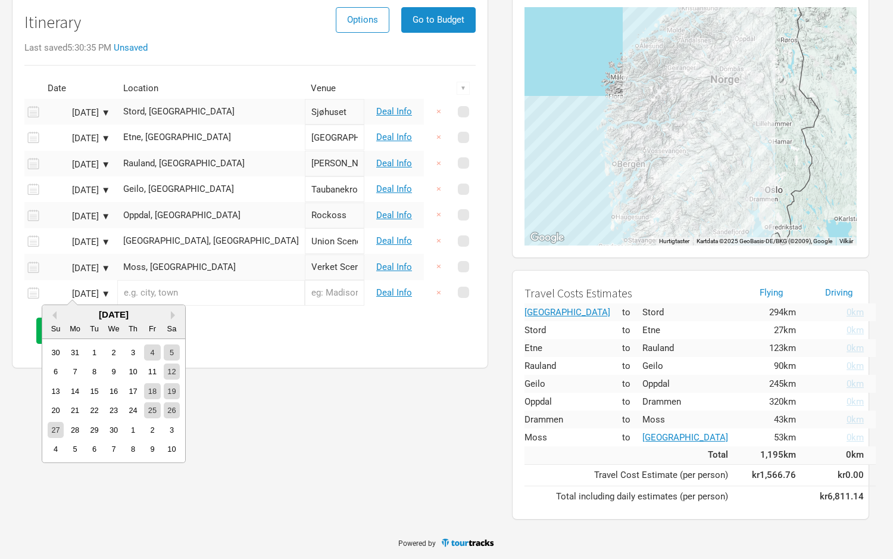
click at [169, 319] on div "Su Mo Tu We Th Fr Sa" at bounding box center [113, 328] width 143 height 19
click at [171, 317] on button "Next Month" at bounding box center [175, 315] width 8 height 8
click at [154, 374] on div "9" at bounding box center [152, 371] width 16 height 16
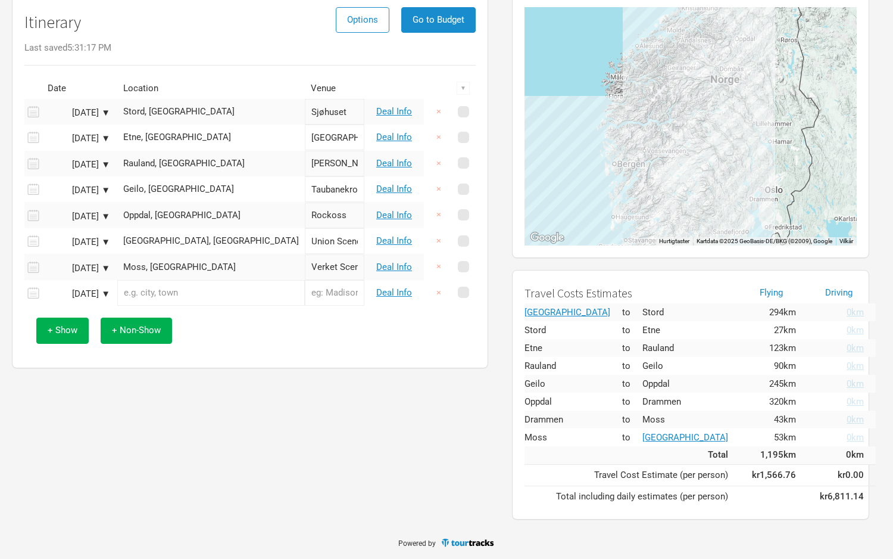
click at [150, 297] on input "text" at bounding box center [211, 293] width 188 height 26
type input "Bellman Kulturpub AS, Torvet, [GEOGRAPHIC_DATA], [GEOGRAPHIC_DATA]"
type input "Bellman Kulturpub AS"
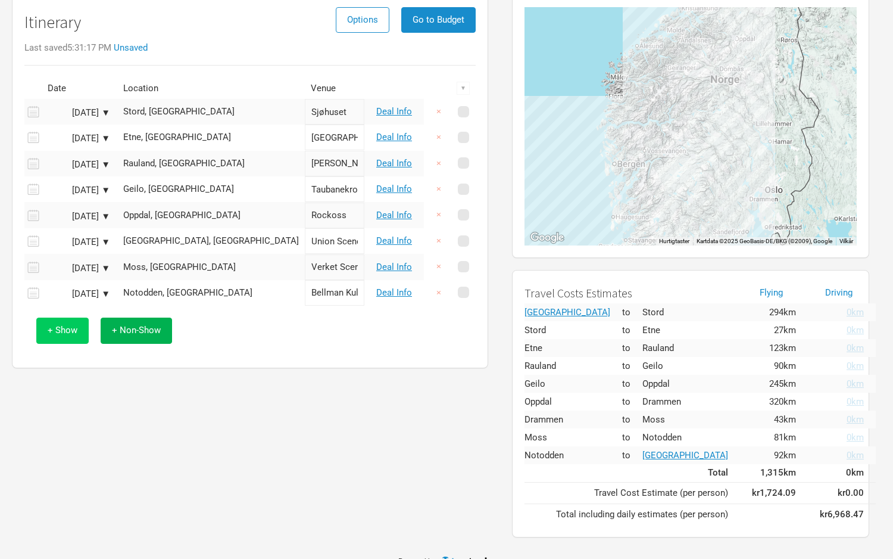
click at [66, 331] on span "+ Show" at bounding box center [63, 330] width 30 height 11
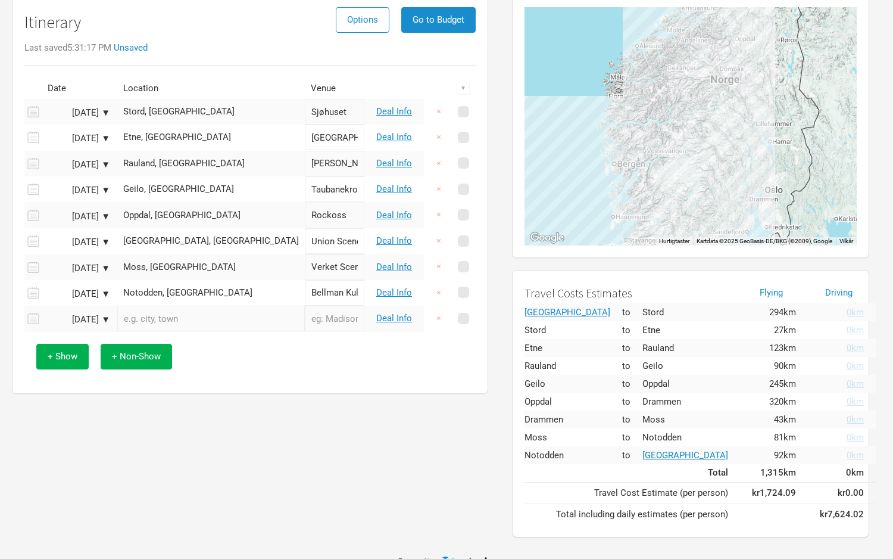
click at [169, 326] on input "text" at bounding box center [211, 318] width 188 height 26
type input "Skøttruparken, [GEOGRAPHIC_DATA], [GEOGRAPHIC_DATA], [GEOGRAPHIC_DATA]"
type input "Skøttruparken"
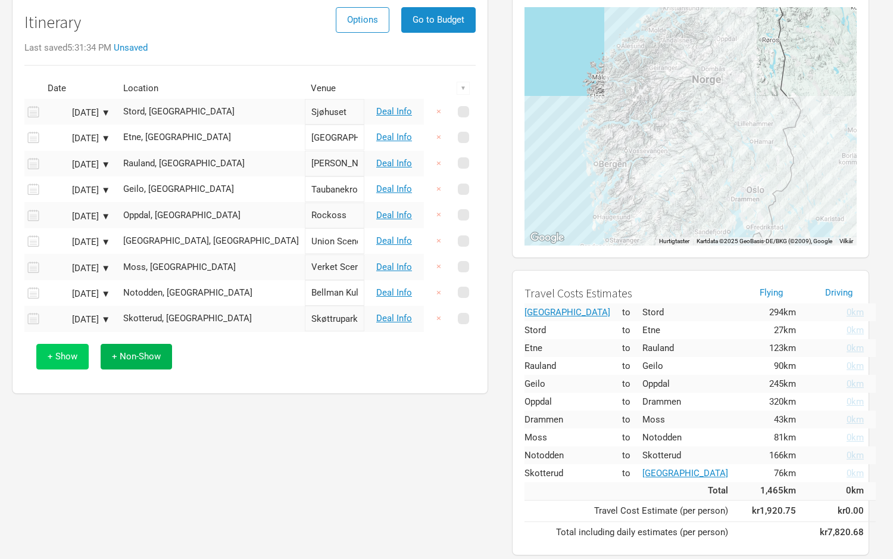
click at [53, 353] on span "+ Show" at bounding box center [63, 356] width 30 height 11
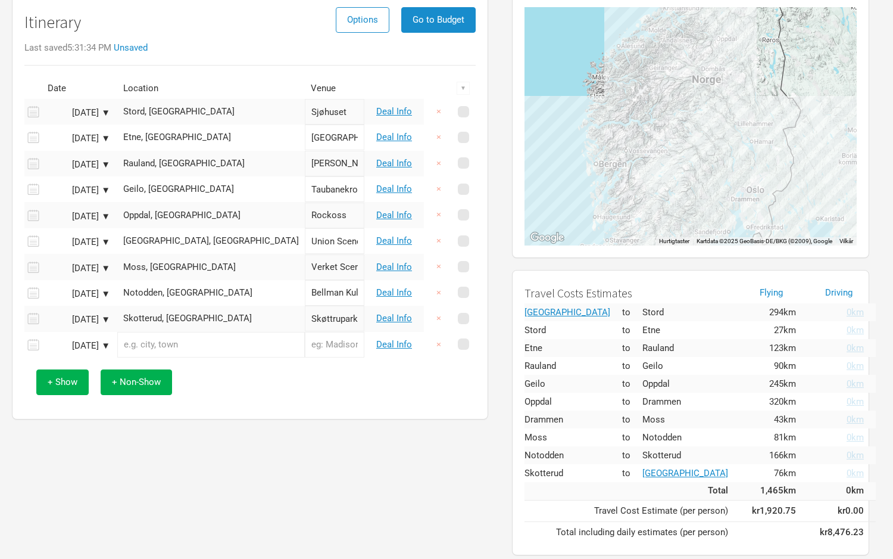
click at [98, 346] on div "[DATE] ▼" at bounding box center [77, 345] width 65 height 9
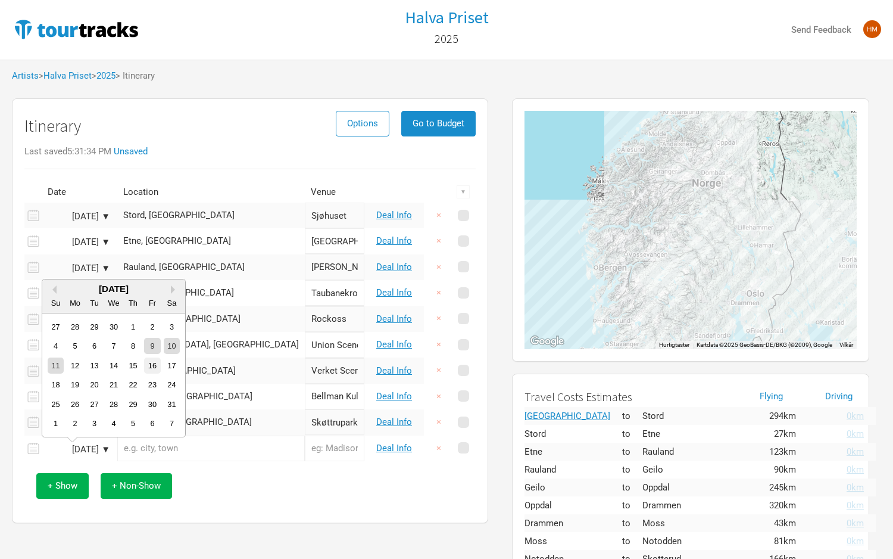
click at [152, 364] on div "16" at bounding box center [152, 365] width 16 height 16
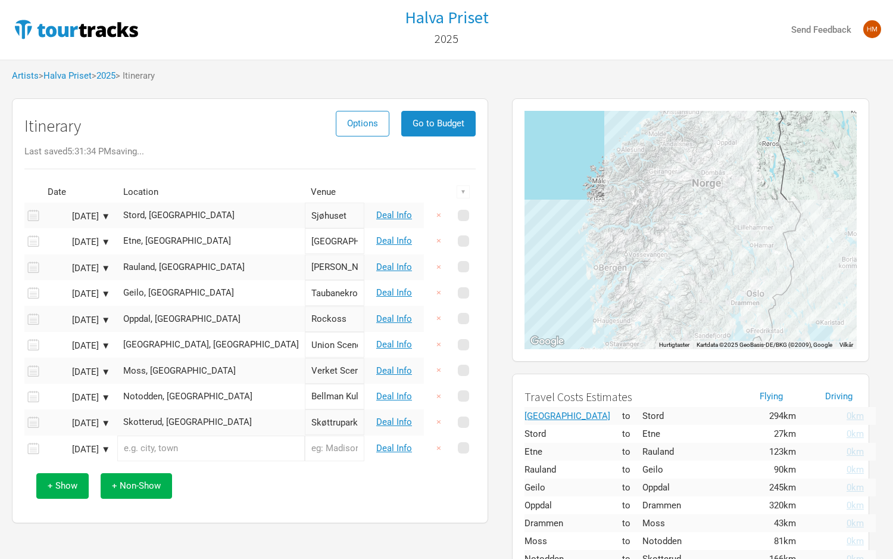
click at [171, 450] on input "text" at bounding box center [211, 448] width 188 height 26
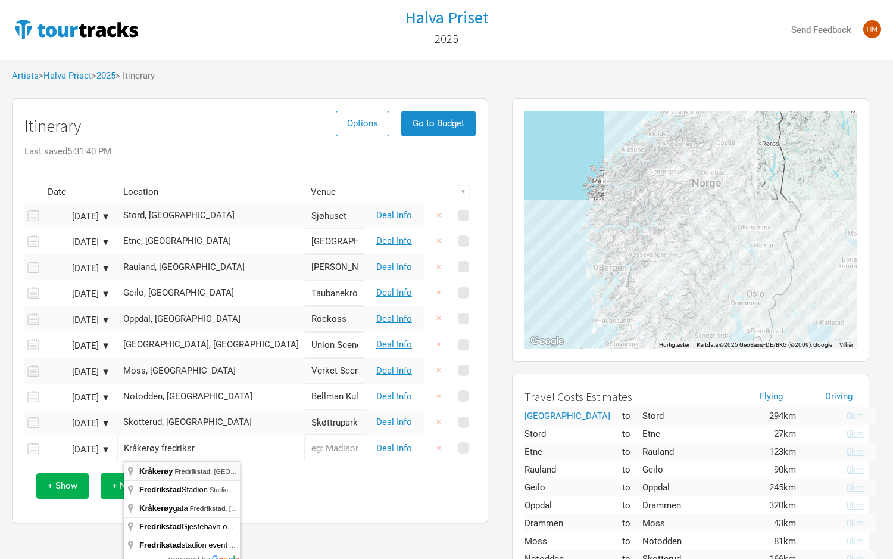
type input "Kråkerøy, [GEOGRAPHIC_DATA], [GEOGRAPHIC_DATA]"
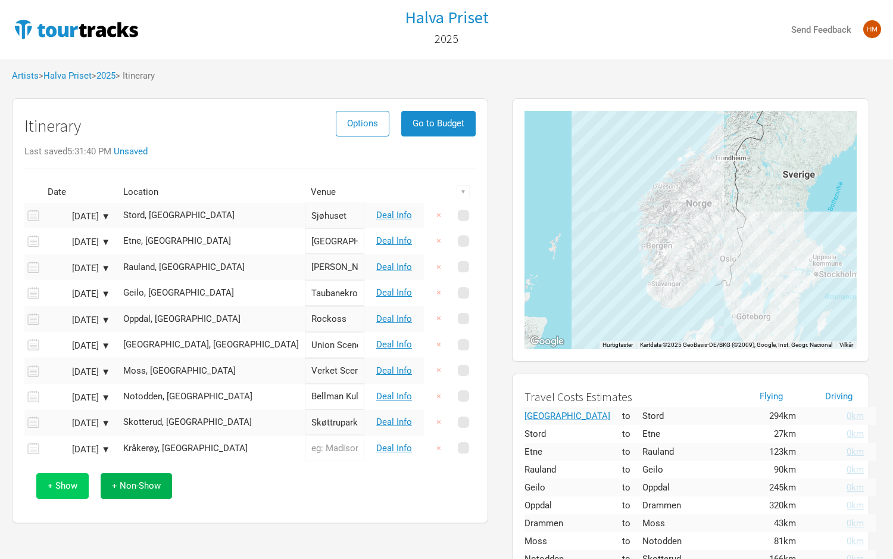
click at [70, 489] on span "+ Show" at bounding box center [63, 485] width 30 height 11
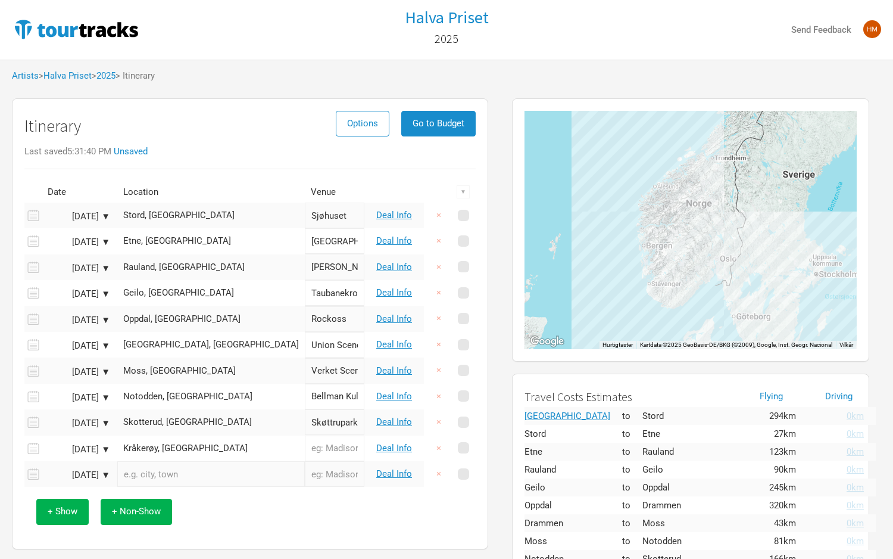
click at [102, 475] on div "[DATE] ▼" at bounding box center [77, 474] width 65 height 9
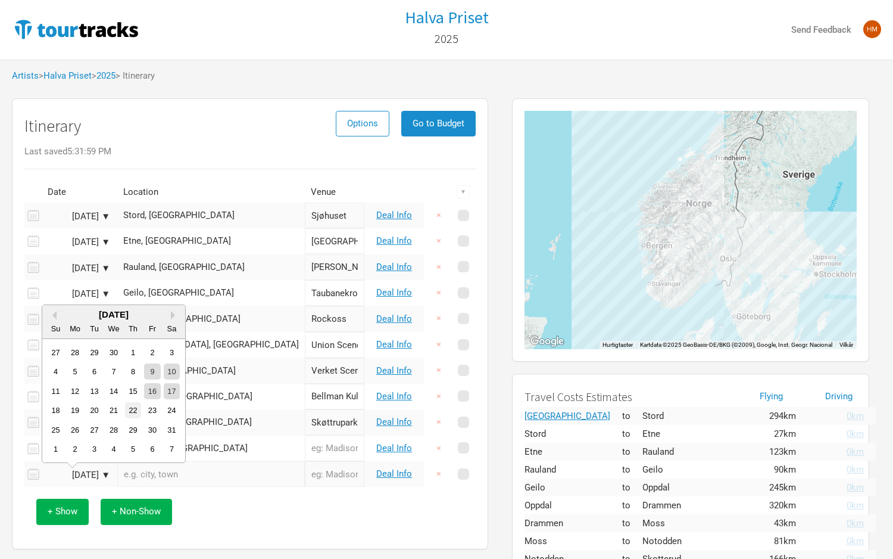
click at [127, 411] on div "22" at bounding box center [133, 410] width 16 height 16
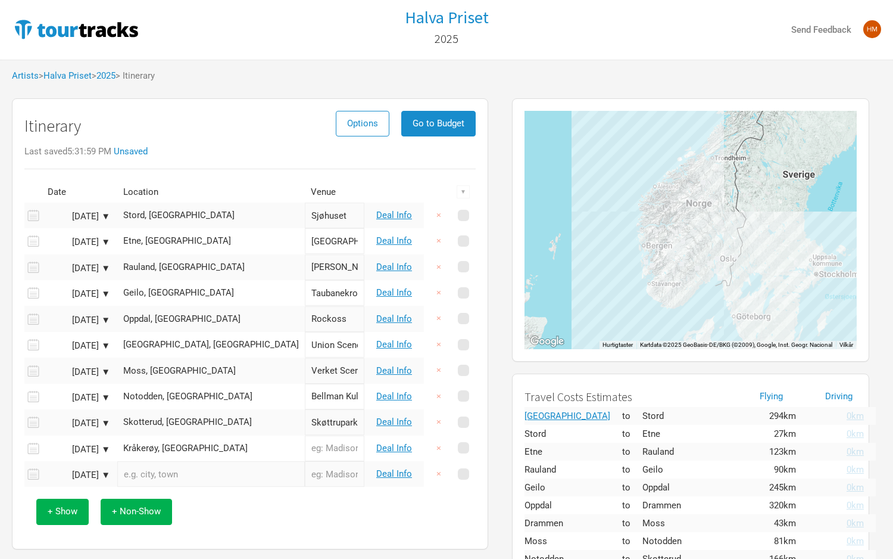
click at [163, 477] on input "text" at bounding box center [211, 474] width 188 height 26
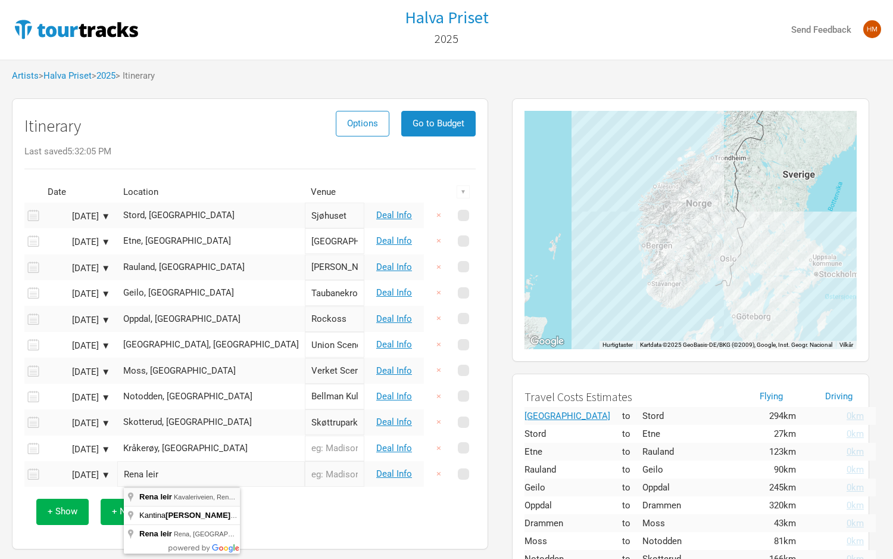
type input "Rena leir, Kavaleriveien, [GEOGRAPHIC_DATA], [GEOGRAPHIC_DATA]"
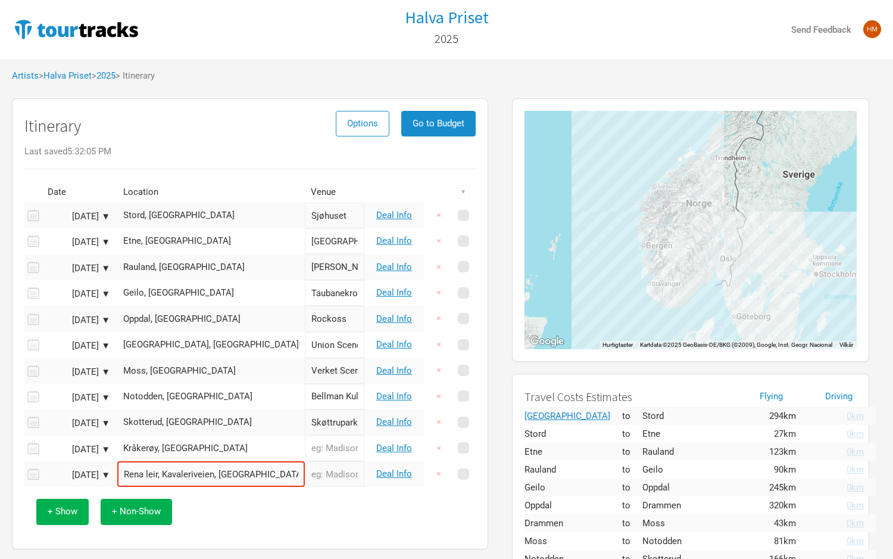
type input "Rena leir"
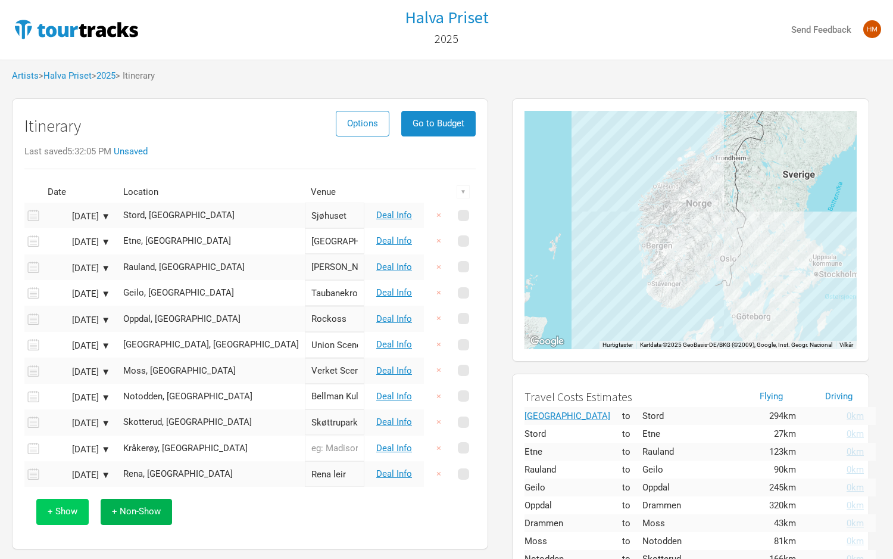
click at [64, 519] on button "+ Show" at bounding box center [62, 511] width 52 height 26
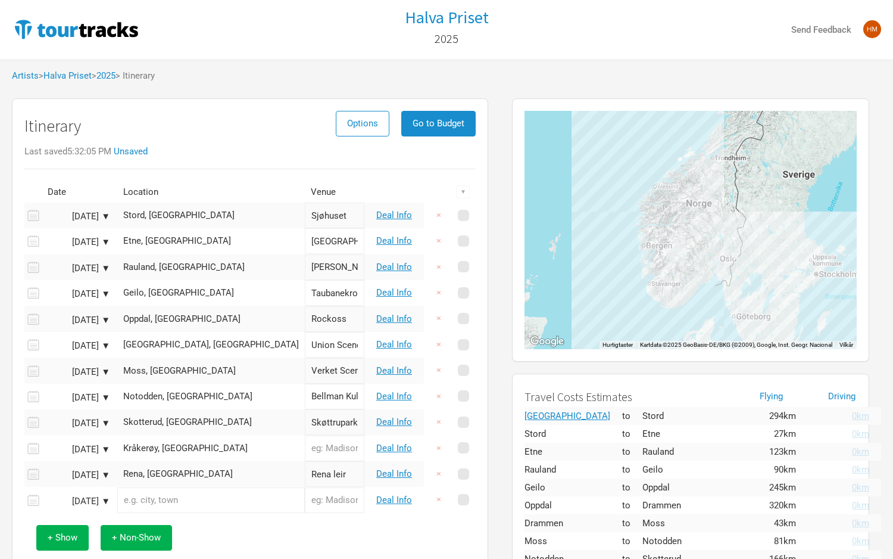
click at [79, 497] on div "[DATE] ▼" at bounding box center [77, 501] width 65 height 9
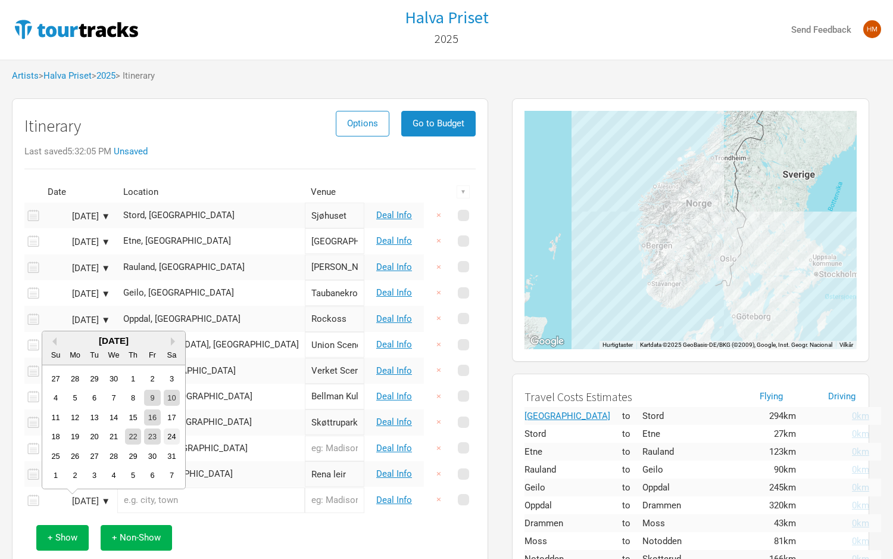
click at [170, 435] on div "24" at bounding box center [172, 436] width 16 height 16
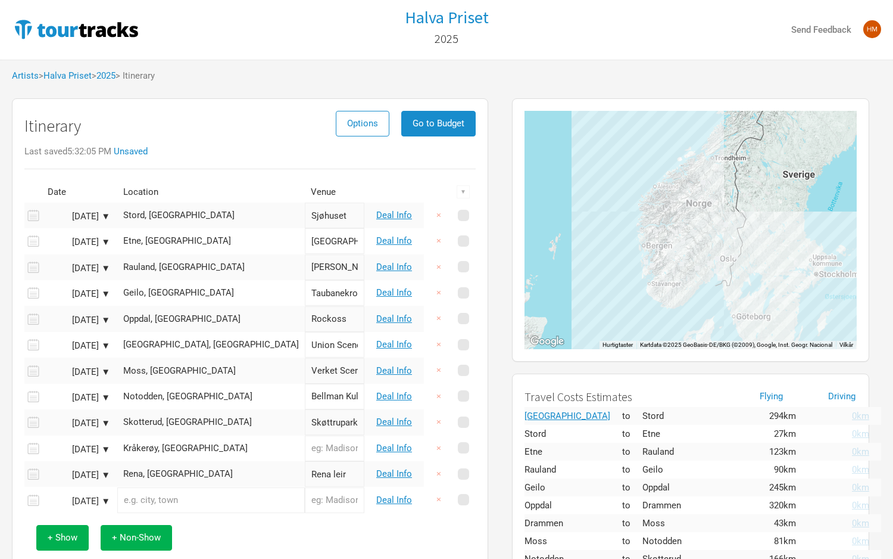
click at [158, 501] on input "text" at bounding box center [211, 500] width 188 height 26
type input "Scandic Harstad, [GEOGRAPHIC_DATA], [GEOGRAPHIC_DATA], [GEOGRAPHIC_DATA]"
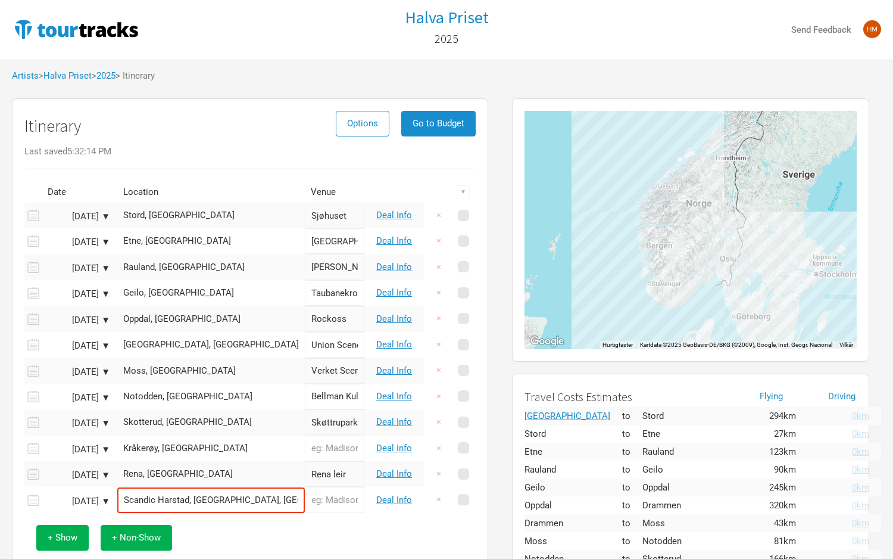
type input "Scandic Harstad"
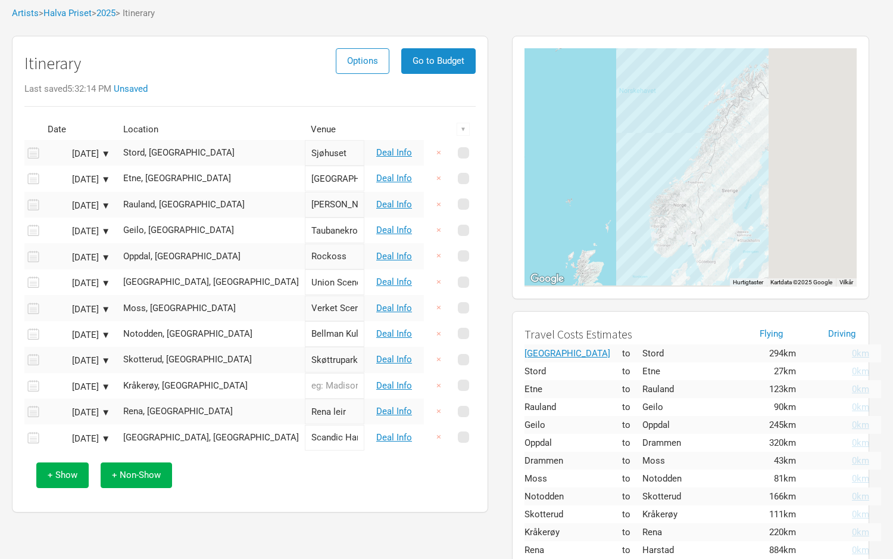
scroll to position [65, 0]
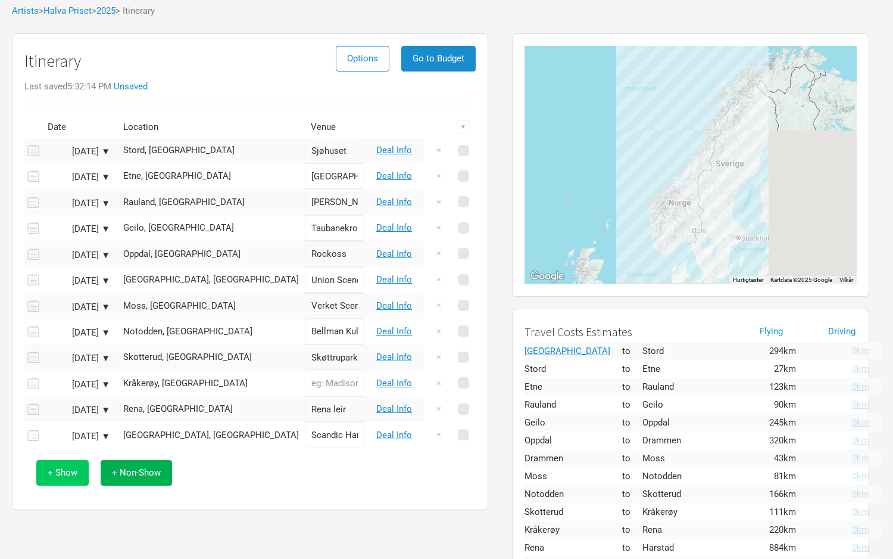
click at [63, 478] on button "+ Show" at bounding box center [62, 473] width 52 height 26
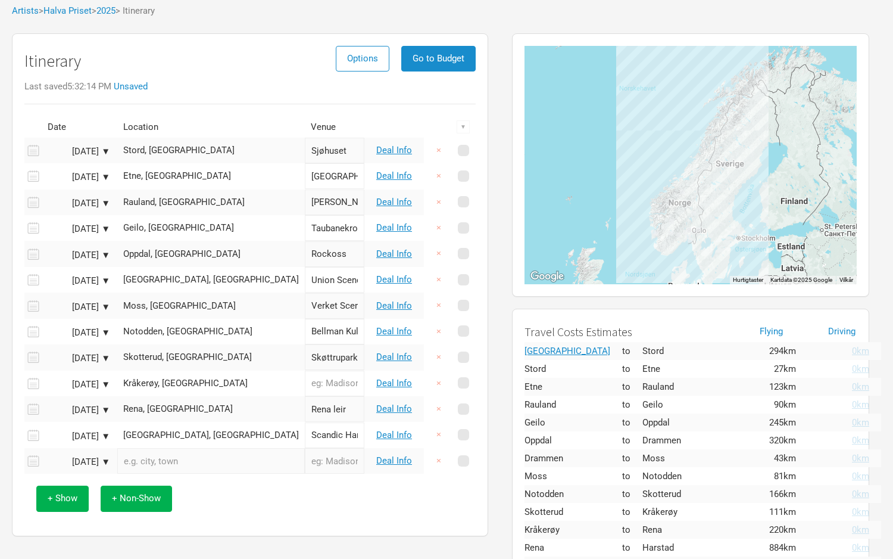
click at [71, 457] on div "[DATE] ▼" at bounding box center [77, 461] width 65 height 9
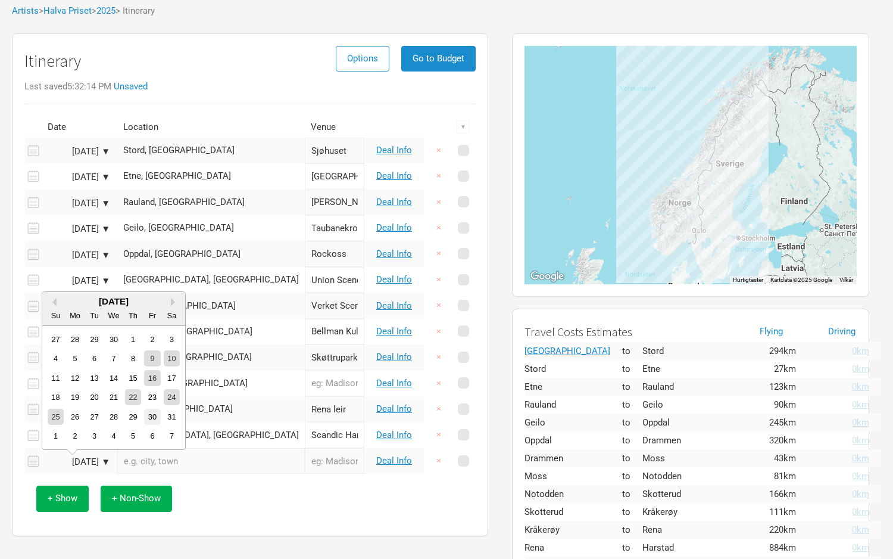
click at [152, 414] on div "30" at bounding box center [152, 416] width 16 height 16
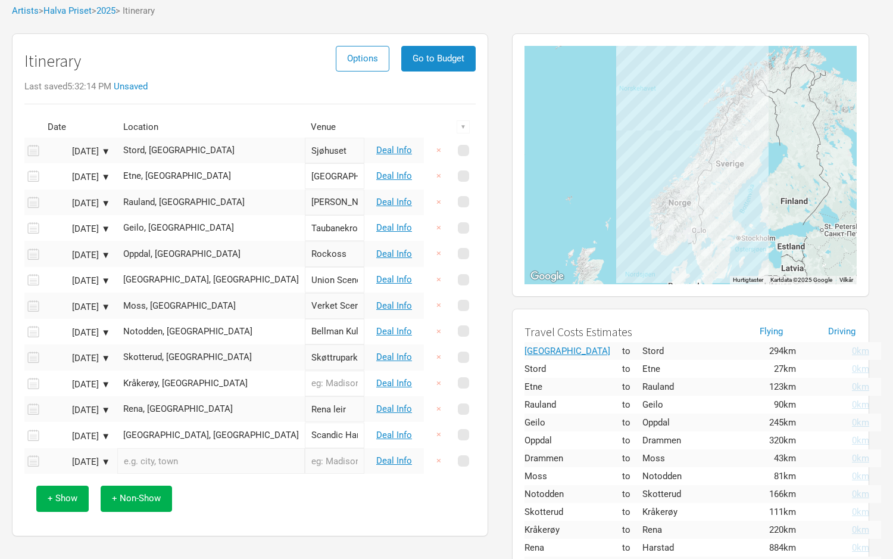
click at [152, 457] on input "text" at bounding box center [211, 461] width 188 height 26
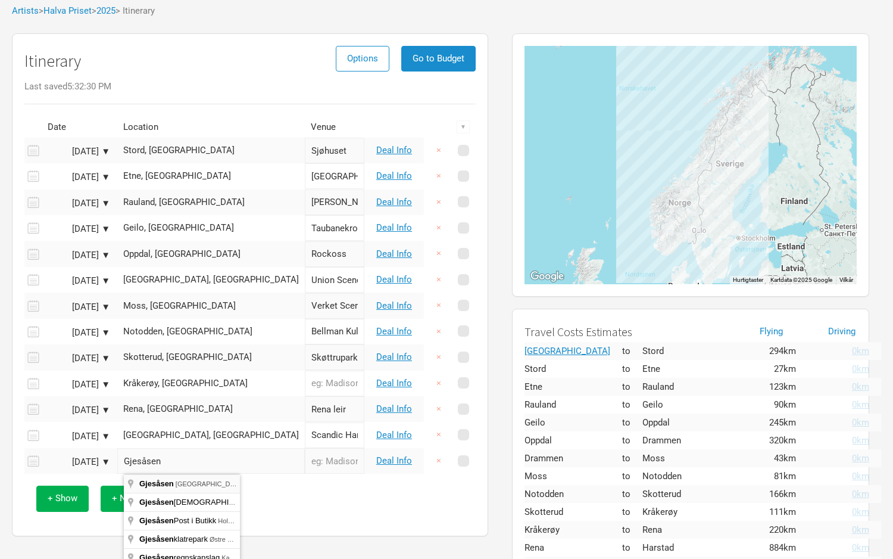
type input "Gjesåsen, [GEOGRAPHIC_DATA]"
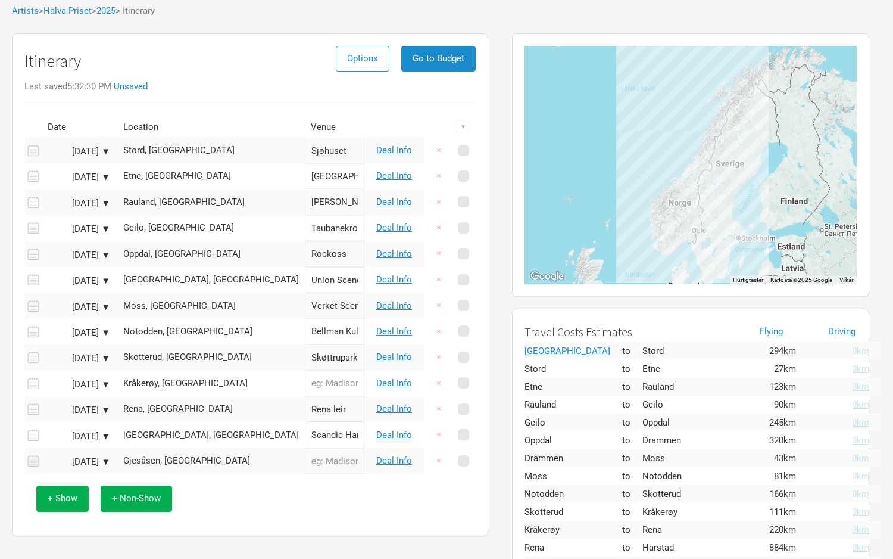
click at [305, 458] on input "text" at bounding box center [335, 461] width 60 height 26
type input "Helt Ville Dager"
click at [305, 382] on input "text" at bounding box center [335, 383] width 60 height 26
type input "Værste Hangarn"
click at [240, 495] on div "+ Show + Non-Show" at bounding box center [249, 497] width 439 height 49
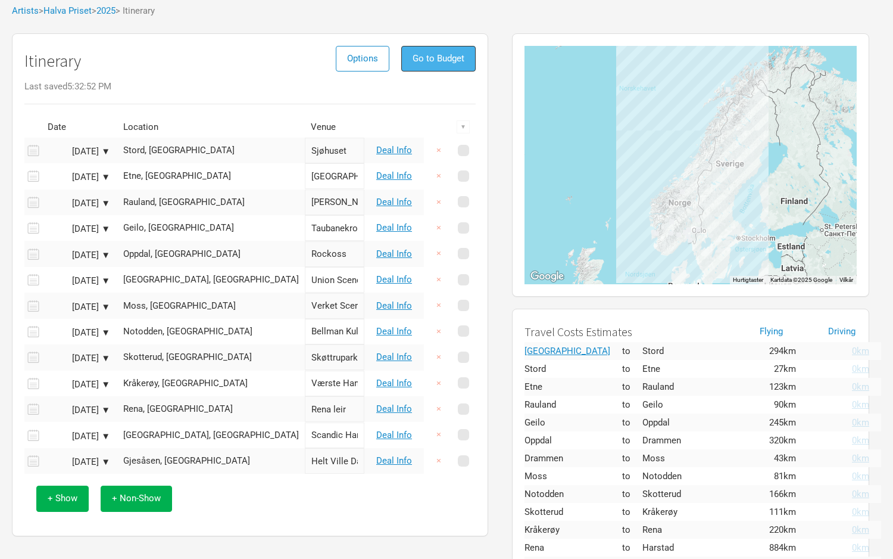
click at [432, 57] on span "Go to Budget" at bounding box center [439, 58] width 52 height 11
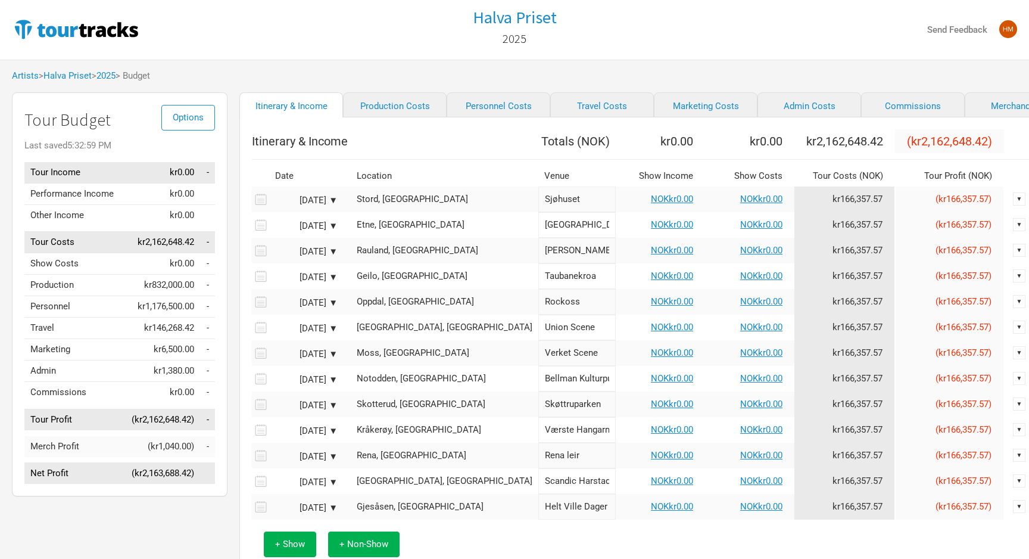
click at [327, 205] on div "[DATE] ▼" at bounding box center [304, 200] width 65 height 9
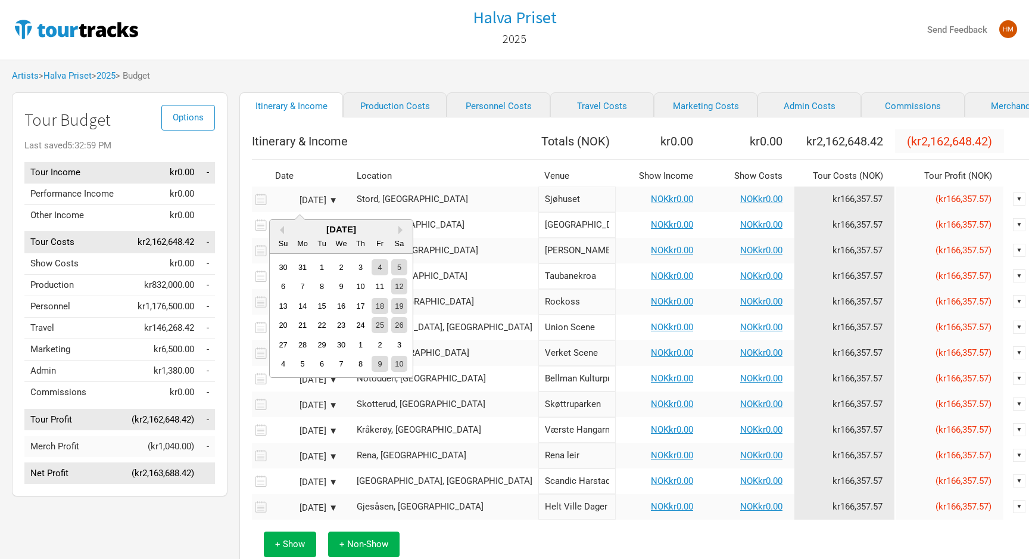
click at [330, 205] on div "[DATE] ▼" at bounding box center [304, 200] width 65 height 9
click at [344, 186] on th "Date" at bounding box center [307, 176] width 77 height 21
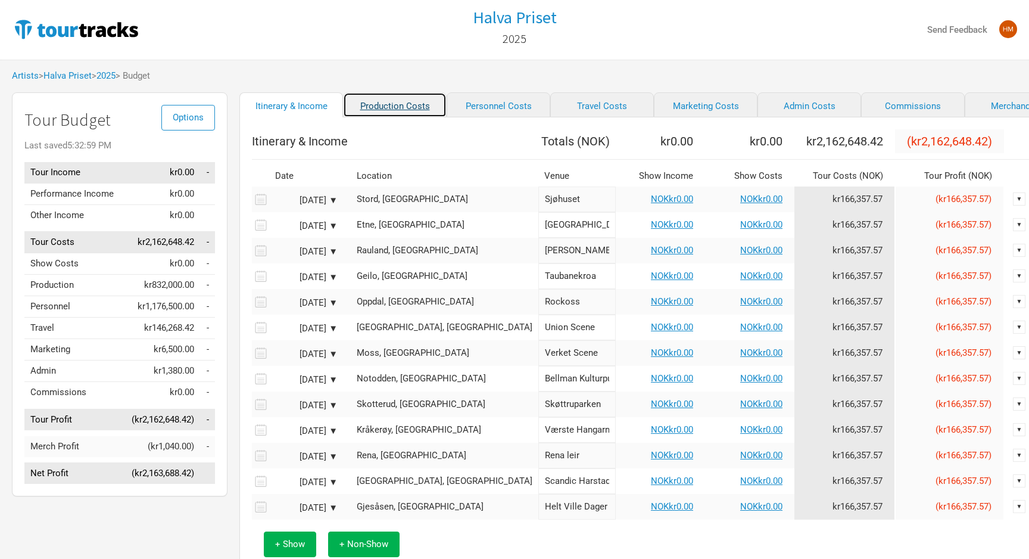
click at [378, 110] on link "Production Costs" at bounding box center [395, 104] width 104 height 25
select select "Shows"
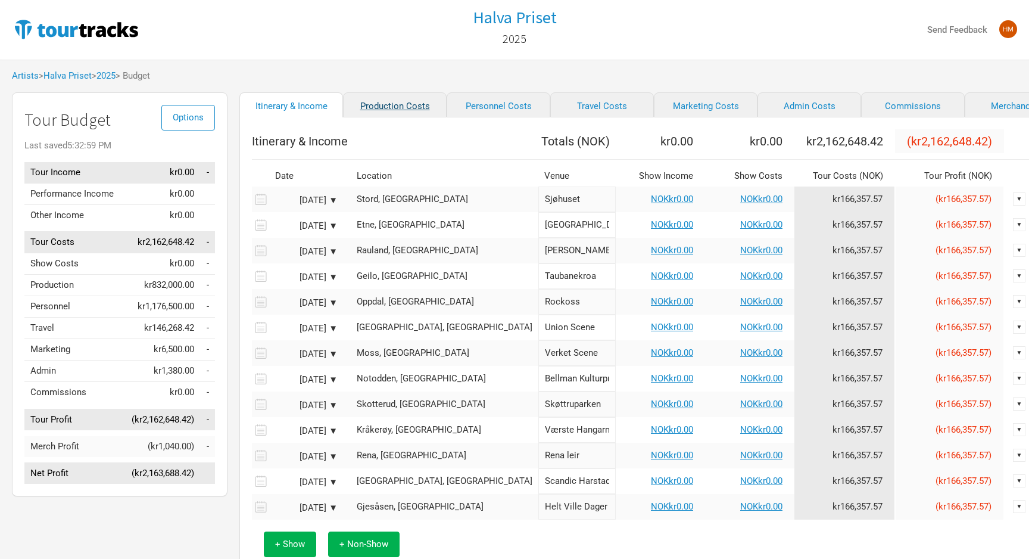
select select "Shows"
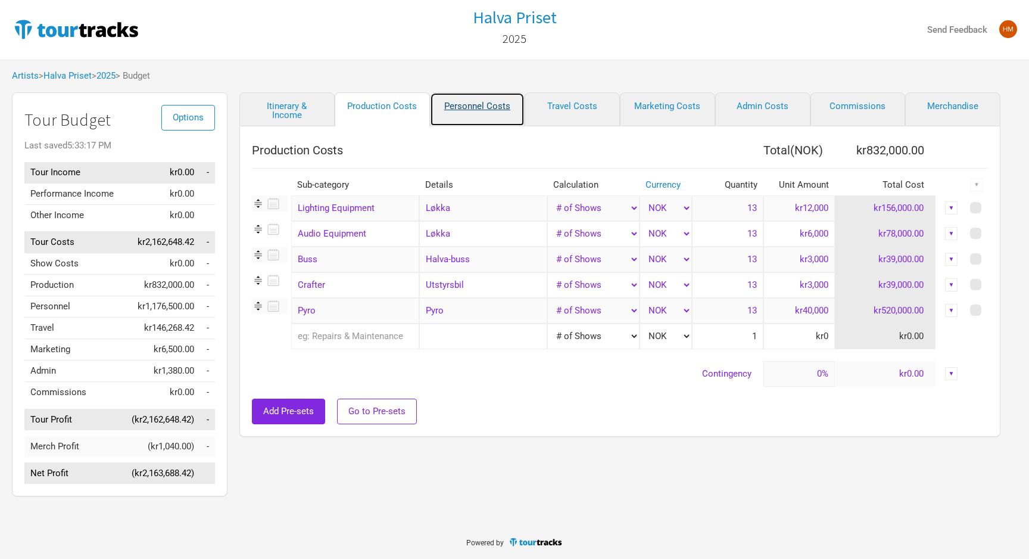
click at [477, 104] on link "Personnel Costs" at bounding box center [477, 109] width 95 height 34
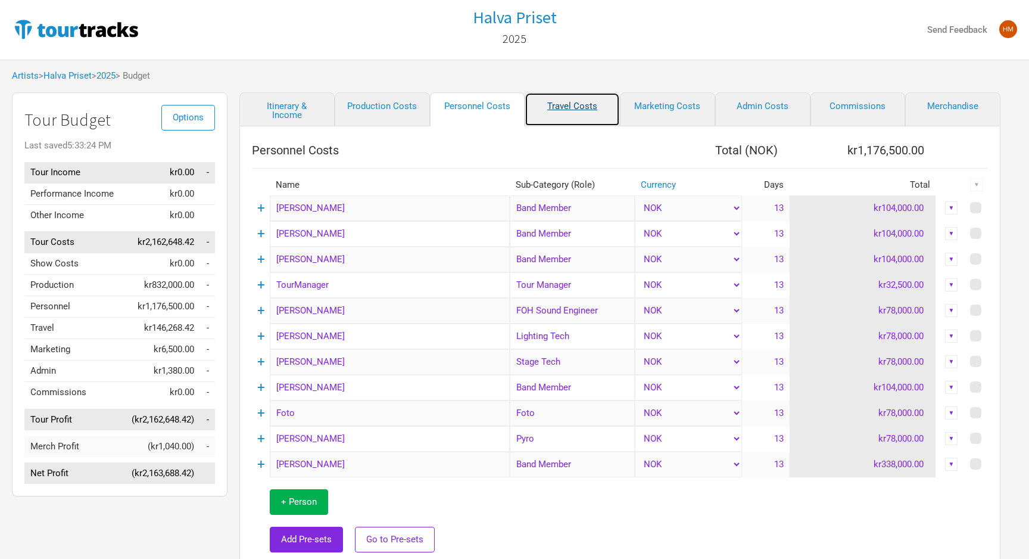
click at [559, 108] on link "Travel Costs" at bounding box center [572, 109] width 95 height 34
select select "Travel Estimates All"
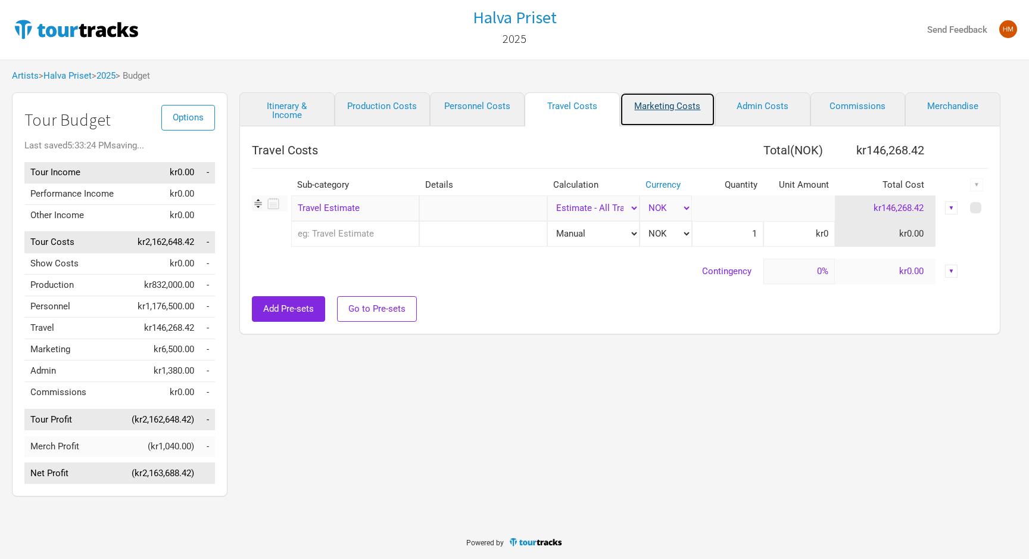
click at [659, 106] on link "Marketing Costs" at bounding box center [667, 109] width 95 height 34
select select "Shows"
select select "% of Gross"
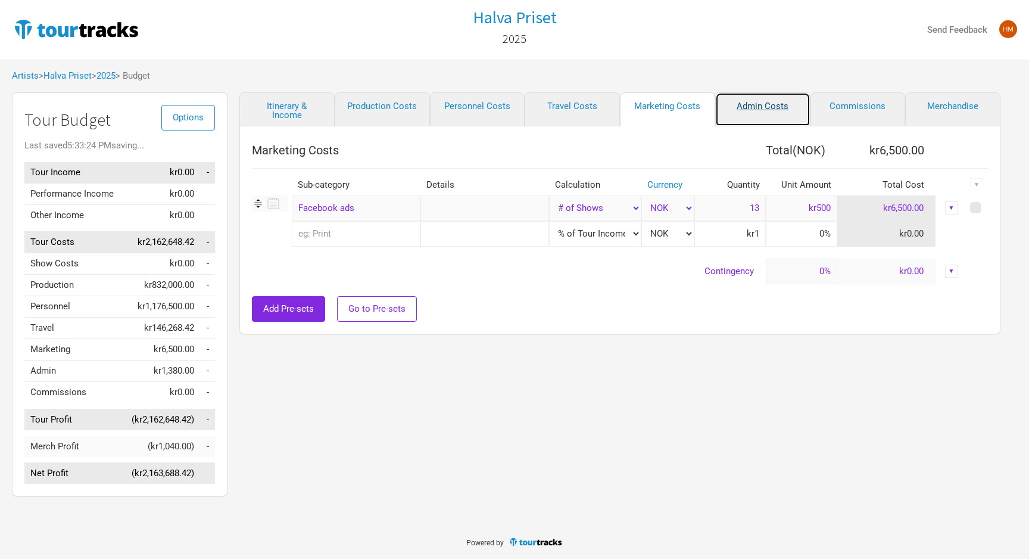
click at [740, 108] on link "Admin Costs" at bounding box center [762, 109] width 95 height 34
select select "Total Days"
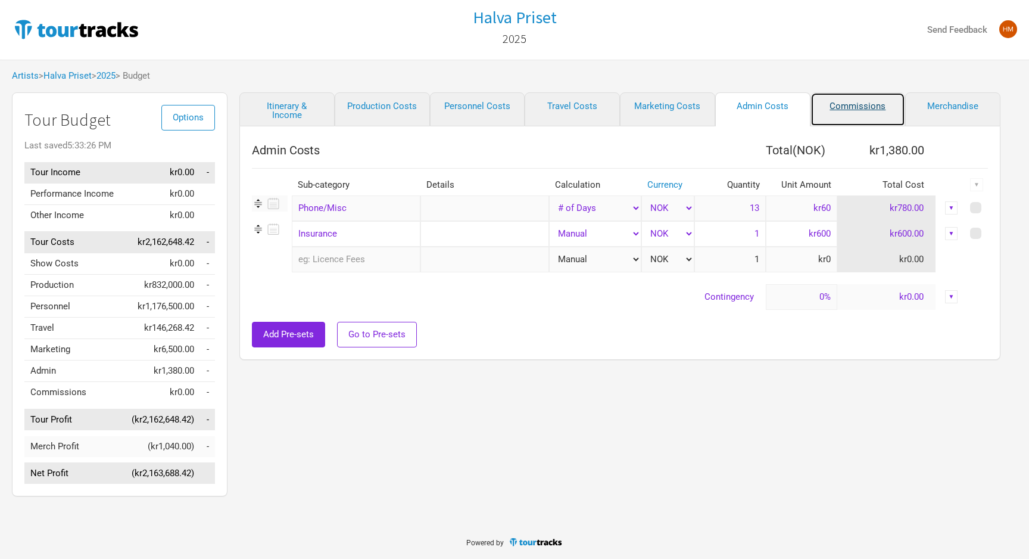
click at [834, 107] on link "Commissions" at bounding box center [857, 109] width 95 height 34
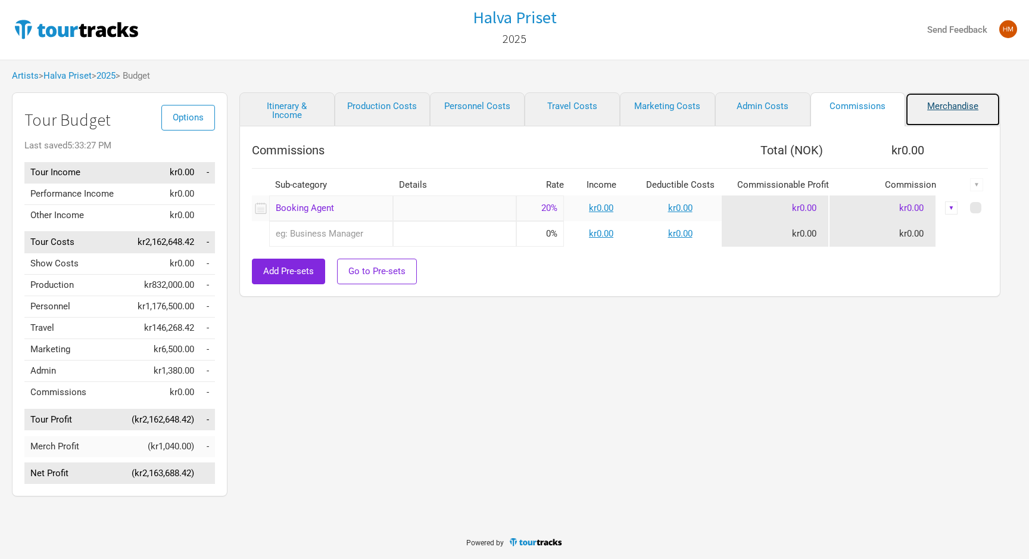
click at [964, 110] on link "Merchandise" at bounding box center [952, 109] width 95 height 34
select select "Shows"
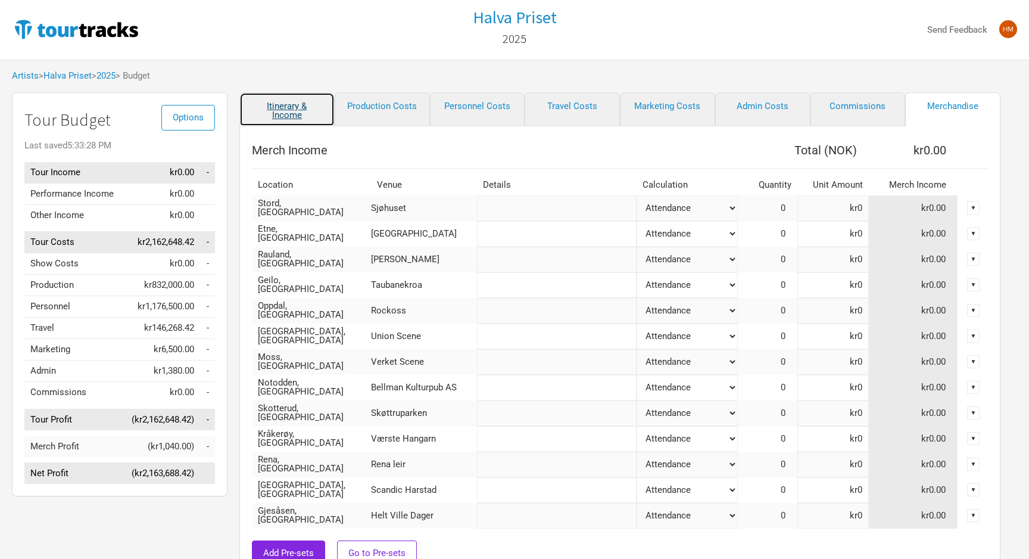
click at [272, 111] on link "Itinerary & Income" at bounding box center [286, 109] width 95 height 34
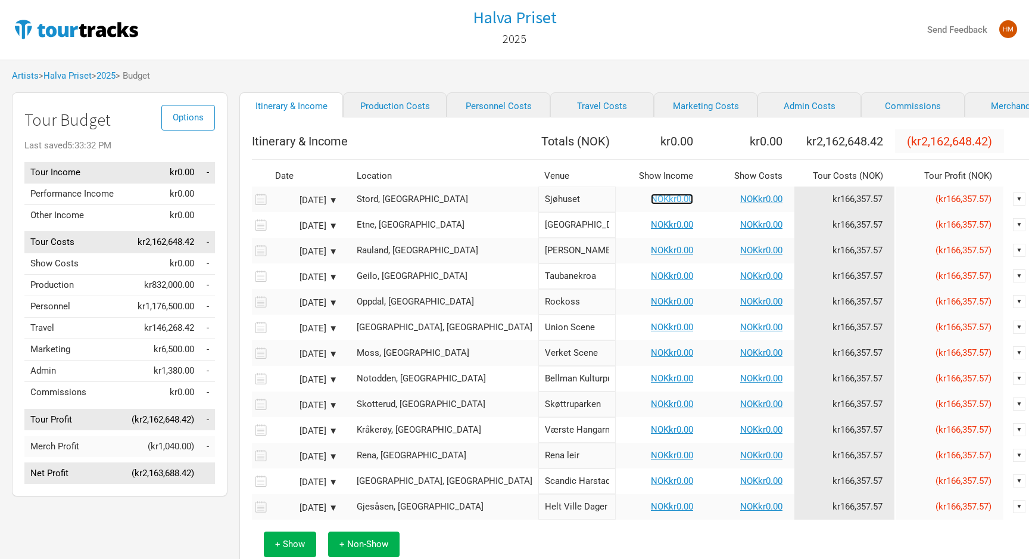
click at [651, 204] on link "NOKkr0.00" at bounding box center [672, 199] width 42 height 11
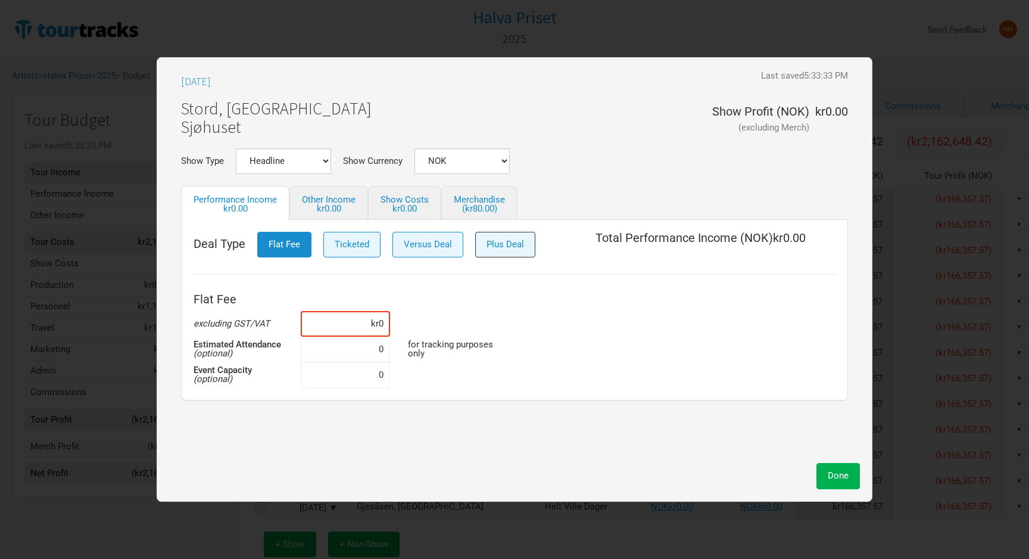
click at [513, 241] on span "Plus Deal" at bounding box center [505, 244] width 38 height 11
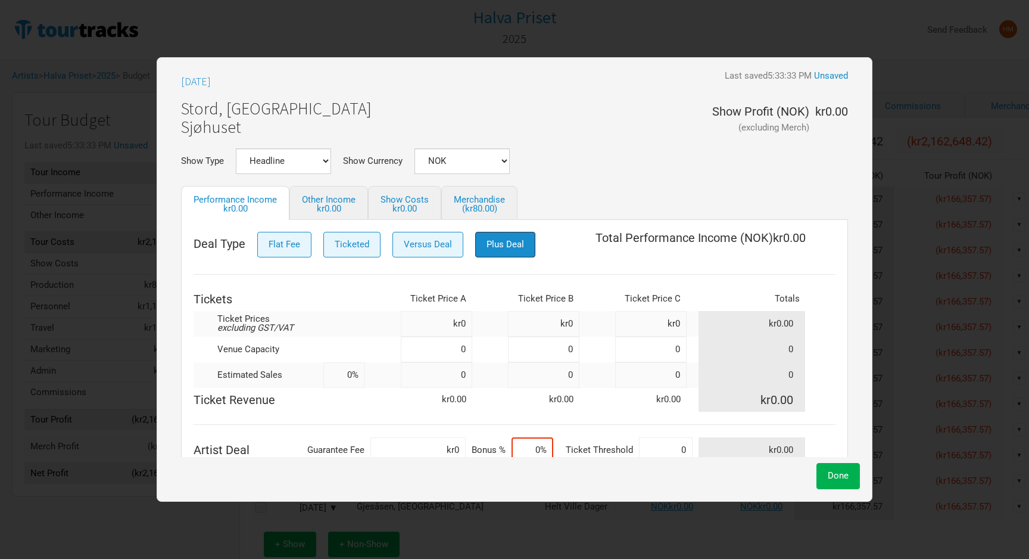
scroll to position [24, 0]
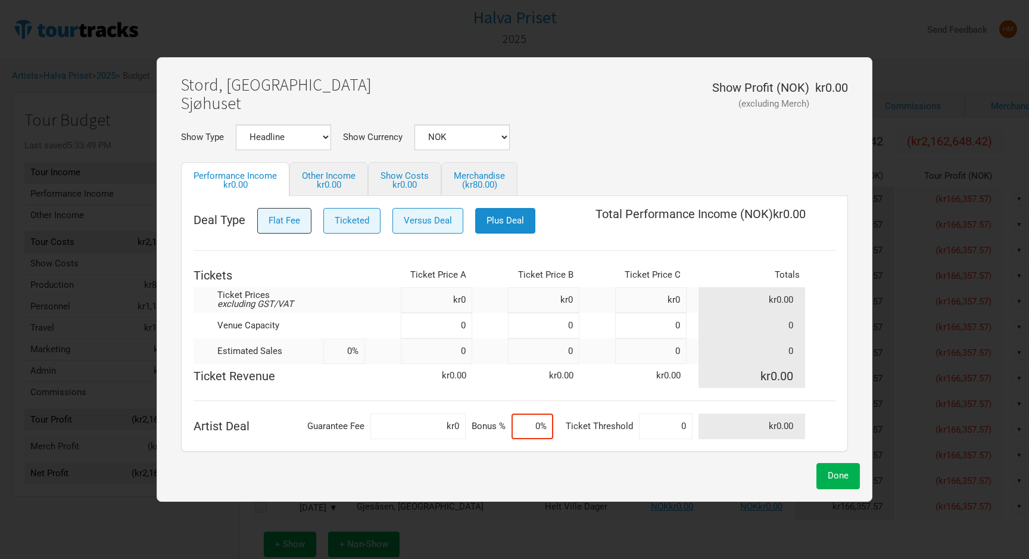
click at [300, 223] on button "Flat Fee" at bounding box center [284, 221] width 54 height 26
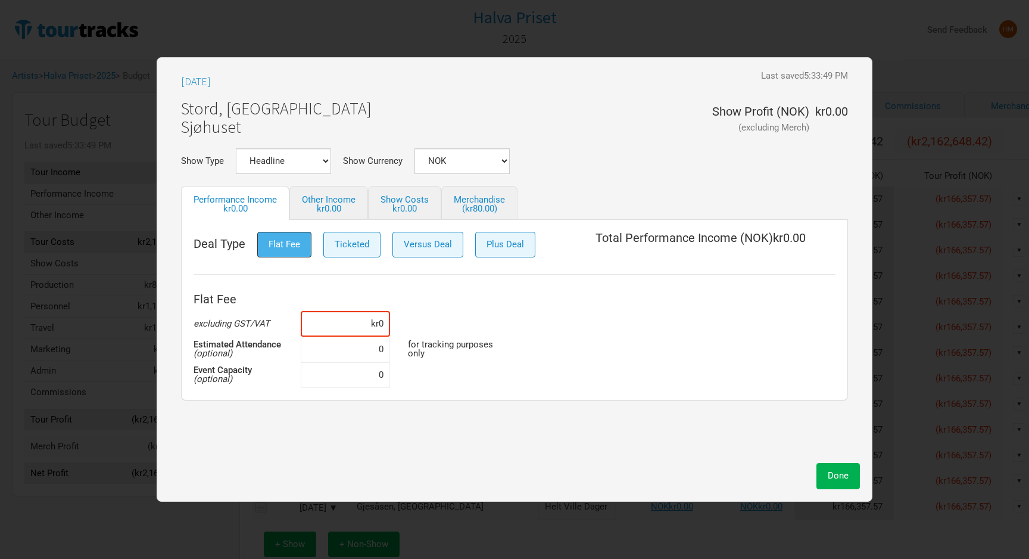
scroll to position [0, 0]
click at [488, 244] on span "Plus Deal" at bounding box center [505, 244] width 38 height 11
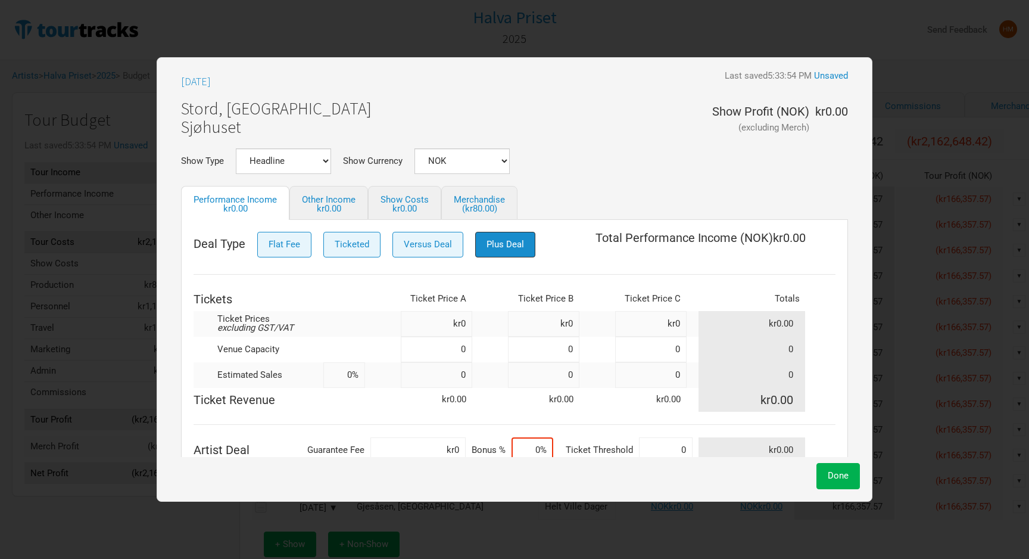
scroll to position [24, 0]
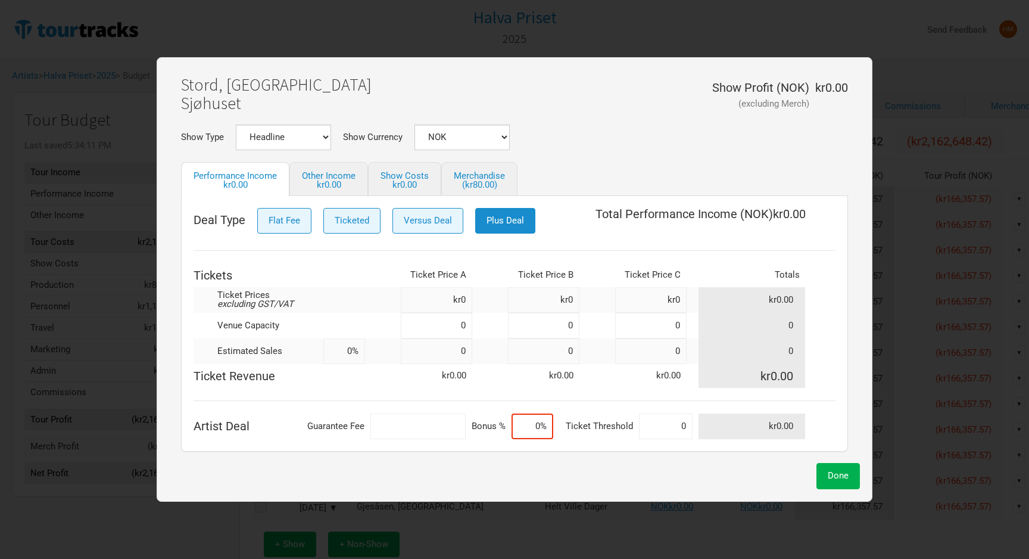
click at [458, 425] on input at bounding box center [417, 426] width 95 height 26
type input "kr75,000"
